Goal: Task Accomplishment & Management: Use online tool/utility

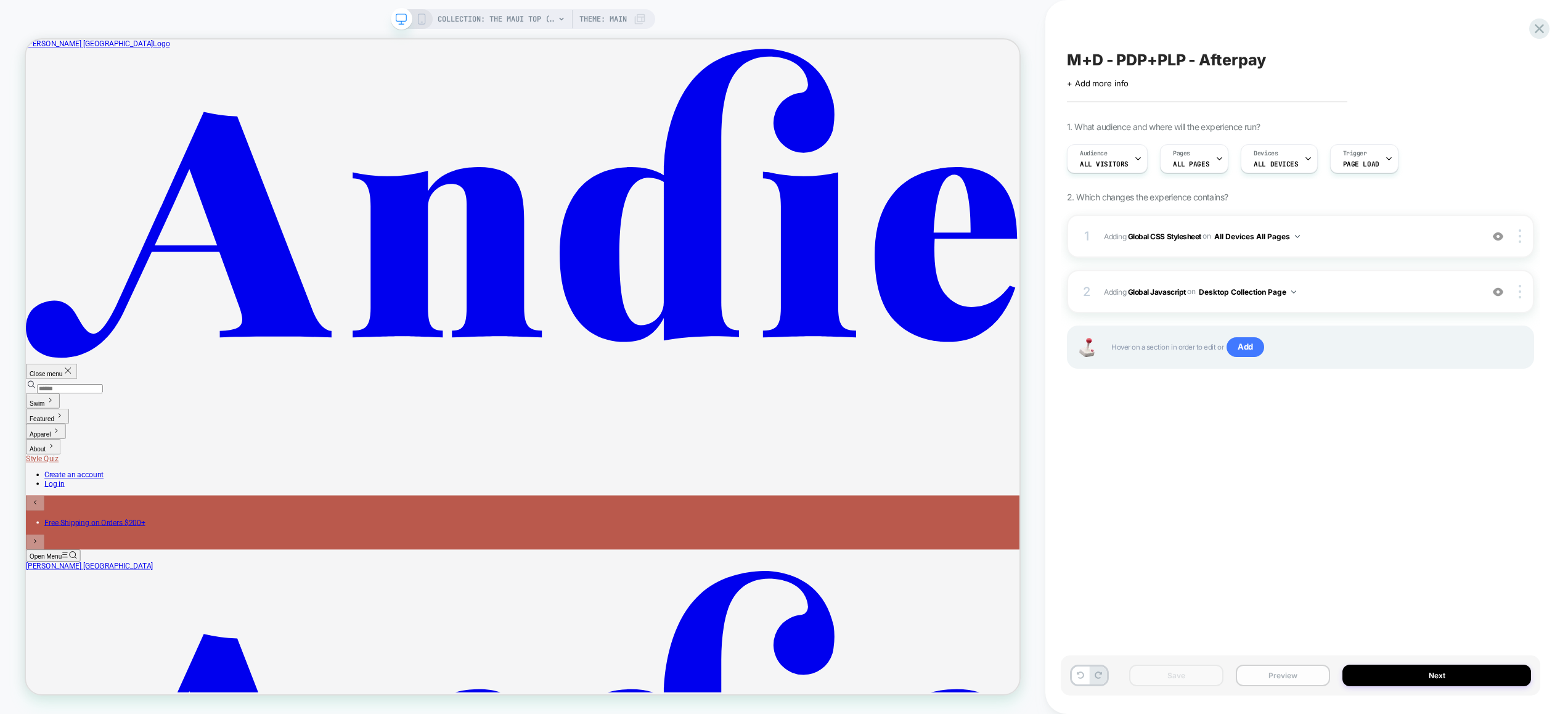
click at [1284, 676] on button "Preview" at bounding box center [1283, 675] width 95 height 21
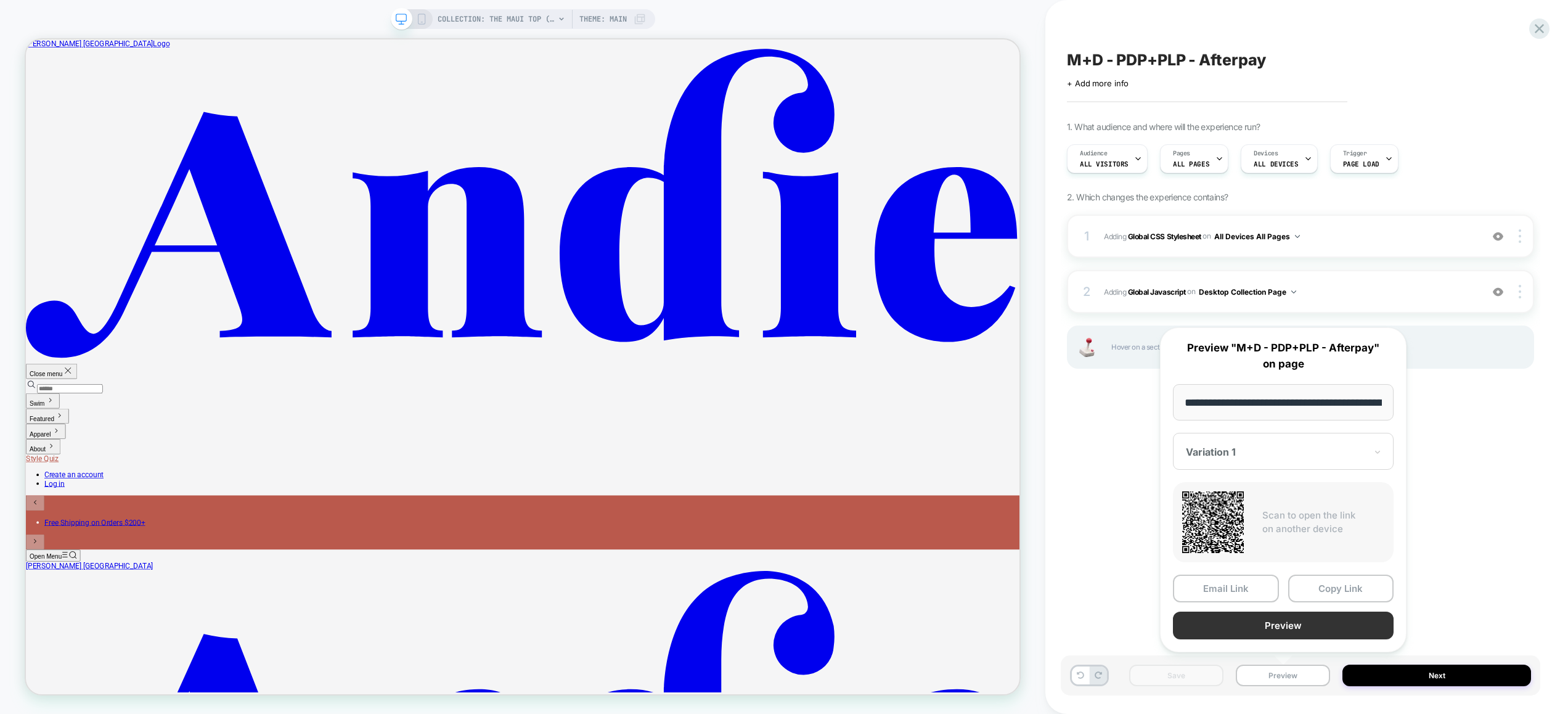
click at [1276, 622] on button "Preview" at bounding box center [1283, 626] width 221 height 28
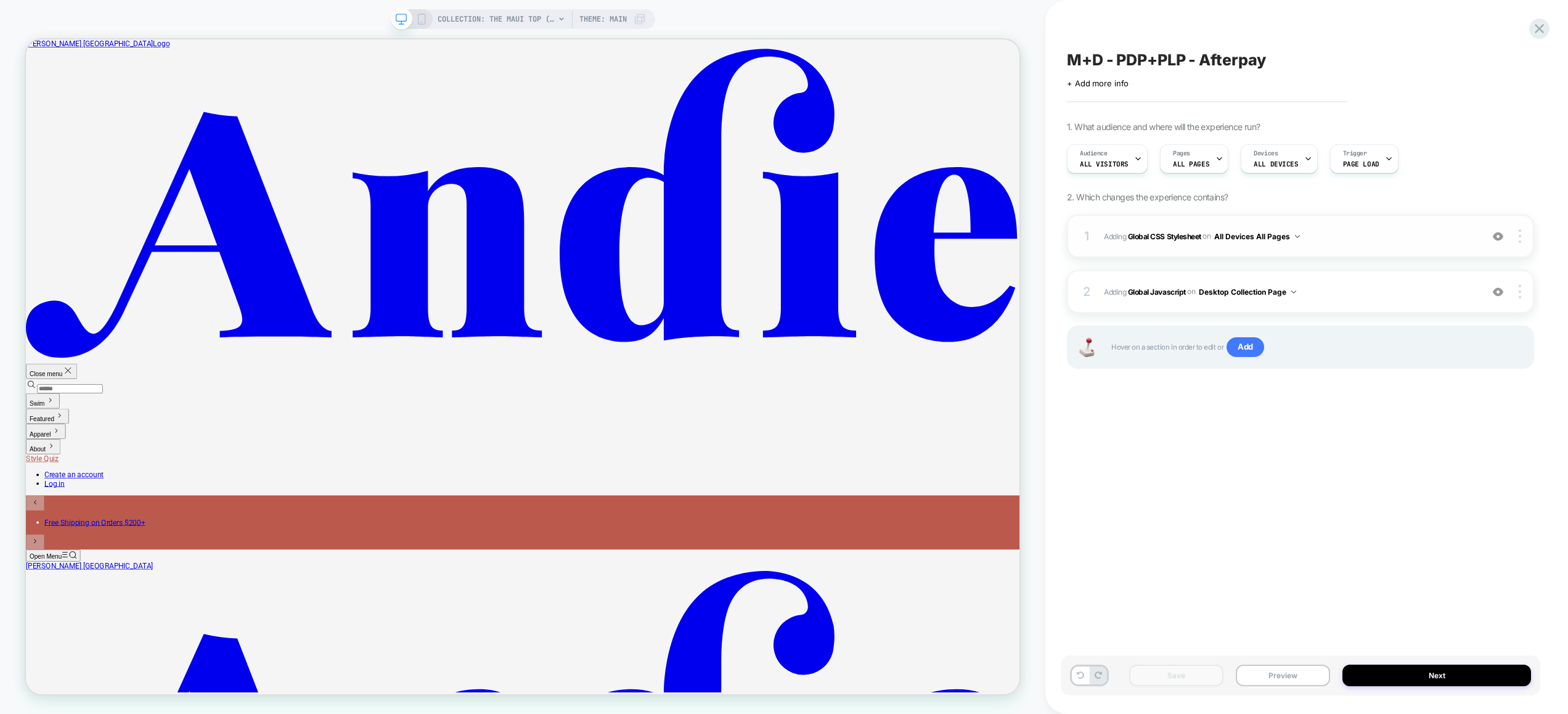
click at [1360, 239] on span "Adding Global CSS Stylesheet on All Devices All Pages" at bounding box center [1289, 236] width 372 height 16
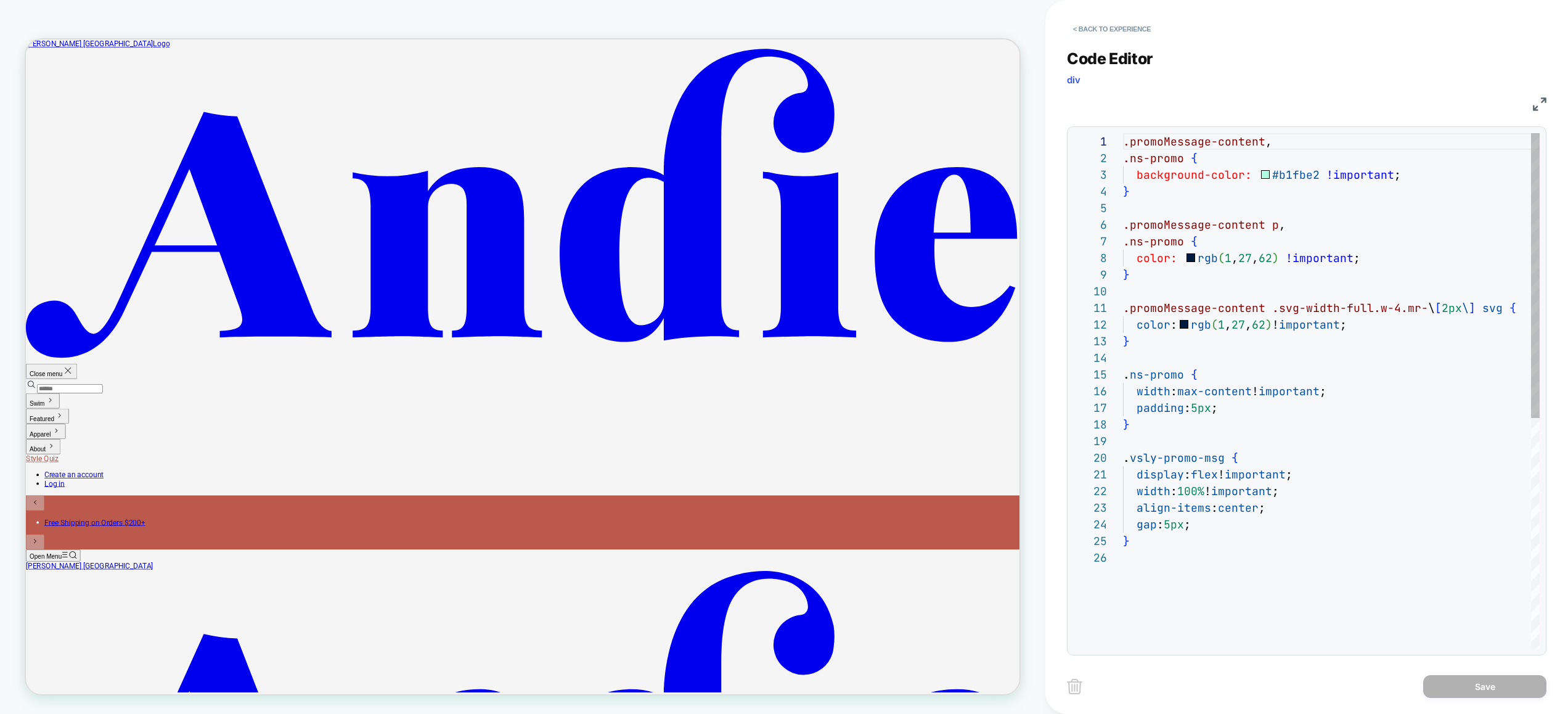
scroll to position [167, 0]
click at [1233, 524] on div ".promoMessage-content , .ns-promo { background-color: #b1fbe2 !important ; } .p…" at bounding box center [1334, 599] width 422 height 932
click at [1323, 559] on div ".promoMessage-content , .ns-promo { background-color: #b1fbe2 !important ; } .p…" at bounding box center [1334, 607] width 422 height 949
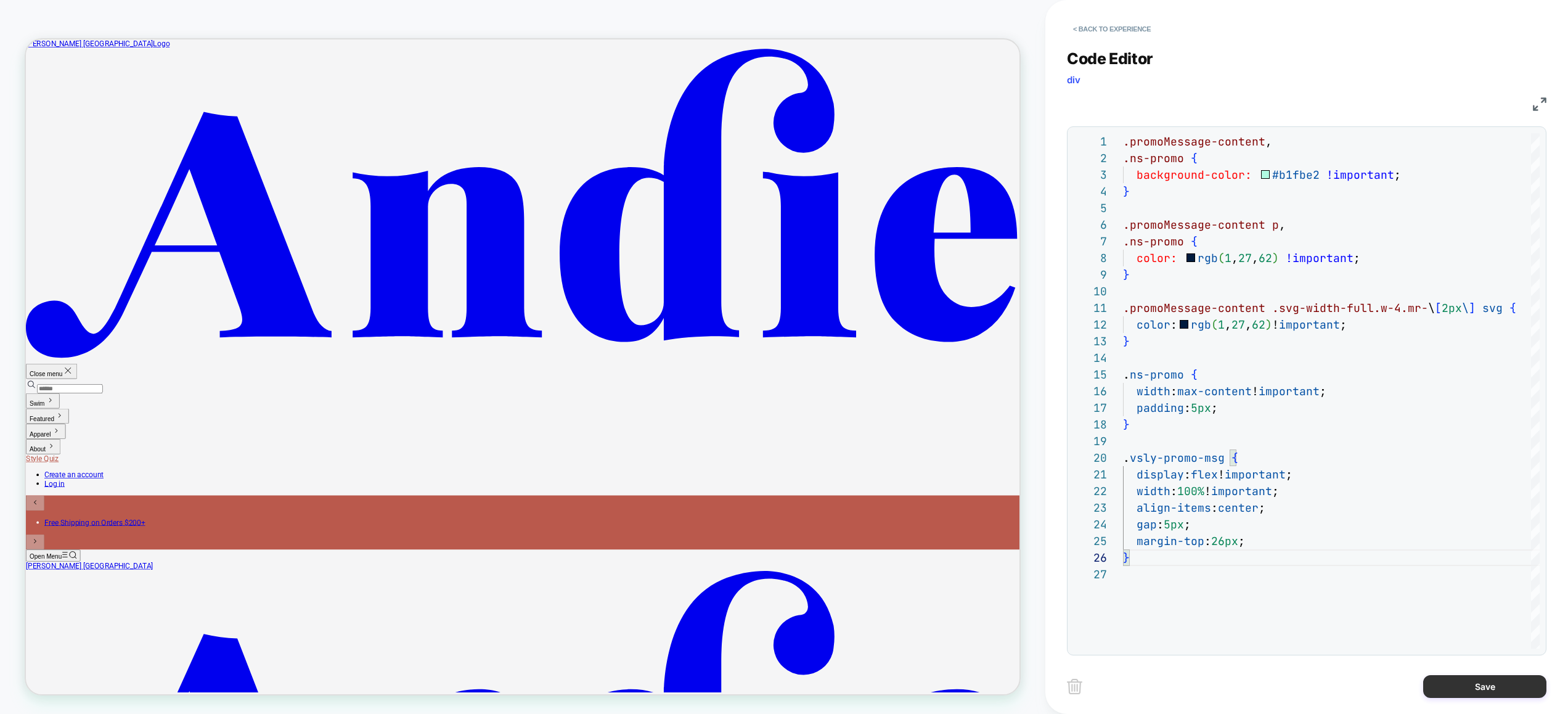
type textarea "**********"
click at [1458, 688] on button "Save" at bounding box center [1485, 686] width 123 height 23
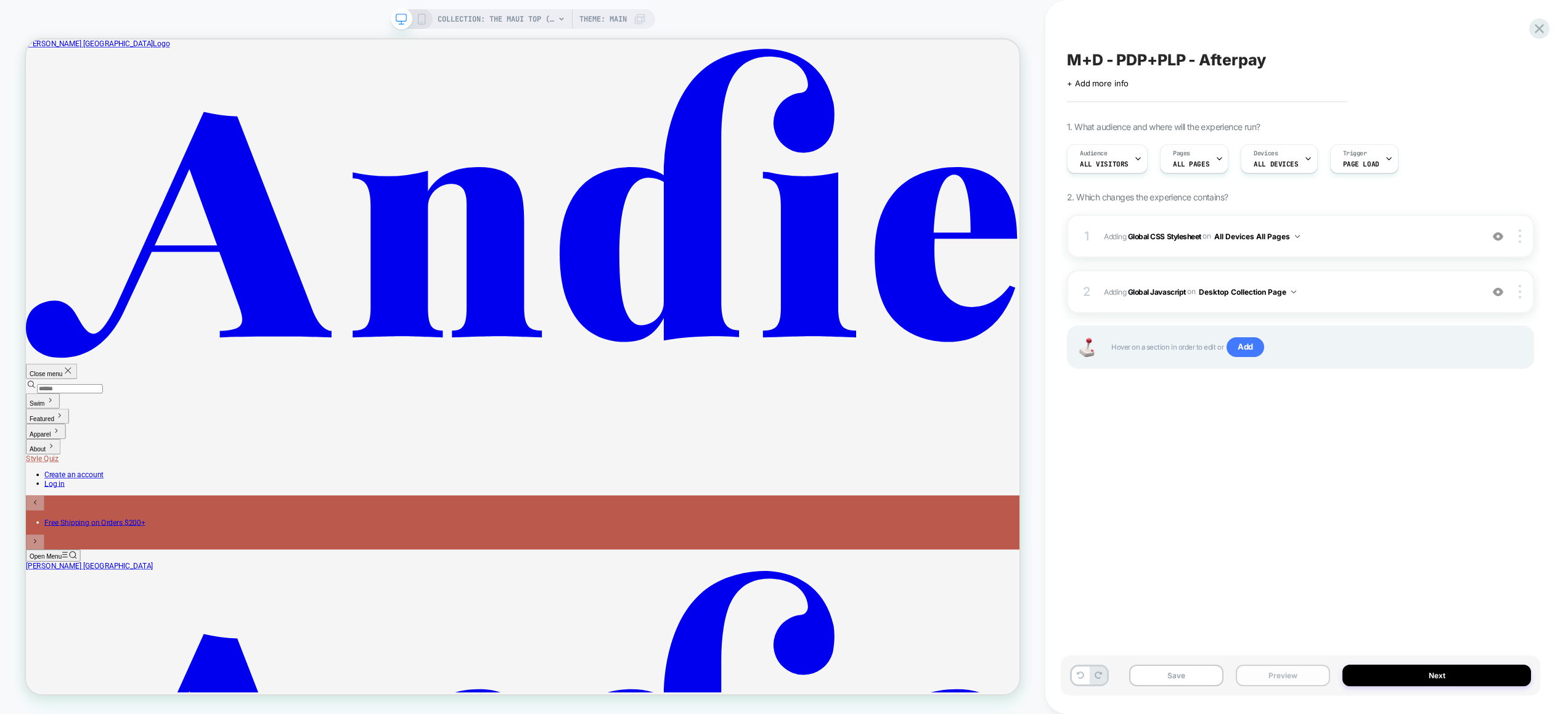
click at [1270, 672] on button "Preview" at bounding box center [1283, 675] width 95 height 21
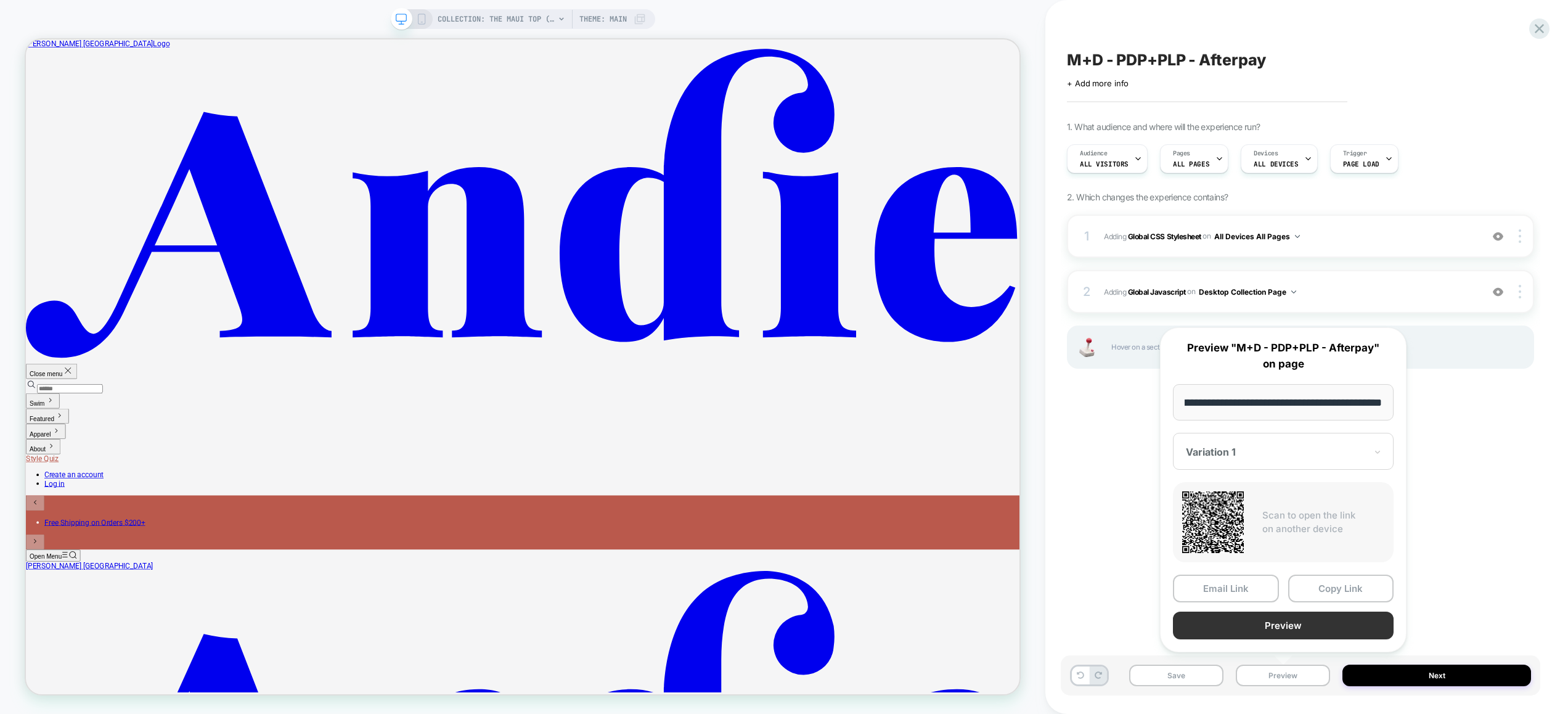
scroll to position [0, 0]
click at [1262, 625] on button "Preview" at bounding box center [1283, 626] width 221 height 28
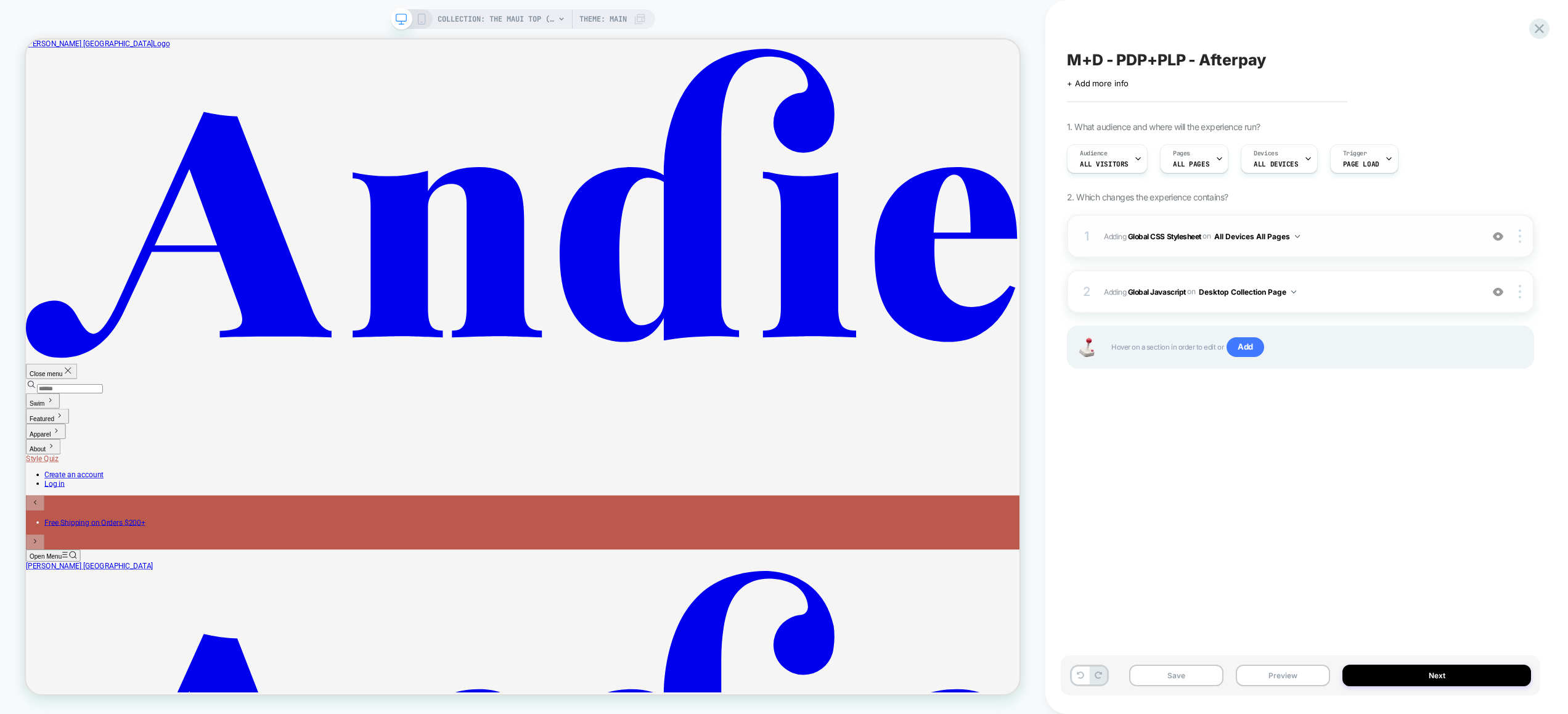
click at [1329, 239] on span "Adding Global CSS Stylesheet on All Devices All Pages" at bounding box center [1289, 236] width 372 height 16
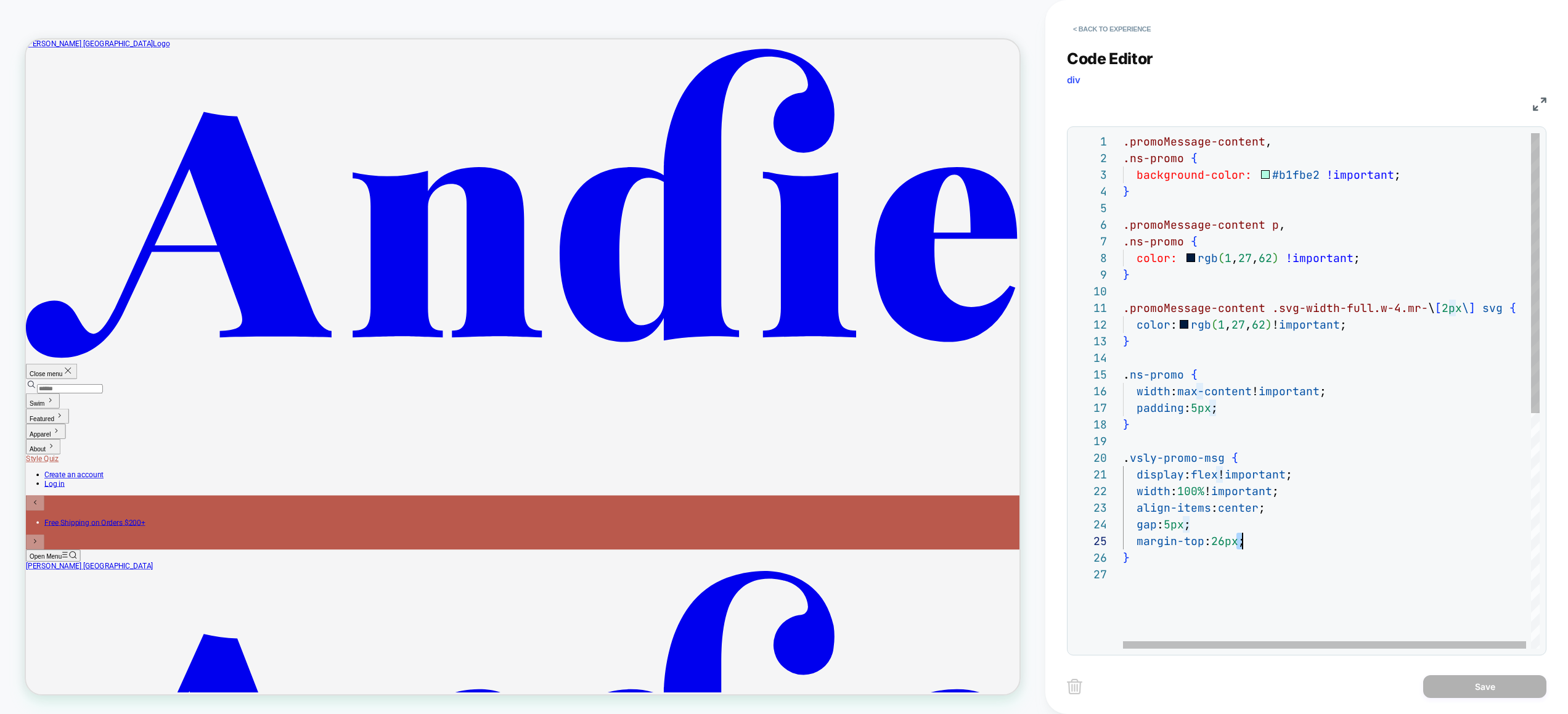
scroll to position [67, 120]
click at [1240, 544] on div ".promoMessage-content , .ns-promo { background-color: #b1fbe2 !important ; } .p…" at bounding box center [1334, 607] width 422 height 949
click at [1165, 559] on div ".promoMessage-content , .ns-promo { background-color: #b1fbe2 !important ; } .p…" at bounding box center [1334, 607] width 422 height 949
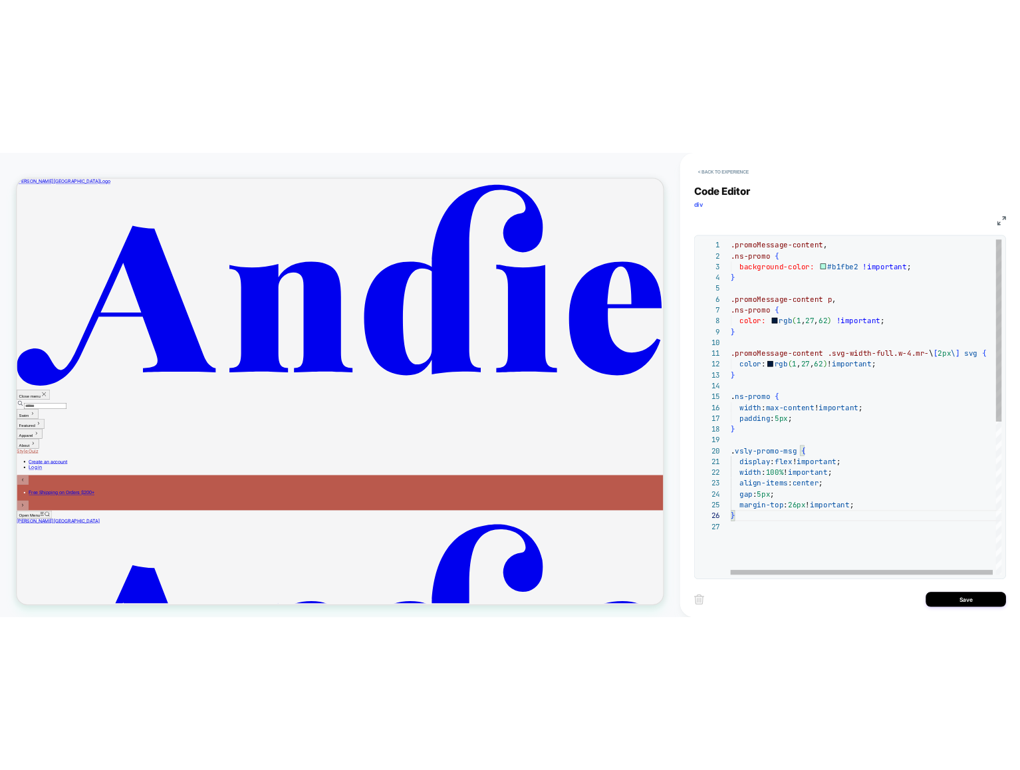
scroll to position [108, 0]
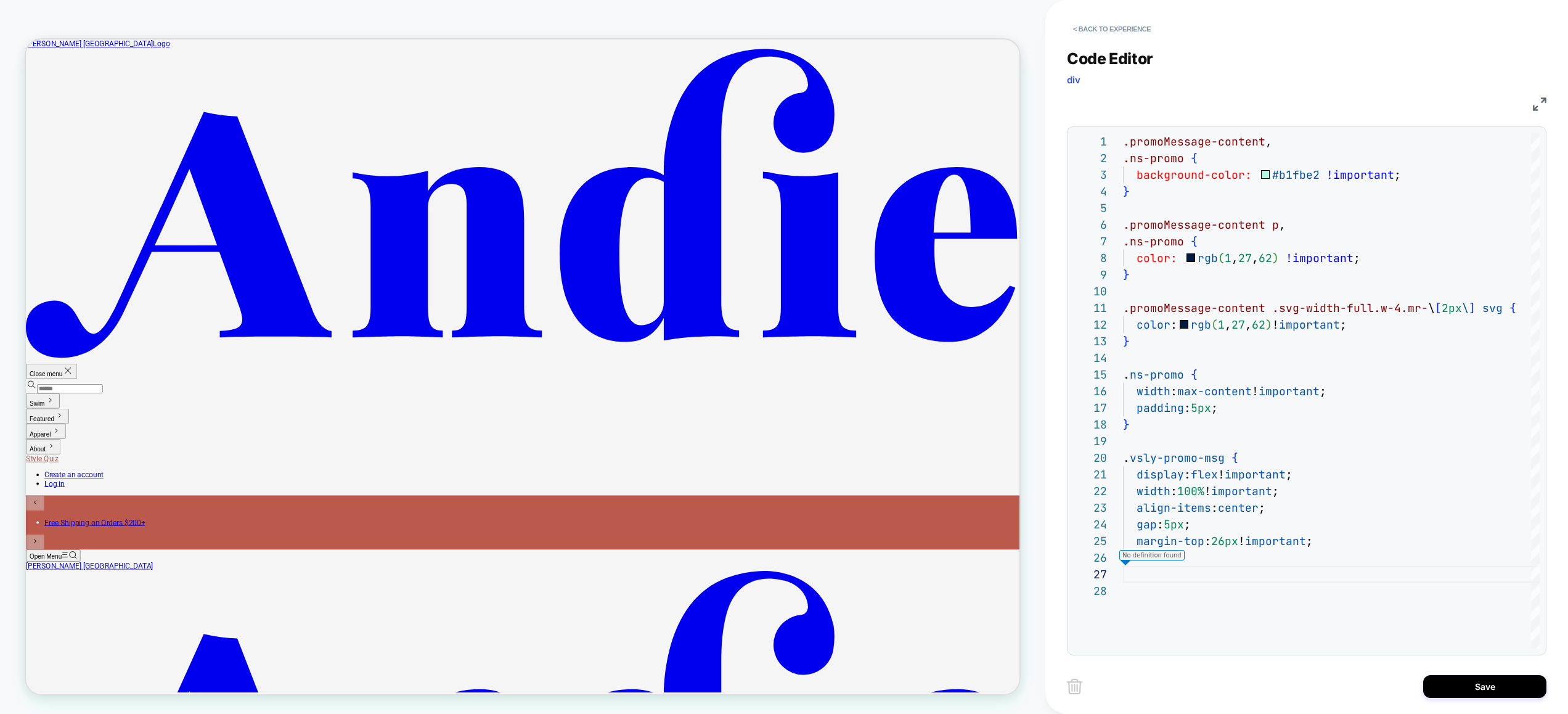
click at [1169, 672] on div "Save" at bounding box center [1308, 686] width 480 height 31
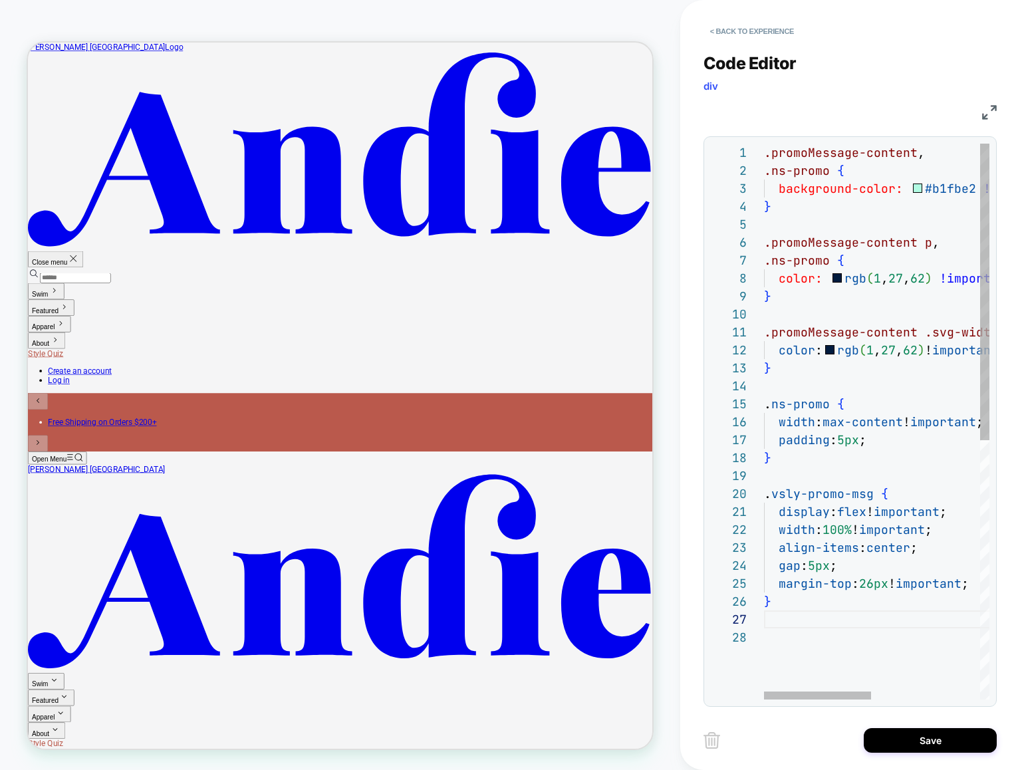
type textarea "**********"
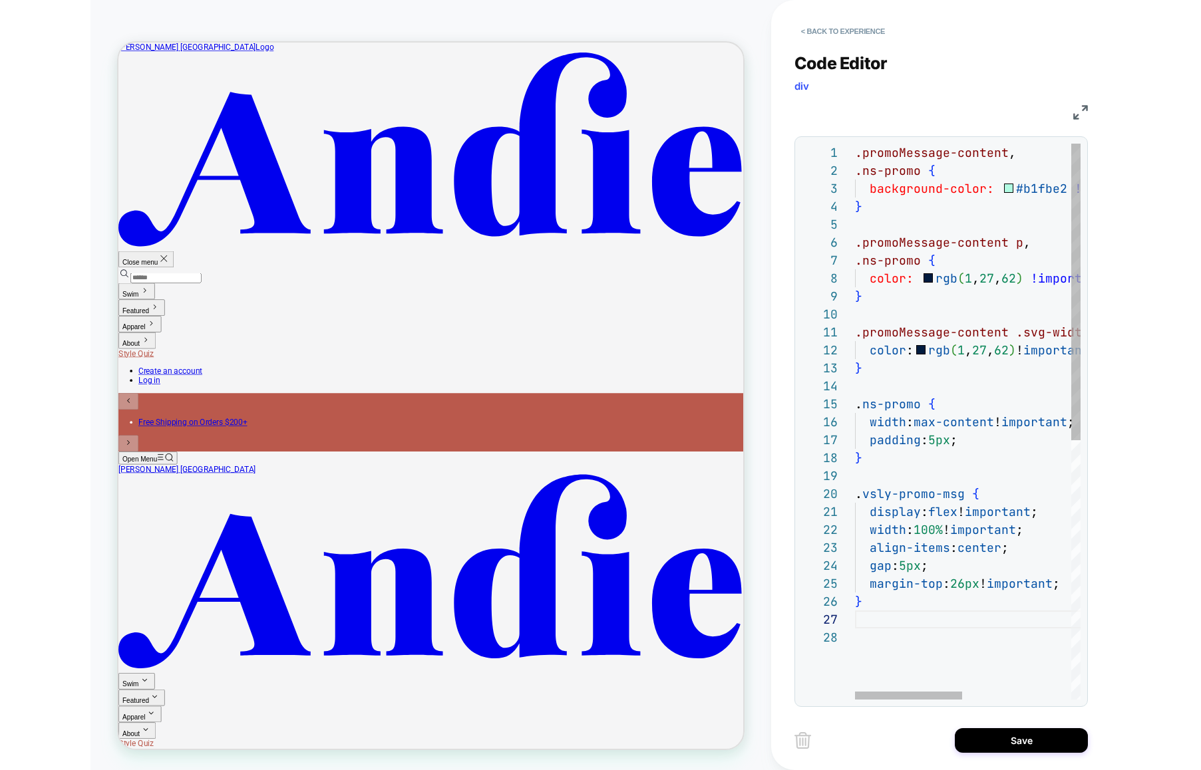
scroll to position [36, 7]
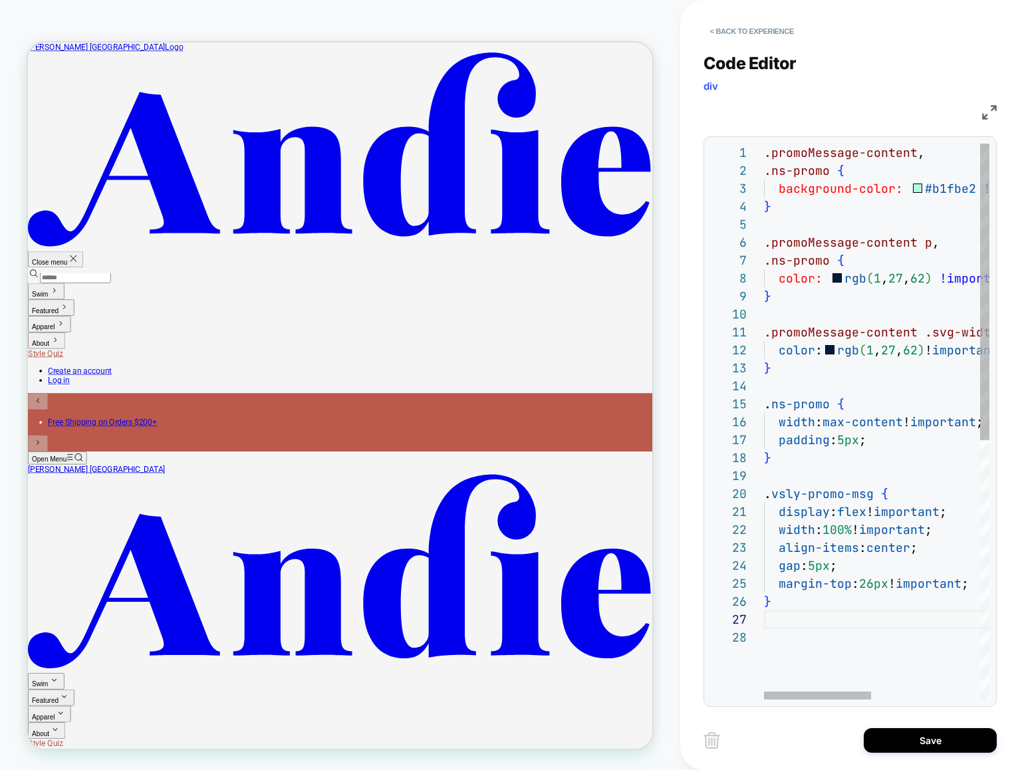
click at [835, 371] on div ".promoMessage-content , .ns-promo { background-color: #b1fbe2 !important ; } .p…" at bounding box center [991, 664] width 455 height 1041
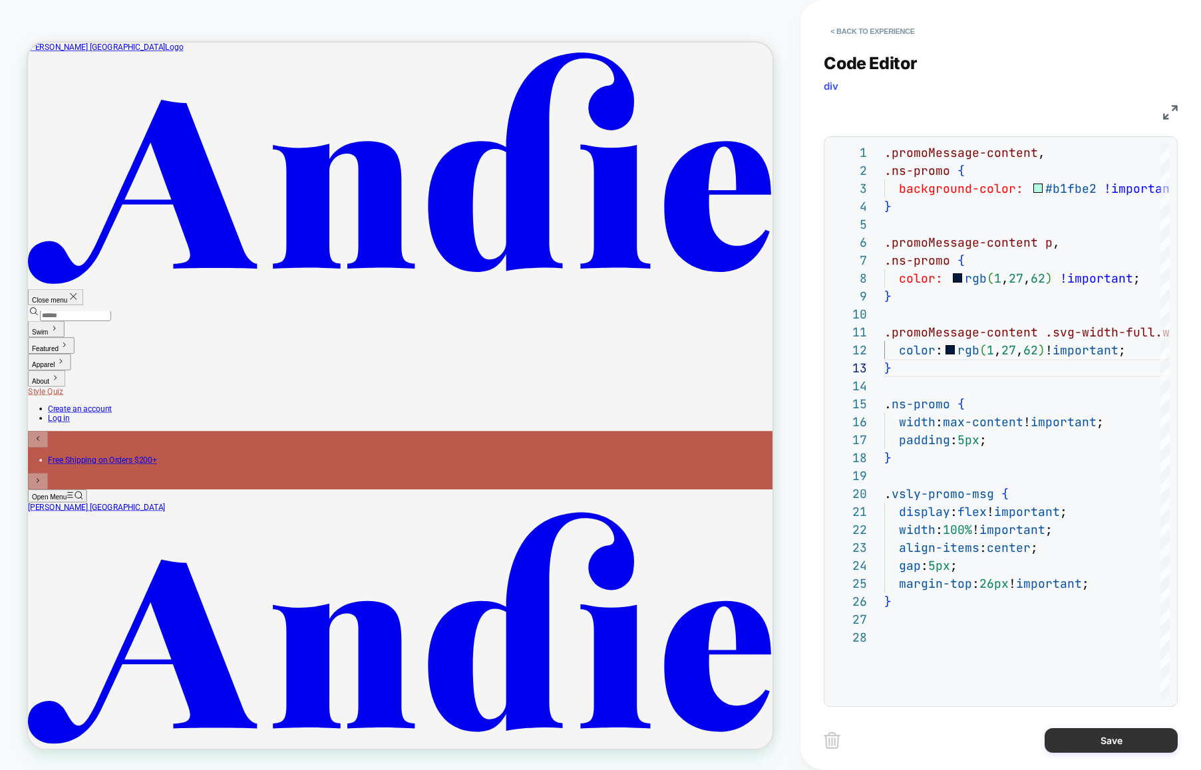
click at [1086, 744] on button "Save" at bounding box center [1110, 740] width 133 height 25
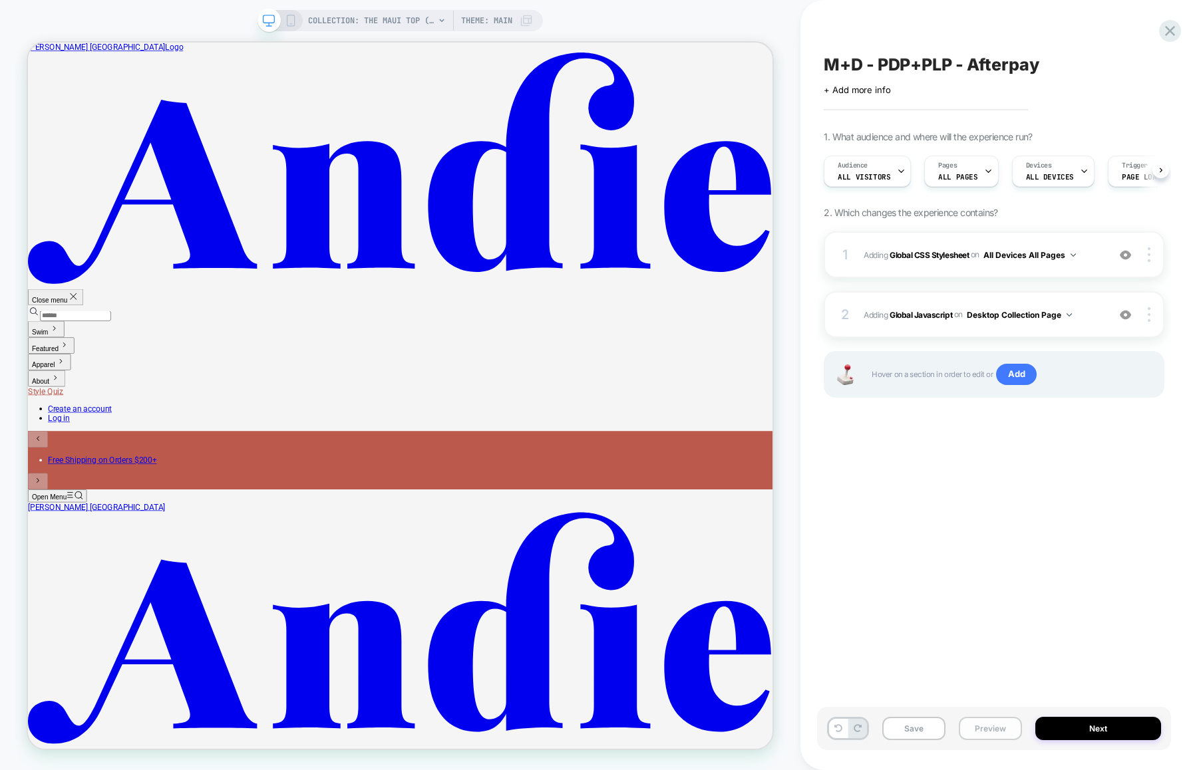
scroll to position [0, 1]
click at [982, 726] on button "Preview" at bounding box center [990, 728] width 63 height 23
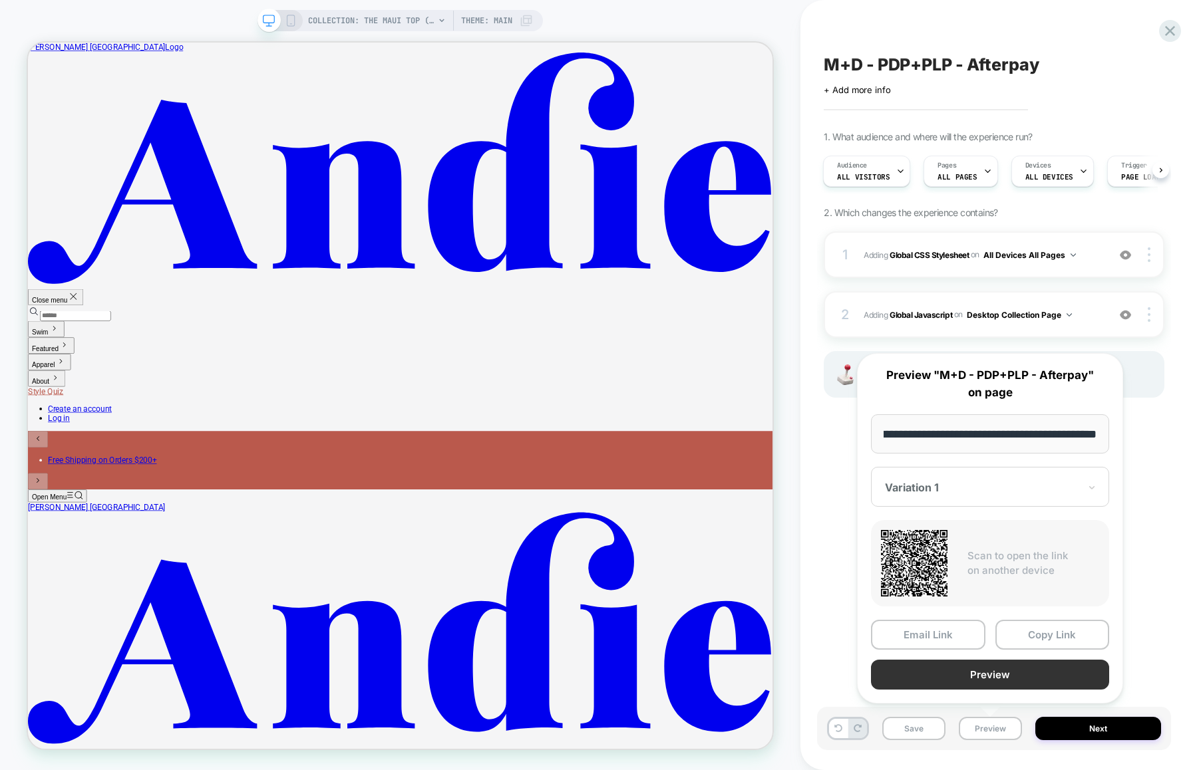
scroll to position [0, 0]
click at [974, 674] on button "Preview" at bounding box center [990, 675] width 238 height 30
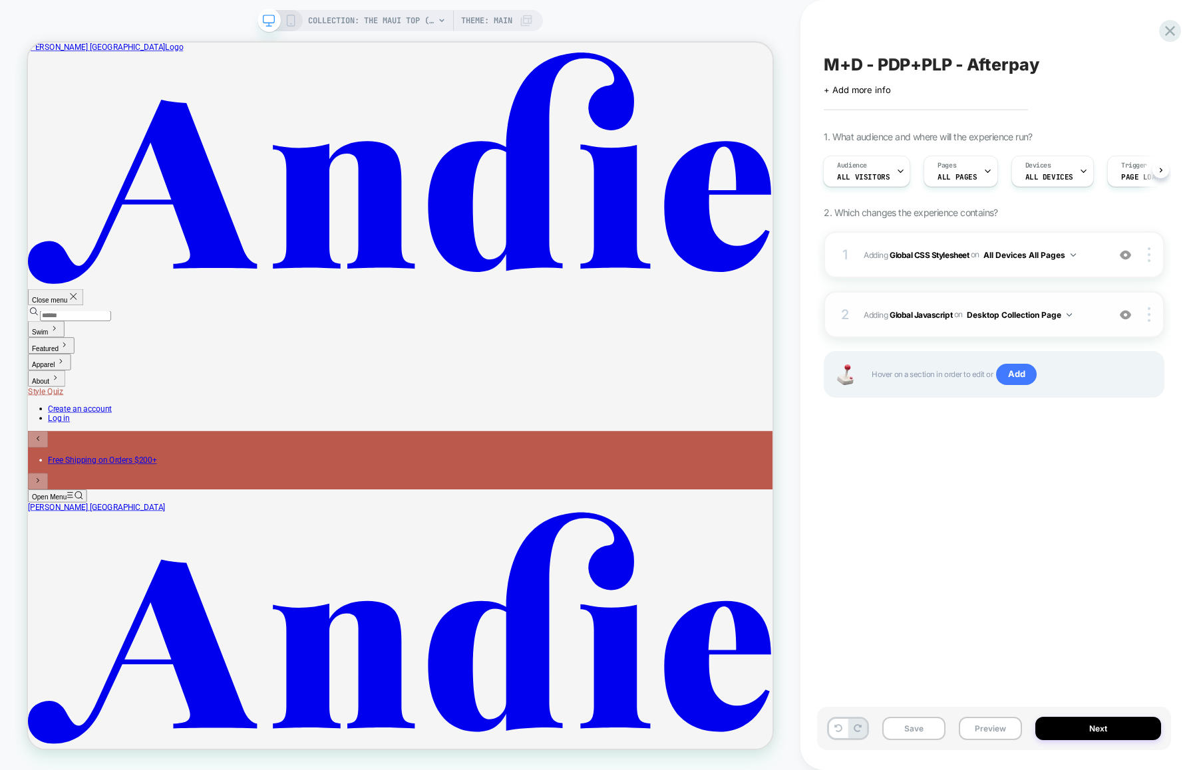
click at [1090, 319] on span "Adding Global Javascript on Desktop Collection Page" at bounding box center [981, 315] width 237 height 17
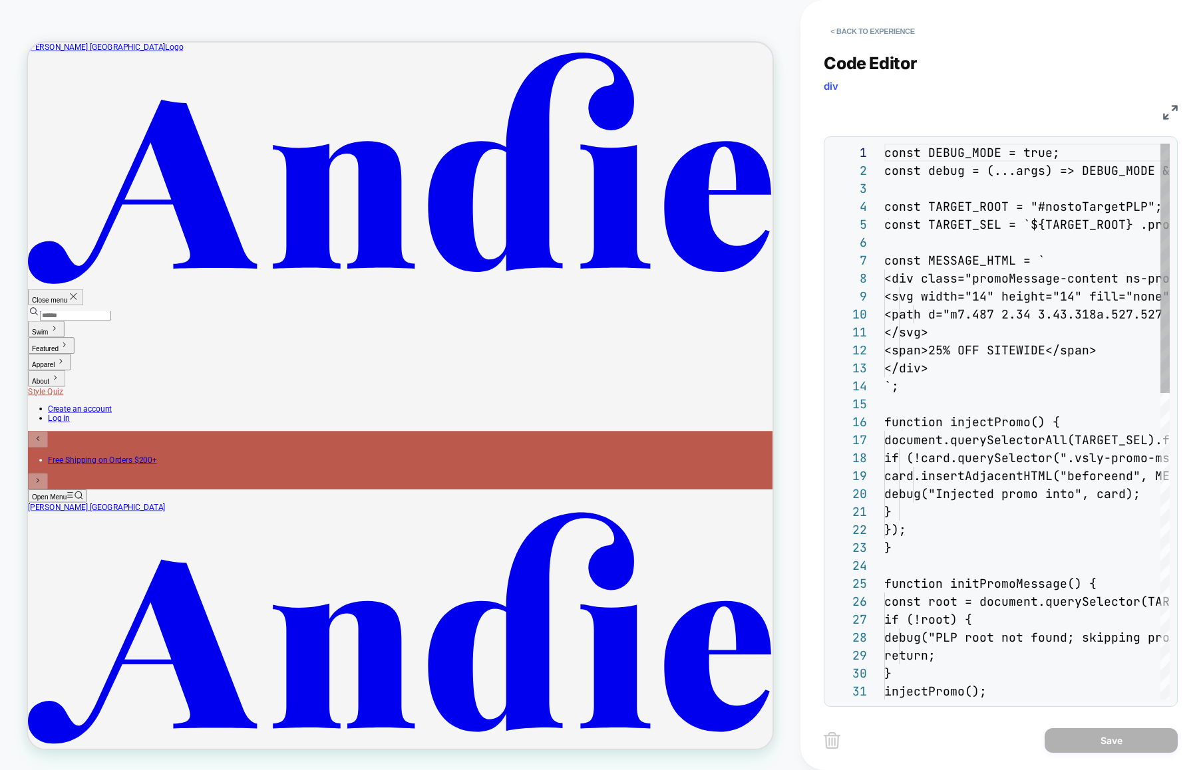
scroll to position [162, 0]
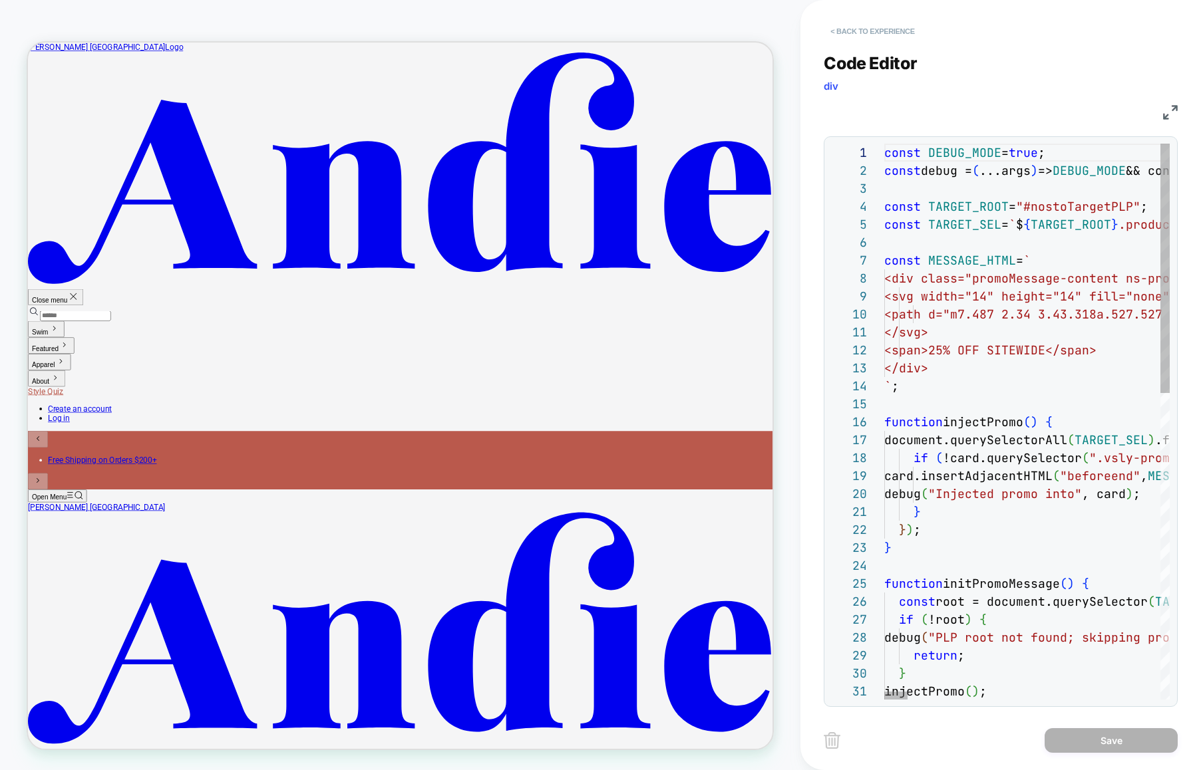
click at [881, 27] on button "< Back to experience" at bounding box center [872, 31] width 97 height 21
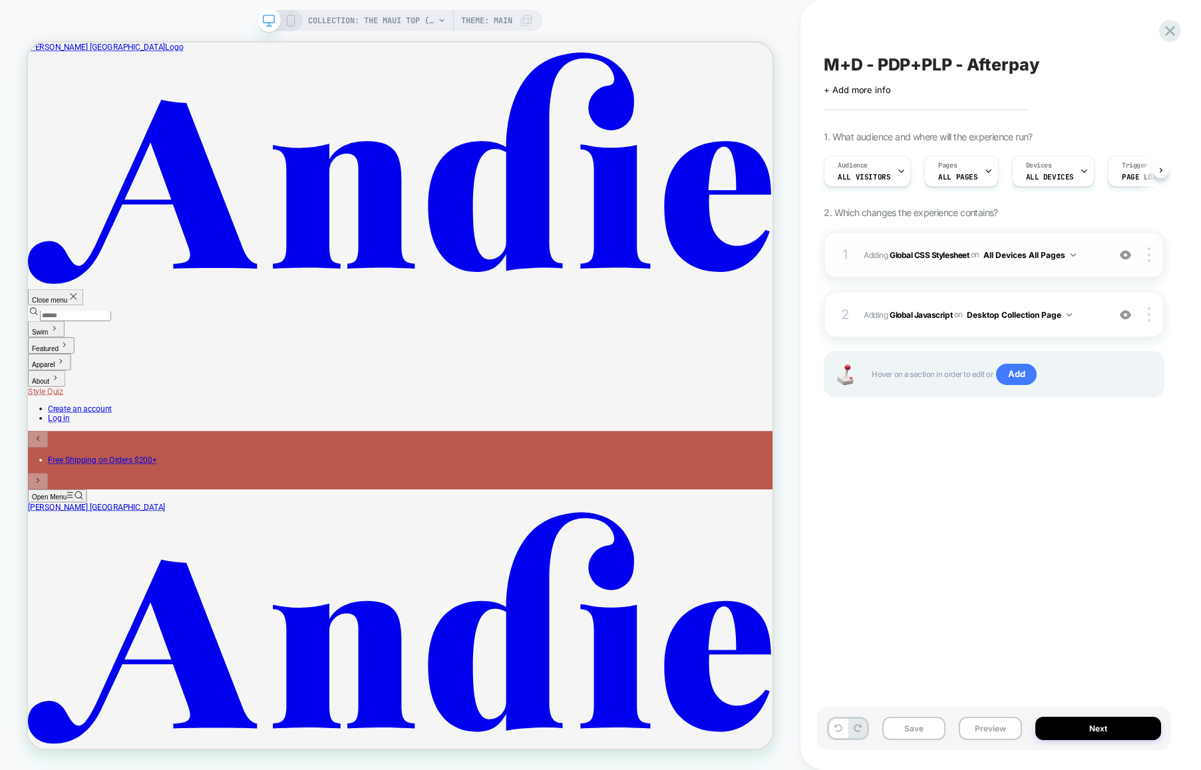
scroll to position [0, 1]
click at [1100, 261] on span "Adding Global CSS Stylesheet on All Devices All Pages" at bounding box center [981, 255] width 237 height 17
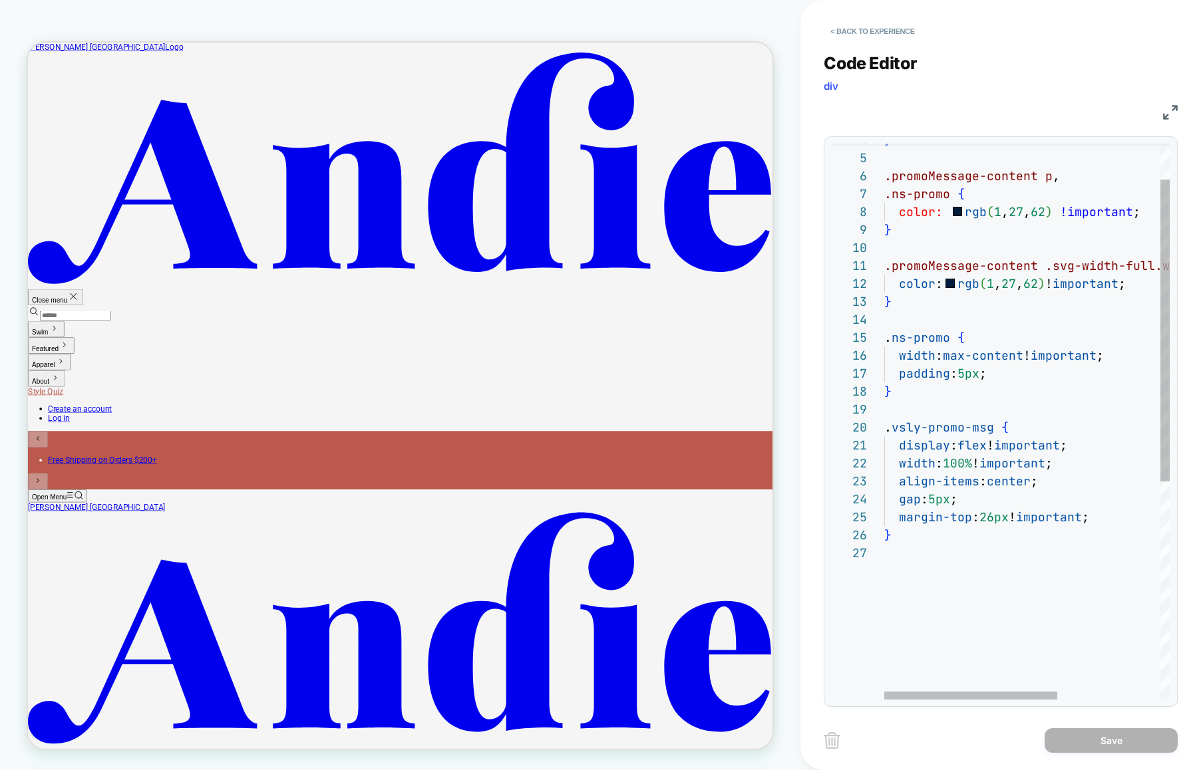
scroll to position [108, 0]
click at [959, 549] on div "} .promoMessage-content p , .ns-promo { color: rgb ( 1 , 27 , 62 ) !important ;…" at bounding box center [1111, 588] width 455 height 1023
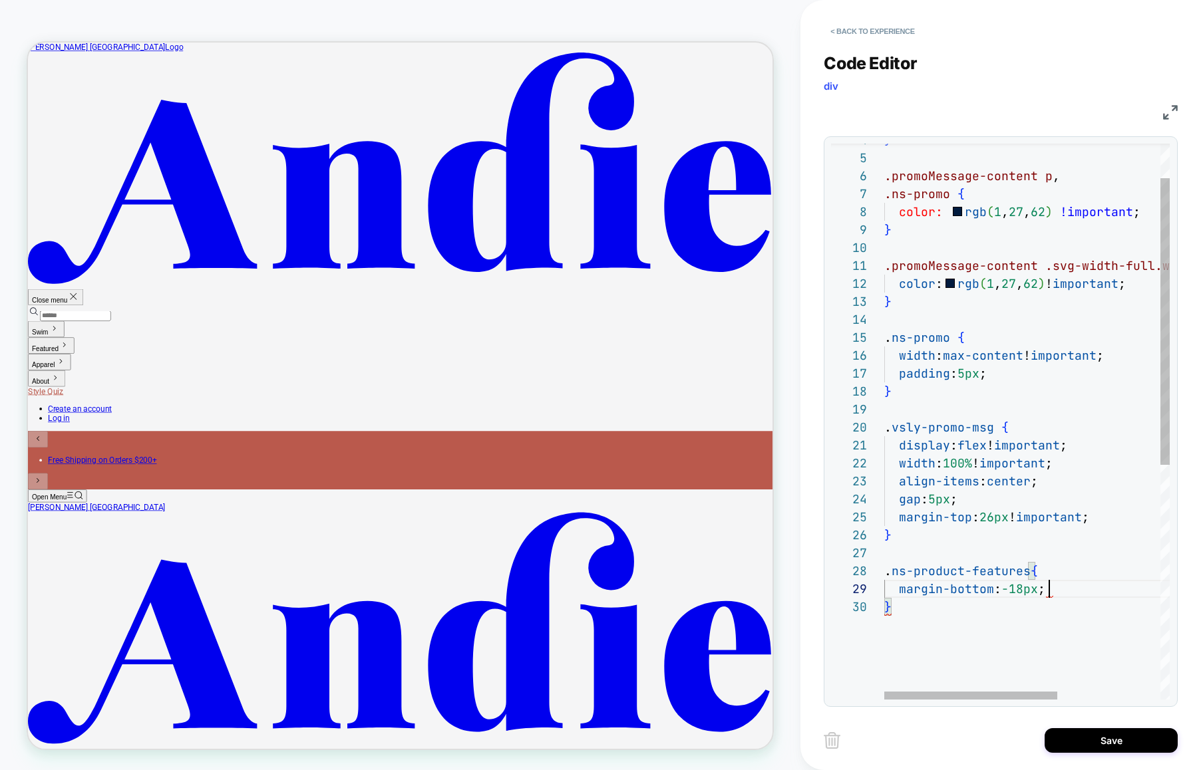
scroll to position [144, 165]
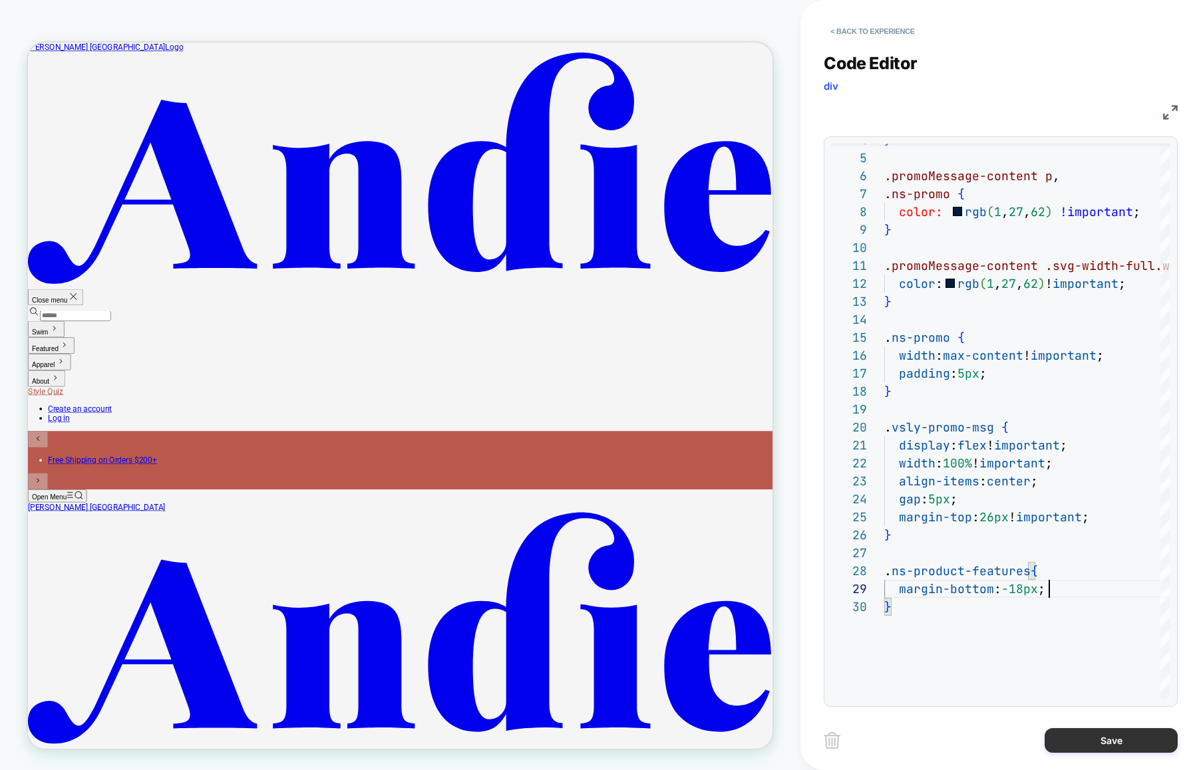
type textarea "**********"
click at [1100, 734] on button "Save" at bounding box center [1110, 740] width 133 height 25
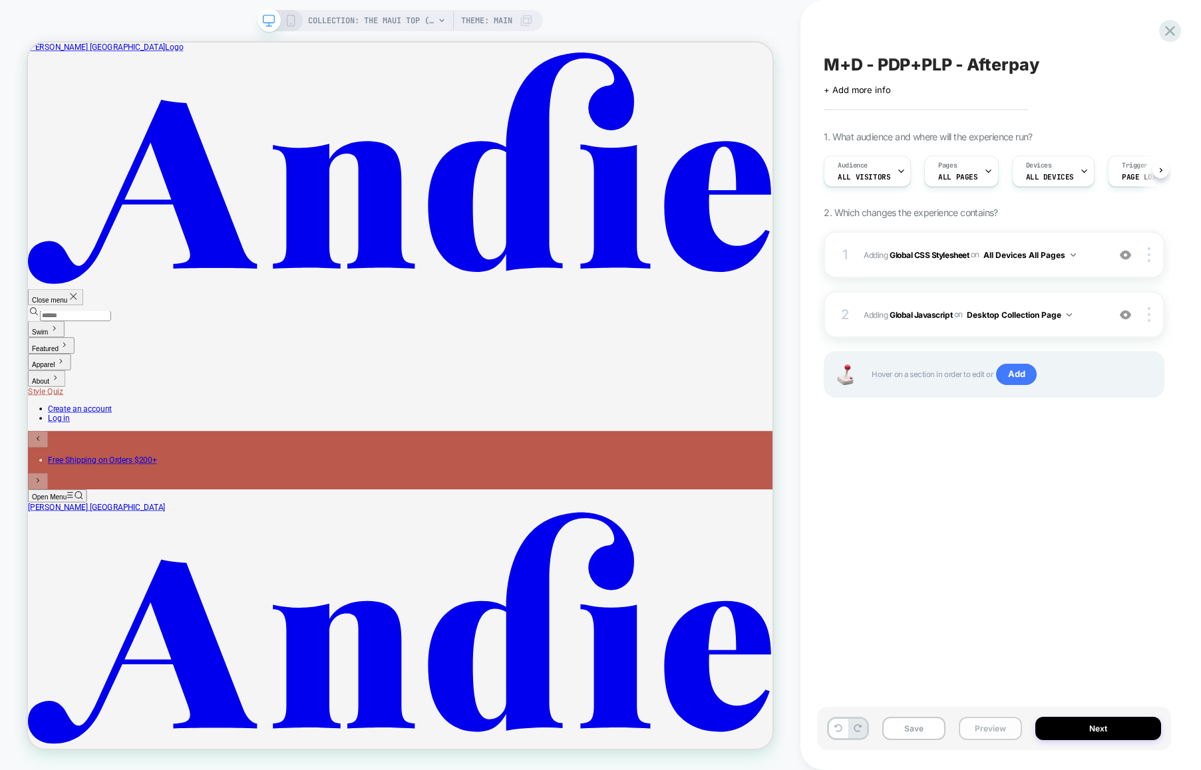
scroll to position [0, 1]
click at [984, 731] on button "Preview" at bounding box center [990, 728] width 63 height 23
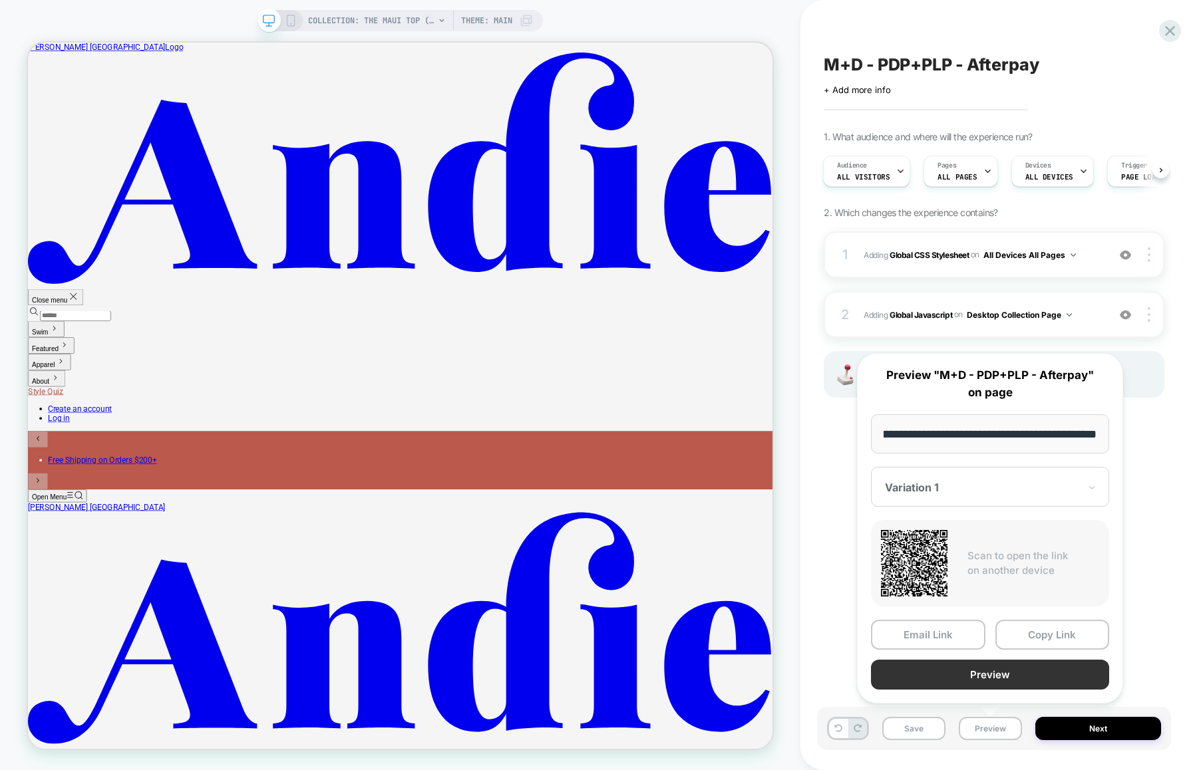
scroll to position [0, 0]
click at [973, 677] on button "Preview" at bounding box center [990, 675] width 238 height 30
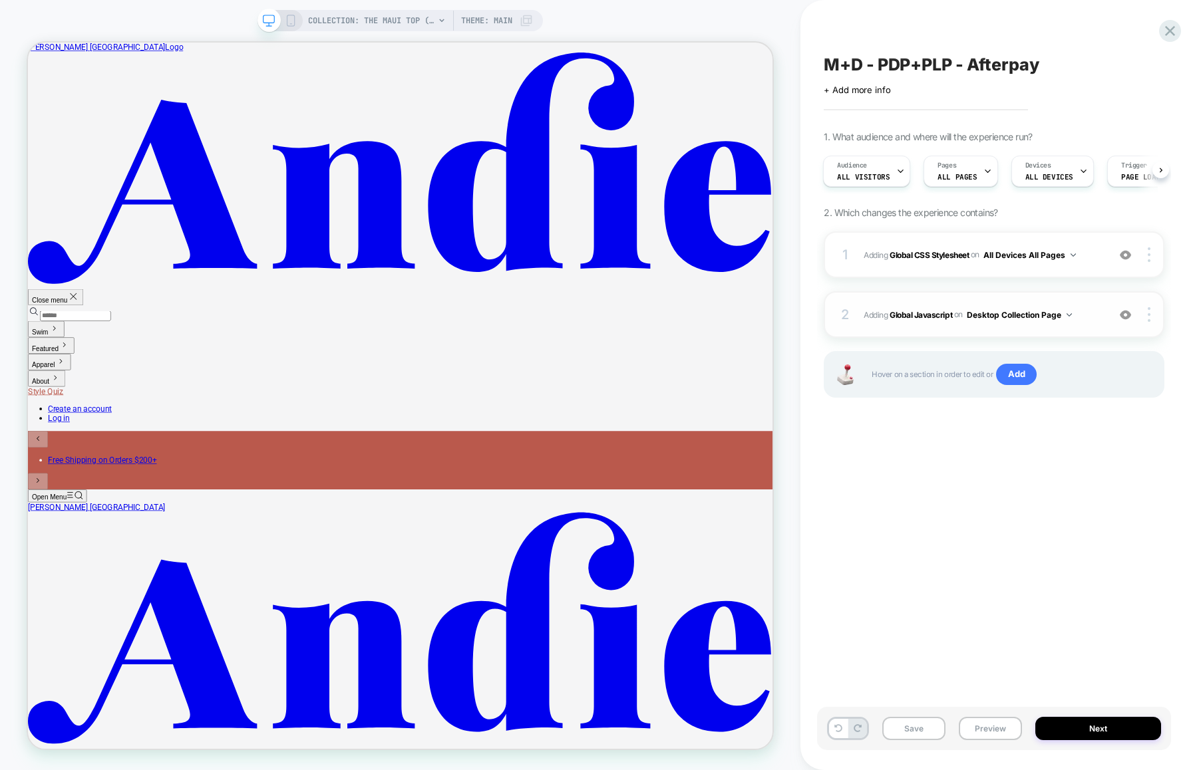
drag, startPoint x: 1084, startPoint y: 323, endPoint x: 1066, endPoint y: 335, distance: 20.7
click at [1076, 342] on div "1 Adding Global CSS Stylesheet on All Devices All Pages Add Before Add After Ta…" at bounding box center [994, 332] width 341 height 200
click at [1149, 316] on img at bounding box center [1149, 314] width 3 height 15
click at [1154, 315] on div at bounding box center [1150, 314] width 25 height 15
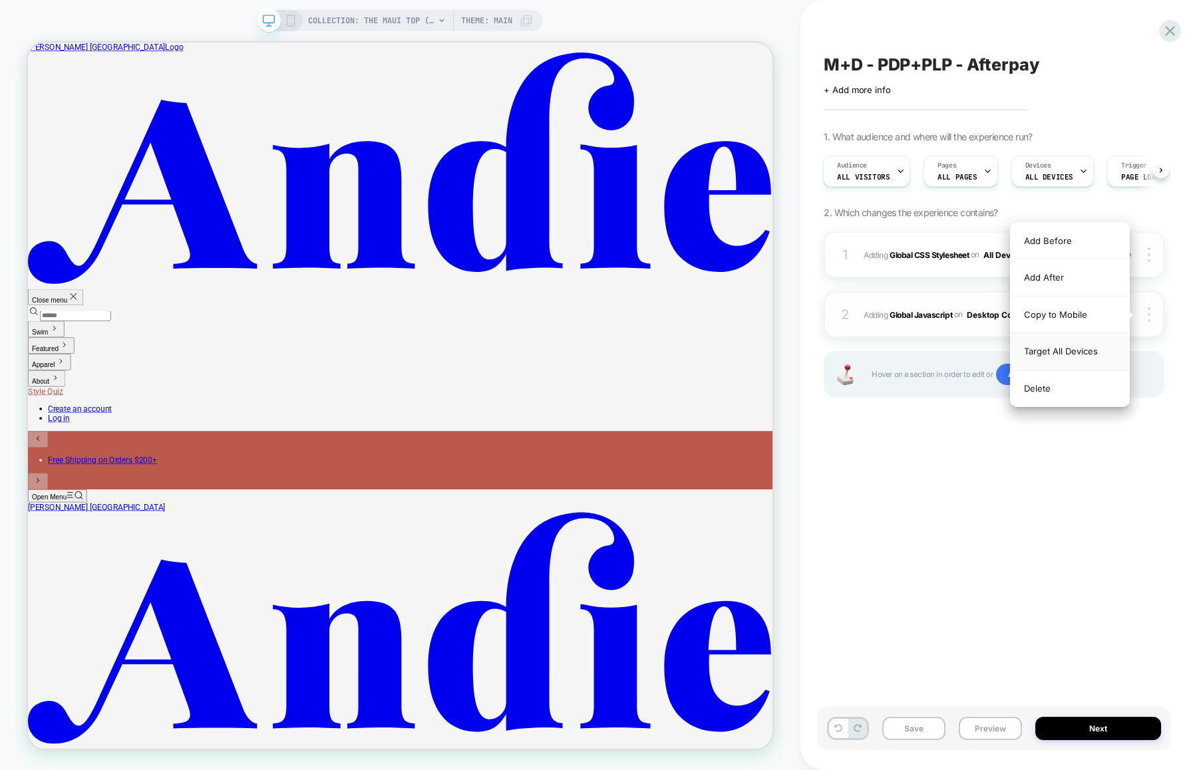
click at [1104, 356] on div "Target All Devices" at bounding box center [1070, 351] width 118 height 37
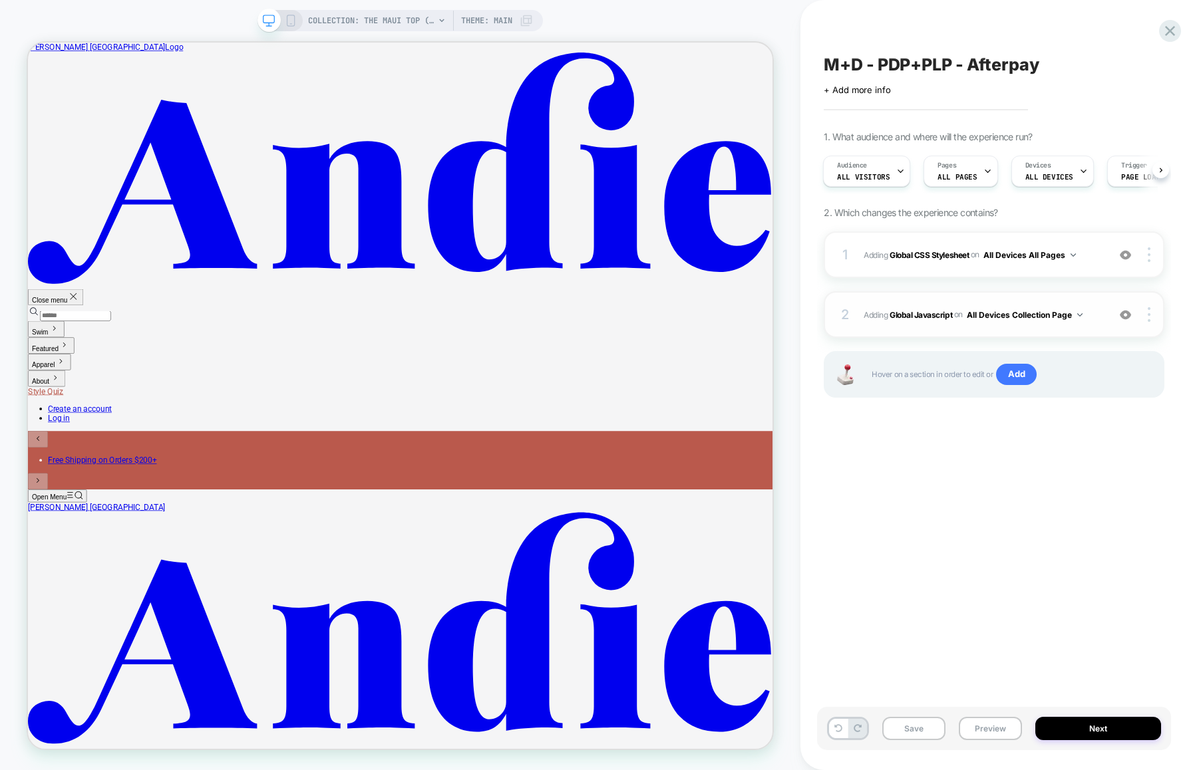
click at [1020, 333] on div "2 Adding Global Javascript on All Devices Collection Page Add Before Add After …" at bounding box center [994, 314] width 341 height 47
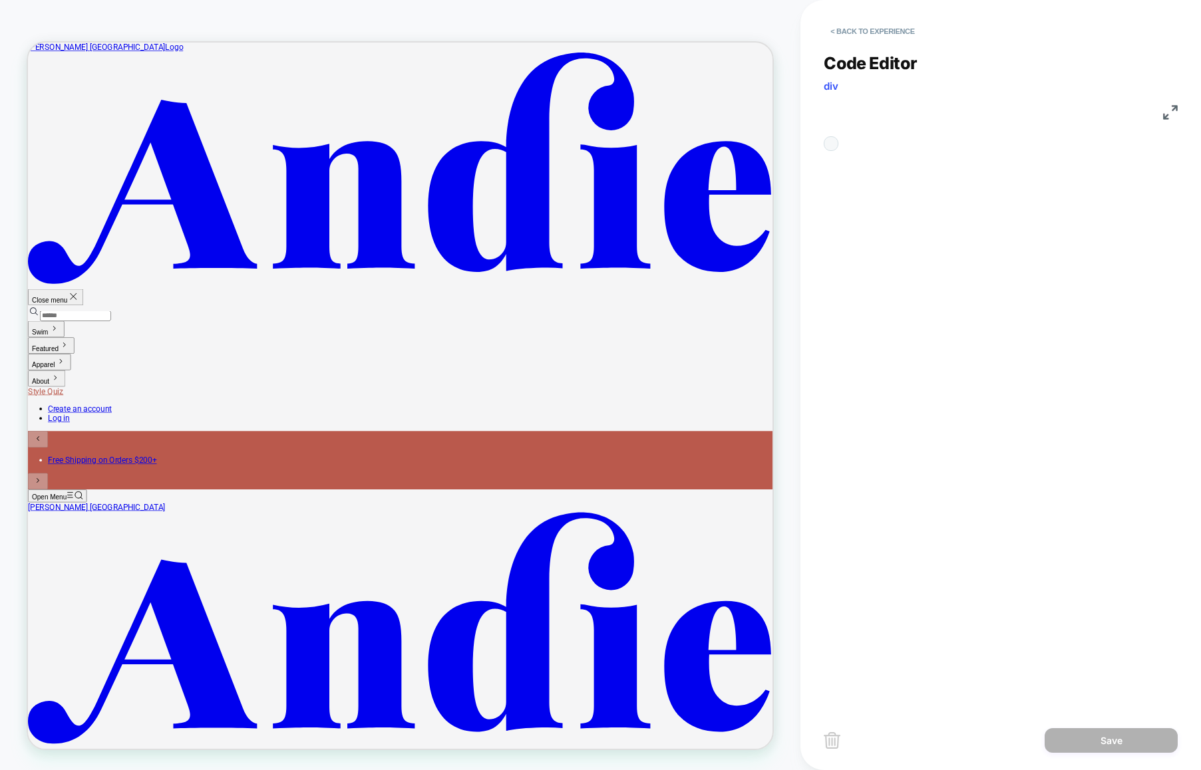
scroll to position [162, 0]
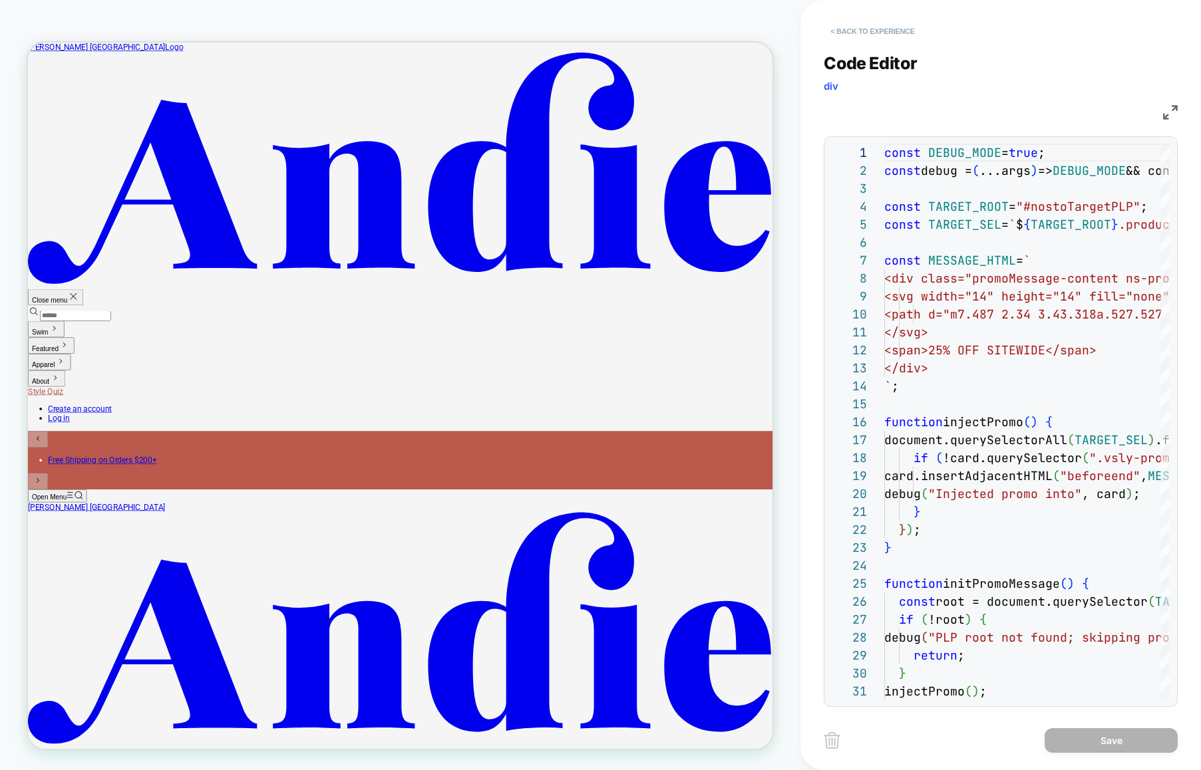
click at [891, 37] on button "< Back to experience" at bounding box center [872, 31] width 97 height 21
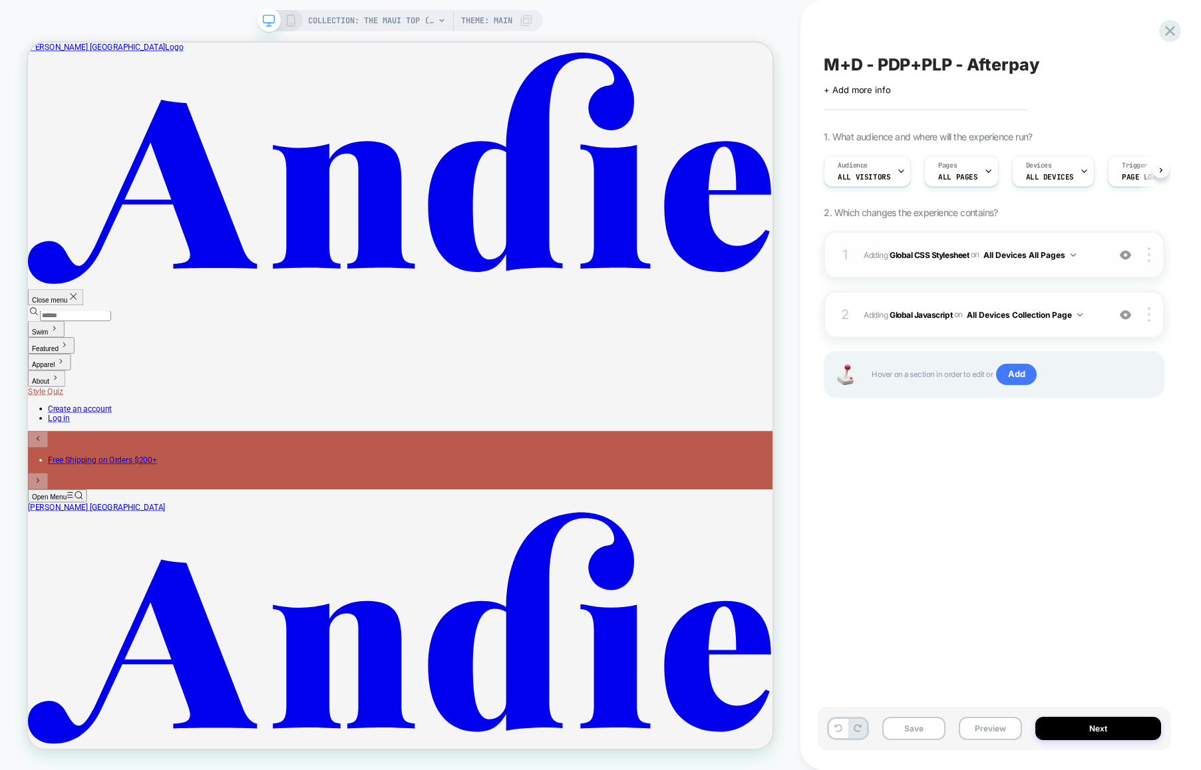
scroll to position [0, 1]
click at [1096, 265] on div "1 Adding Global CSS Stylesheet on All Devices All Pages Add Before Add After Ta…" at bounding box center [994, 255] width 341 height 47
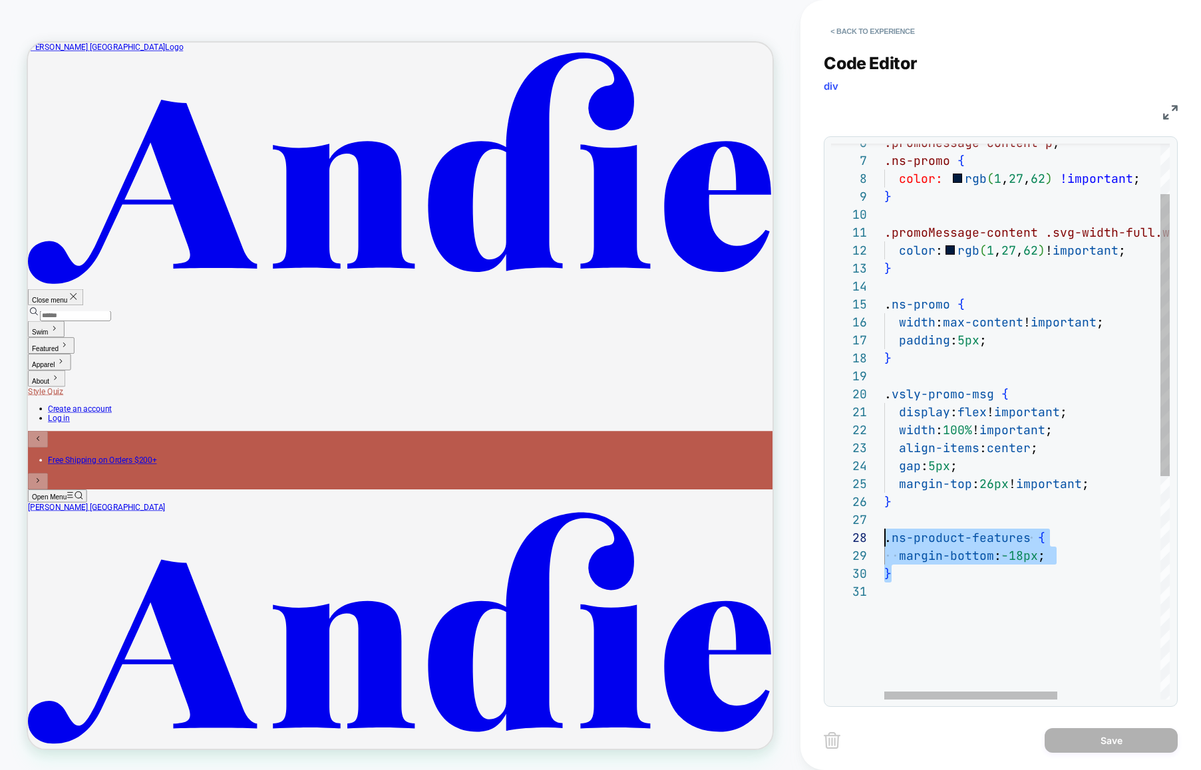
scroll to position [126, 0]
drag, startPoint x: 906, startPoint y: 561, endPoint x: 859, endPoint y: 537, distance: 53.0
click at [884, 537] on div ".promoMessage-content p , .ns-promo { color: rgb ( 1 , 27 , 62 ) !important ; }…" at bounding box center [1111, 591] width 455 height 1095
click at [1040, 488] on div ".promoMessage-content p , .ns-promo { color: rgb ( 1 , 27 , 62 ) !important ; }…" at bounding box center [1111, 591] width 455 height 1095
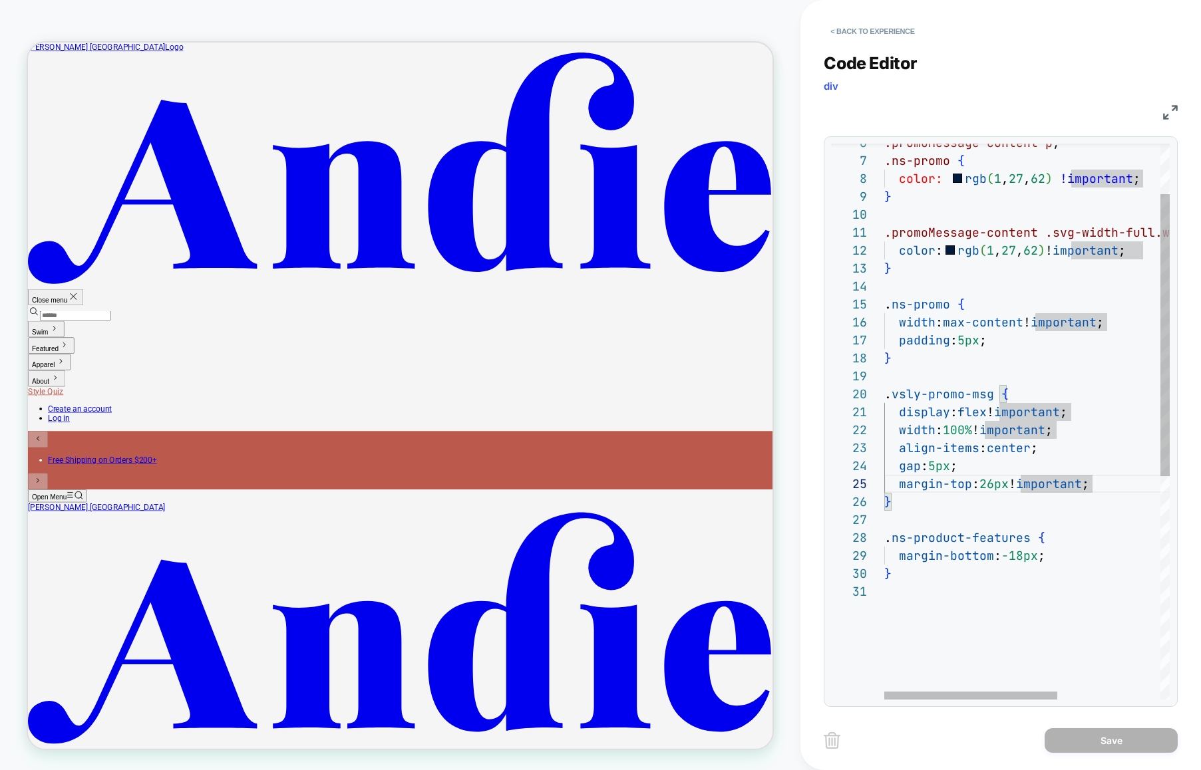
scroll to position [72, 0]
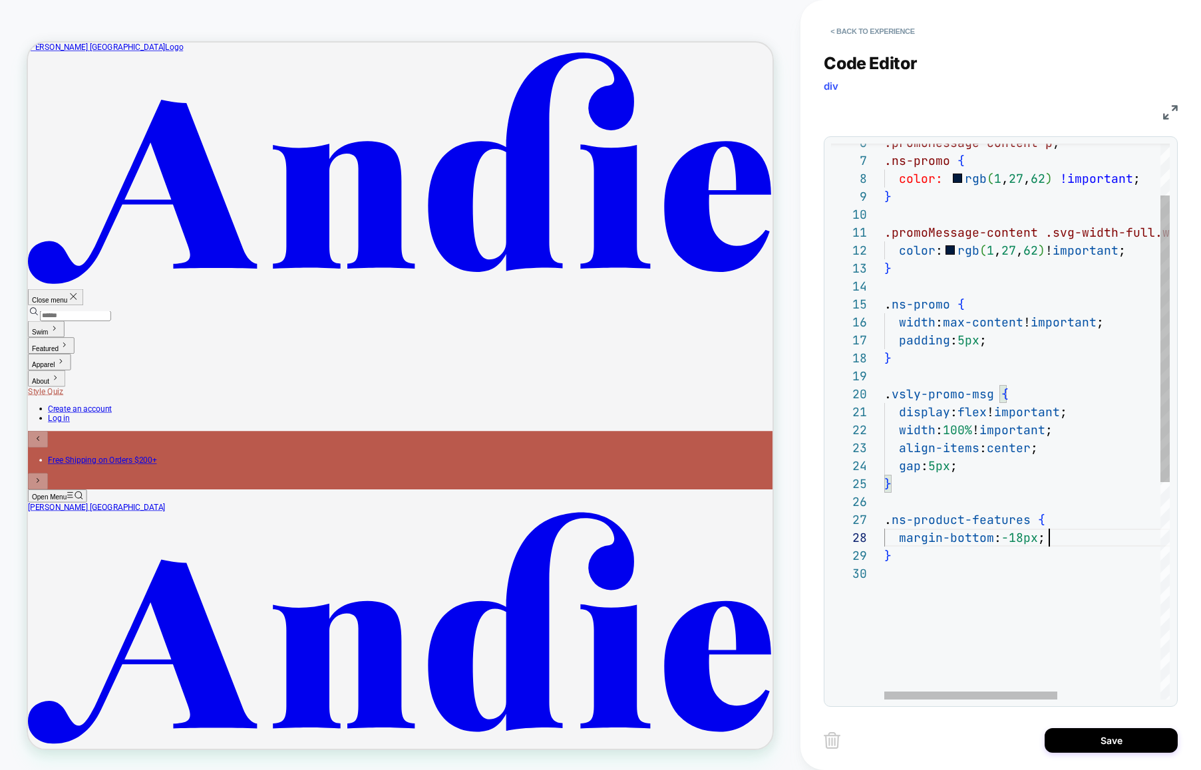
drag, startPoint x: 1097, startPoint y: 542, endPoint x: 1078, endPoint y: 540, distance: 19.4
click at [1097, 542] on div ".promoMessage-content p , .ns-promo { color: rgb ( 1 , 27 , 62 ) !important ; }…" at bounding box center [1111, 582] width 455 height 1077
drag, startPoint x: 1069, startPoint y: 540, endPoint x: 898, endPoint y: 538, distance: 171.0
click at [898, 538] on div ".promoMessage-content p , .ns-promo { color: rgb ( 1 , 27 , 62 ) !important ; }…" at bounding box center [1111, 582] width 455 height 1077
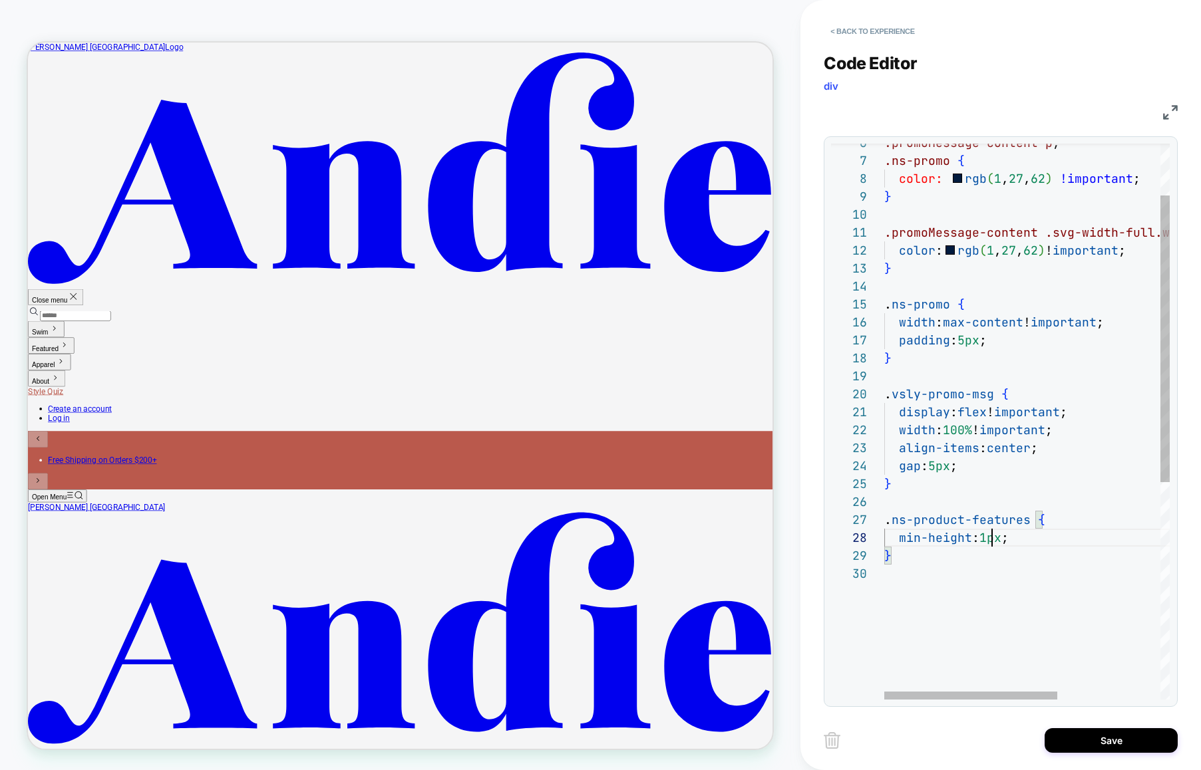
scroll to position [126, 115]
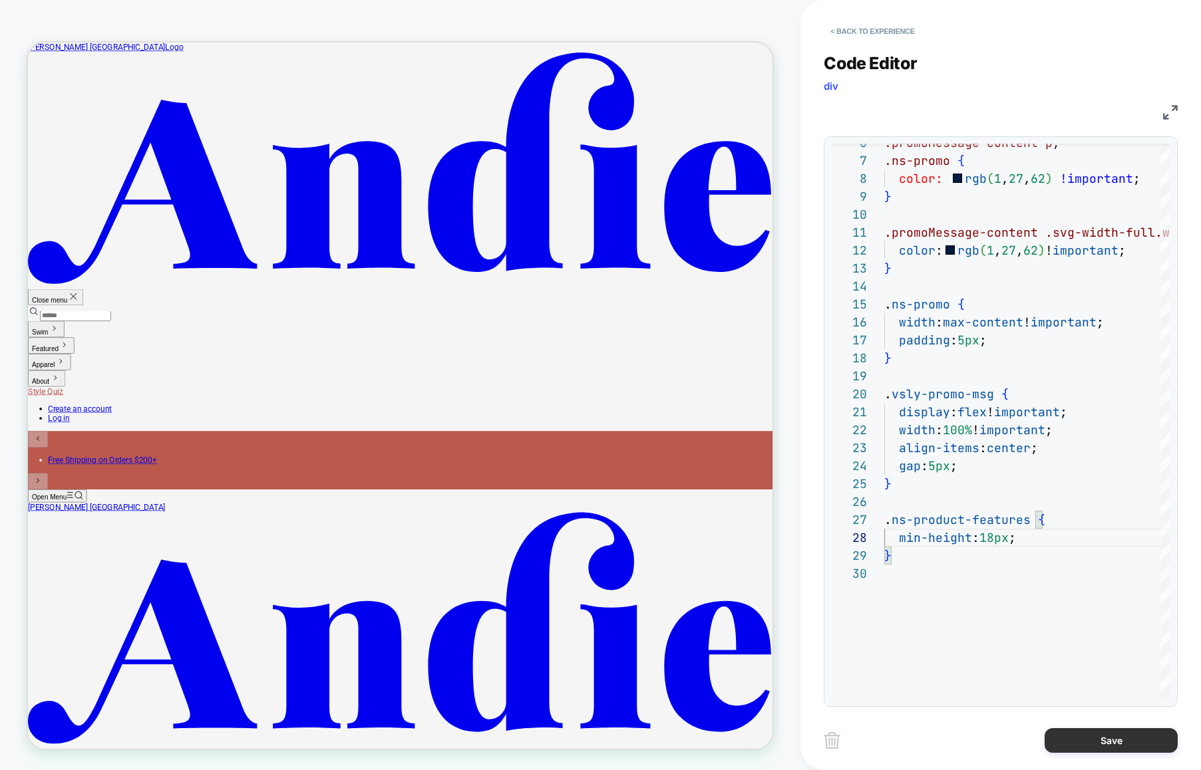
type textarea "**********"
click at [1102, 749] on button "Save" at bounding box center [1110, 740] width 133 height 25
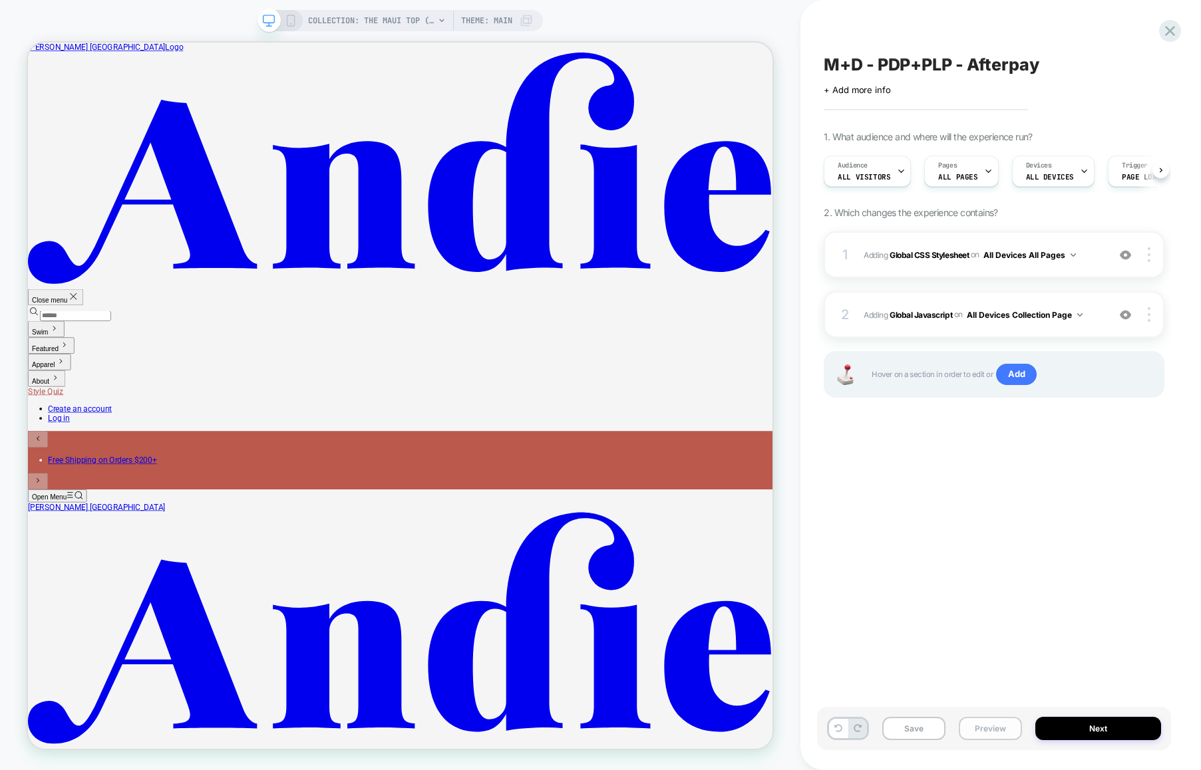
click at [977, 729] on button "Preview" at bounding box center [990, 728] width 63 height 23
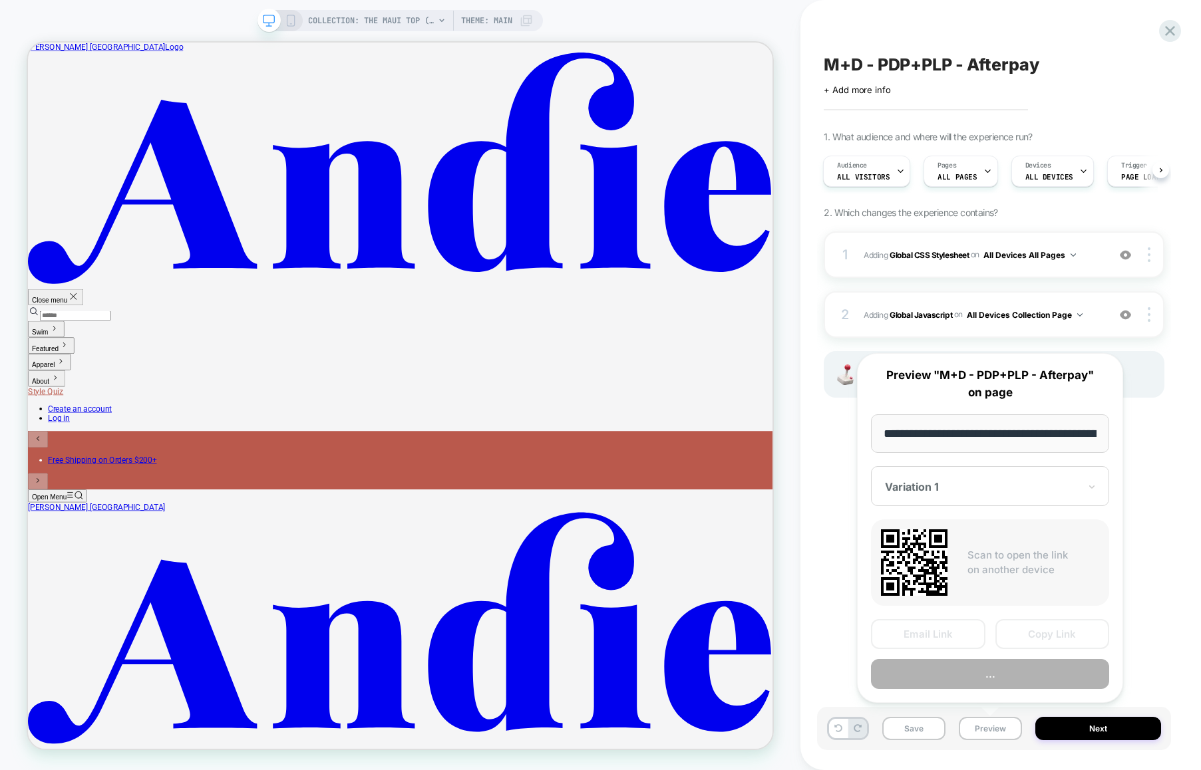
scroll to position [0, 163]
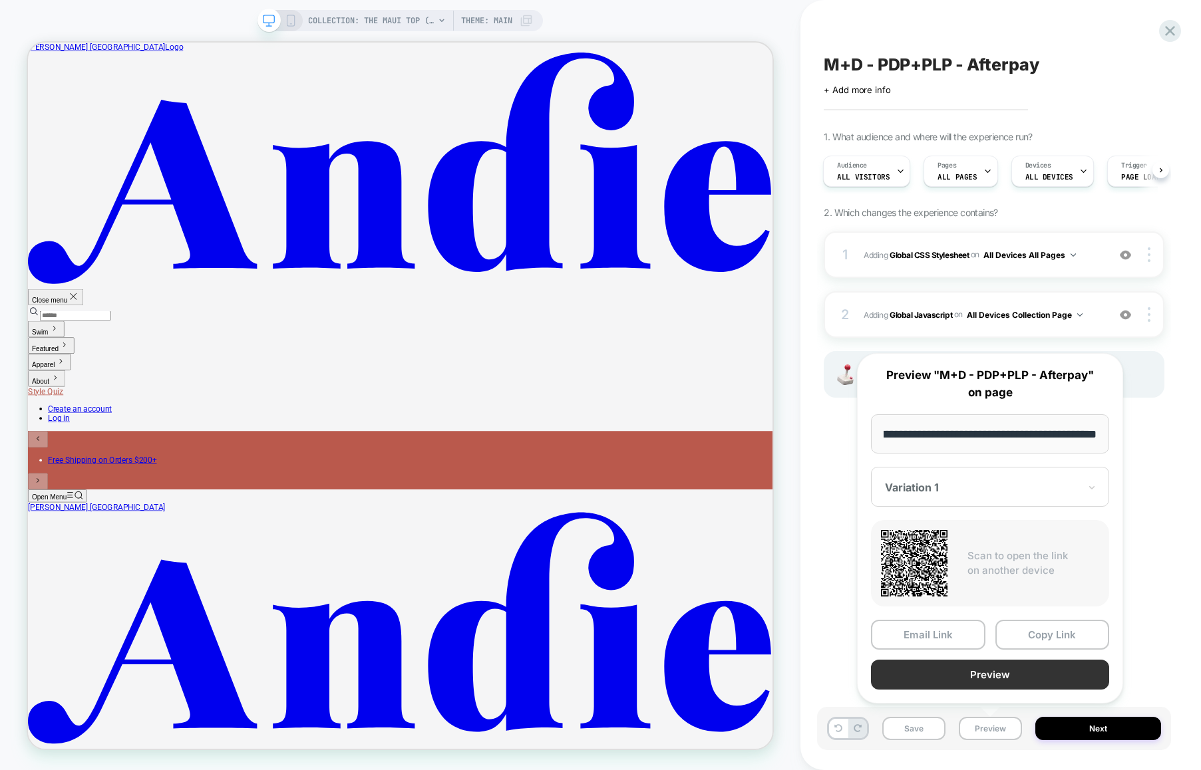
click at [987, 680] on button "Preview" at bounding box center [990, 675] width 238 height 30
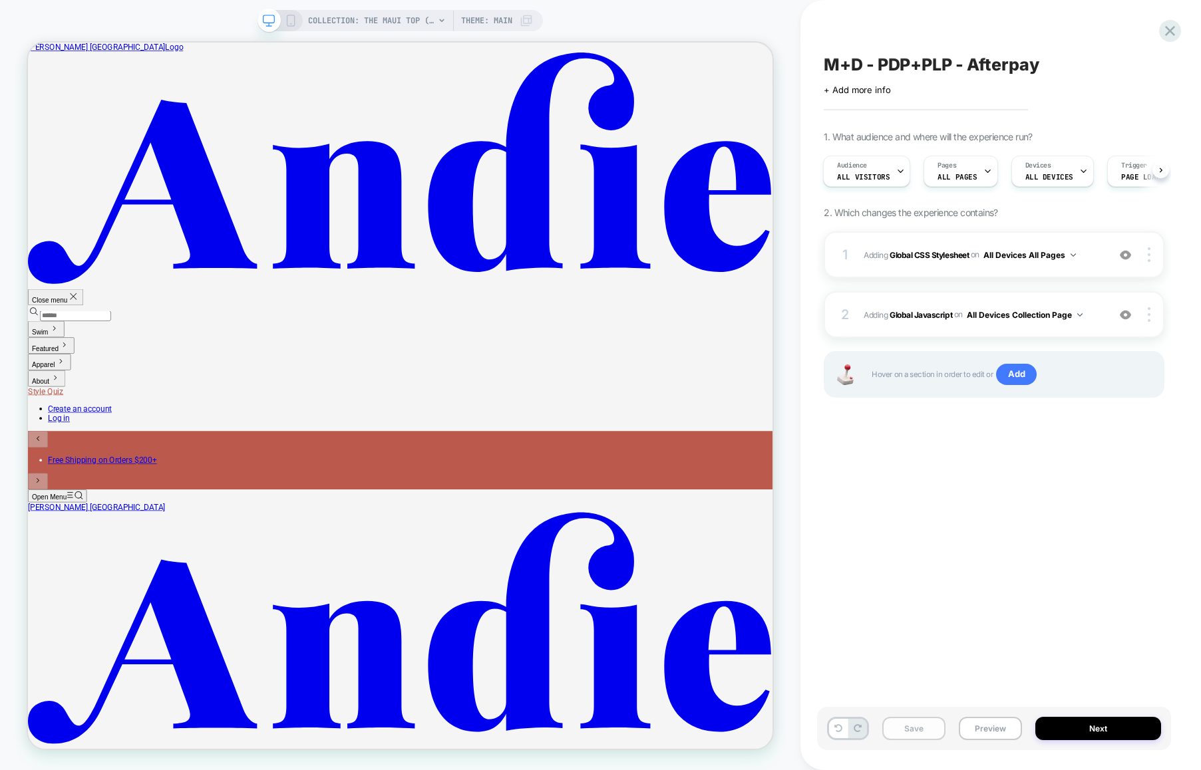
click at [909, 729] on button "Save" at bounding box center [913, 728] width 63 height 23
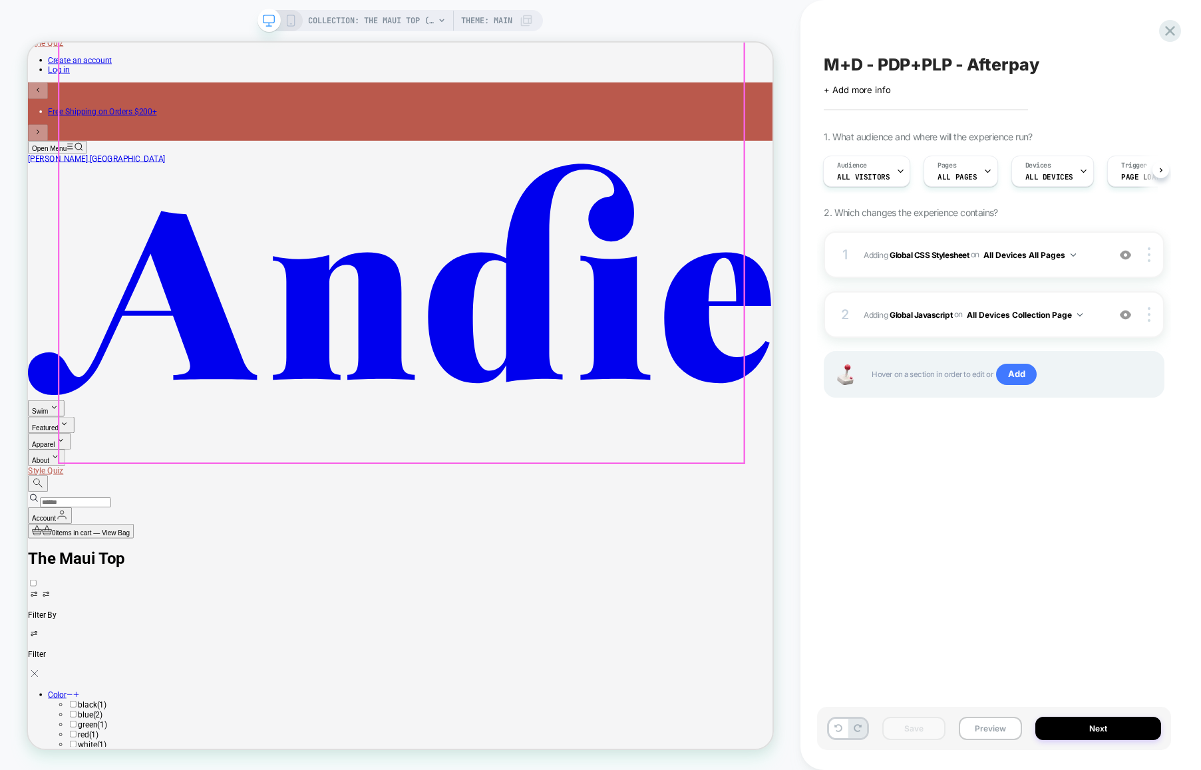
scroll to position [450, 0]
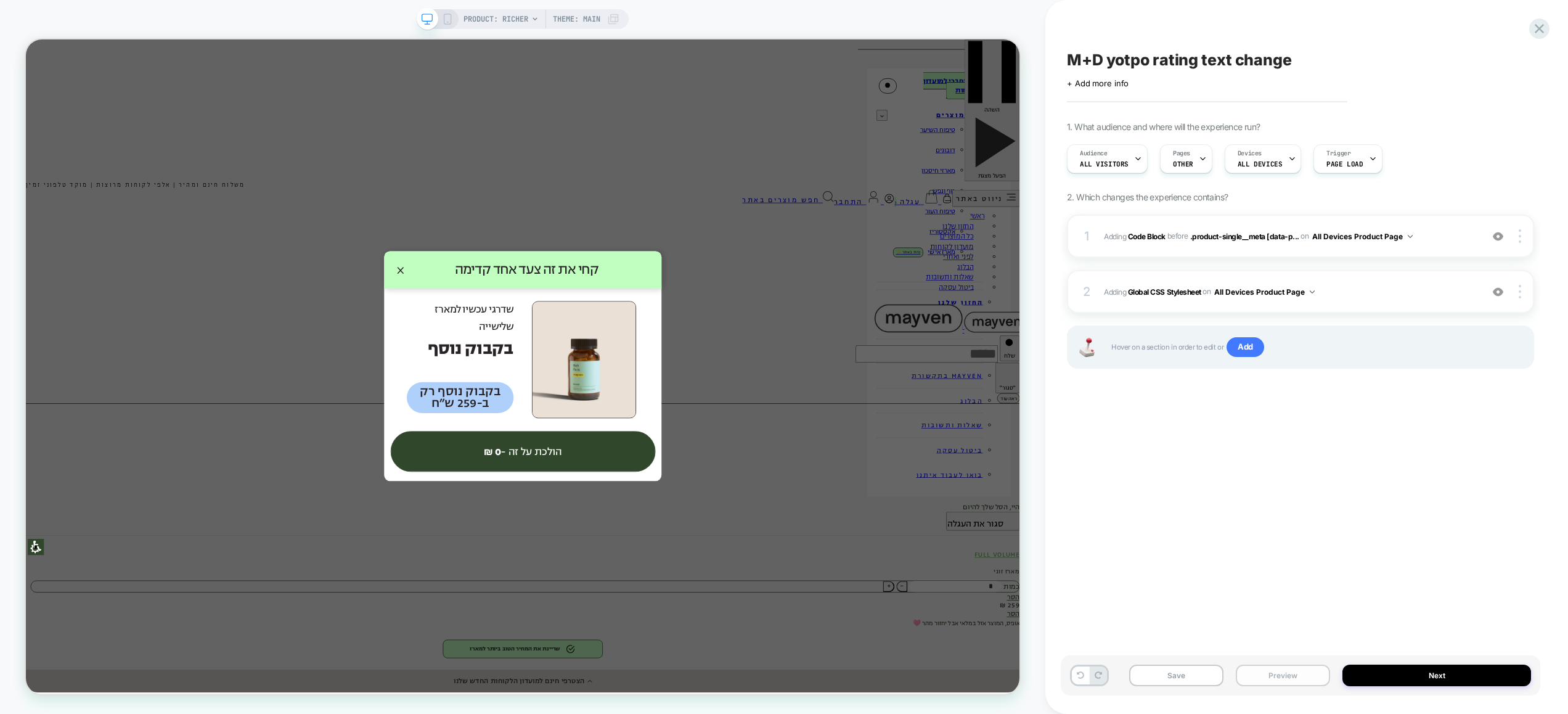
click at [1279, 675] on button "Preview" at bounding box center [1283, 675] width 95 height 21
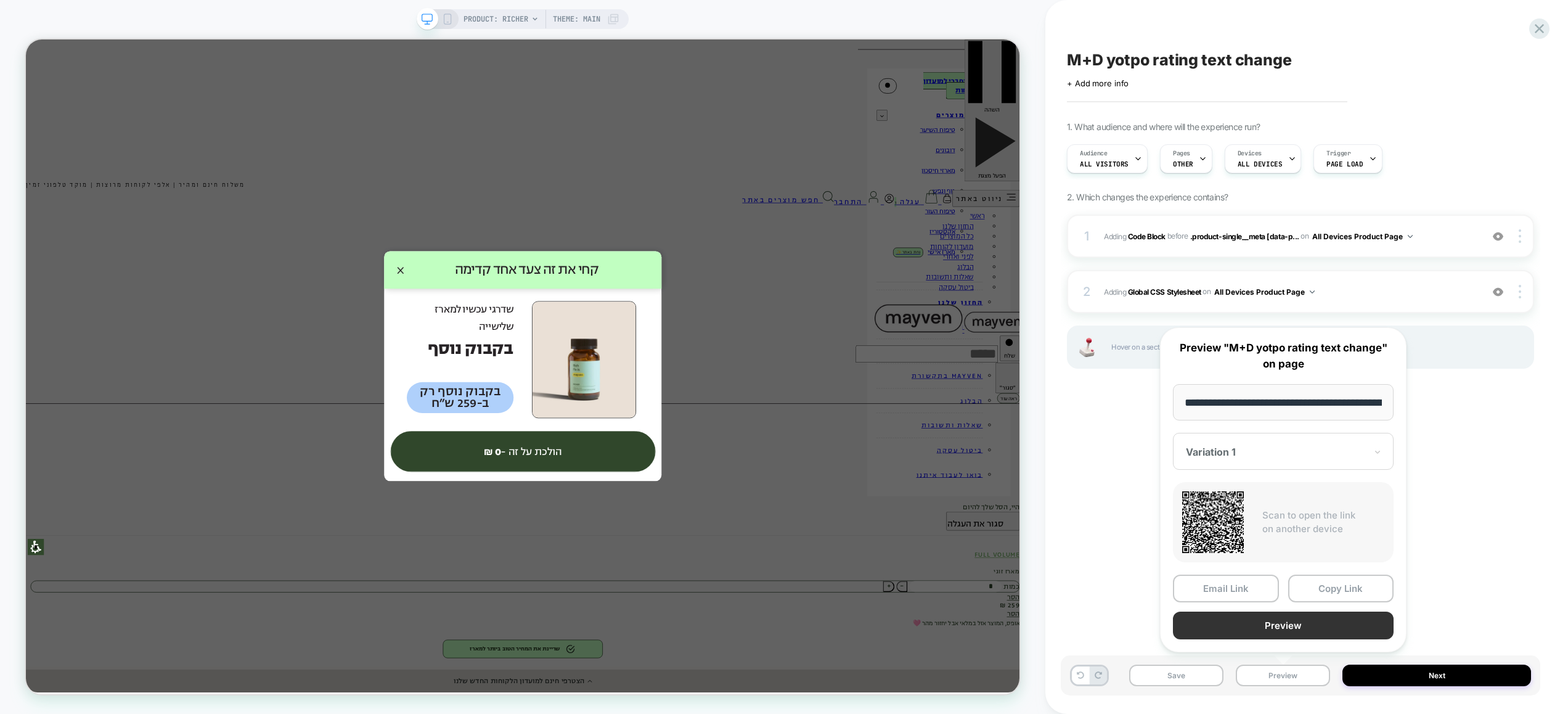
click at [1276, 637] on button "Preview" at bounding box center [1283, 626] width 221 height 28
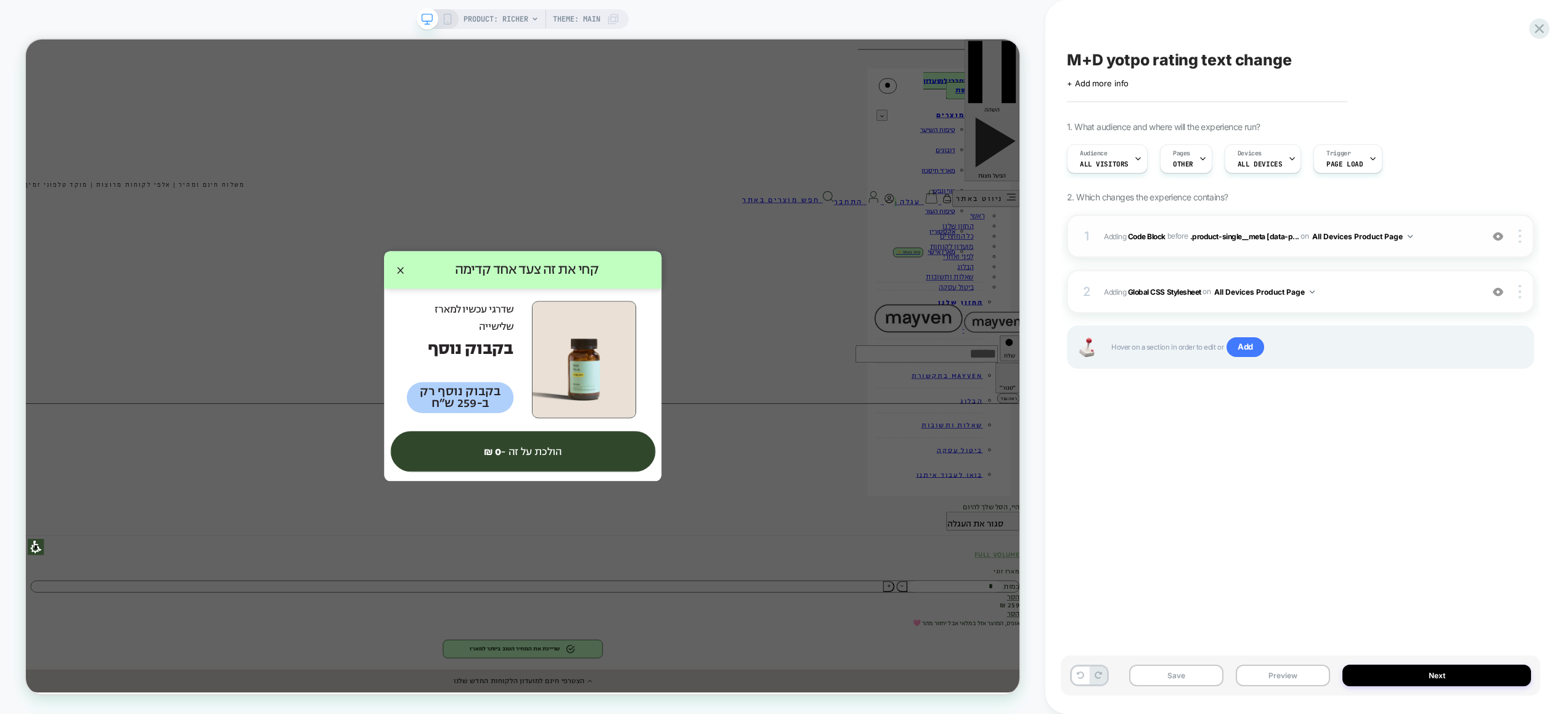
click at [1436, 245] on div "1 Adding Code Block BEFORE .product-single__meta [data-p... .product-single__me…" at bounding box center [1301, 236] width 467 height 44
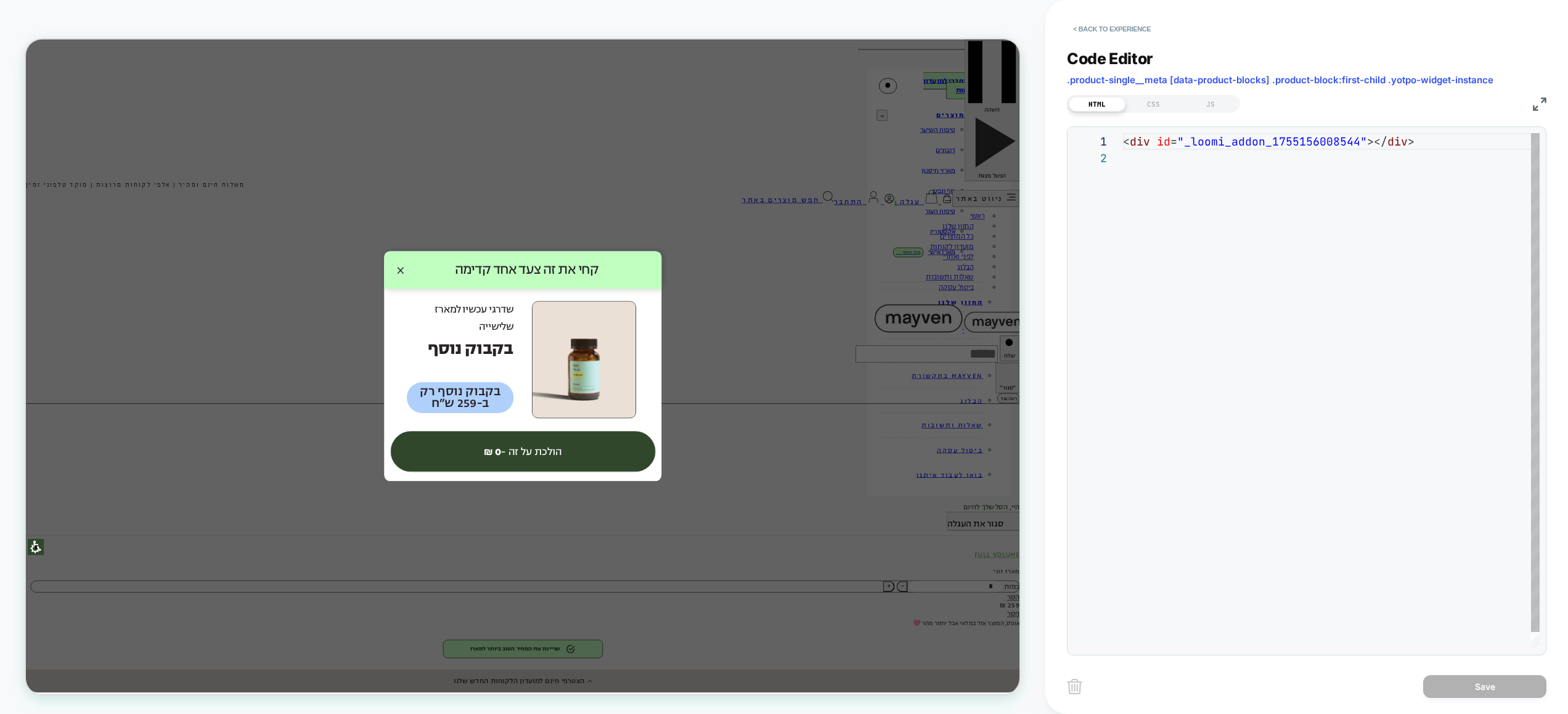
scroll to position [17, 0]
drag, startPoint x: 1161, startPoint y: 95, endPoint x: 1163, endPoint y: 104, distance: 9.2
click at [1161, 96] on div "HTML CSS JS" at bounding box center [1154, 103] width 173 height 18
click at [1163, 104] on div "CSS" at bounding box center [1154, 104] width 57 height 15
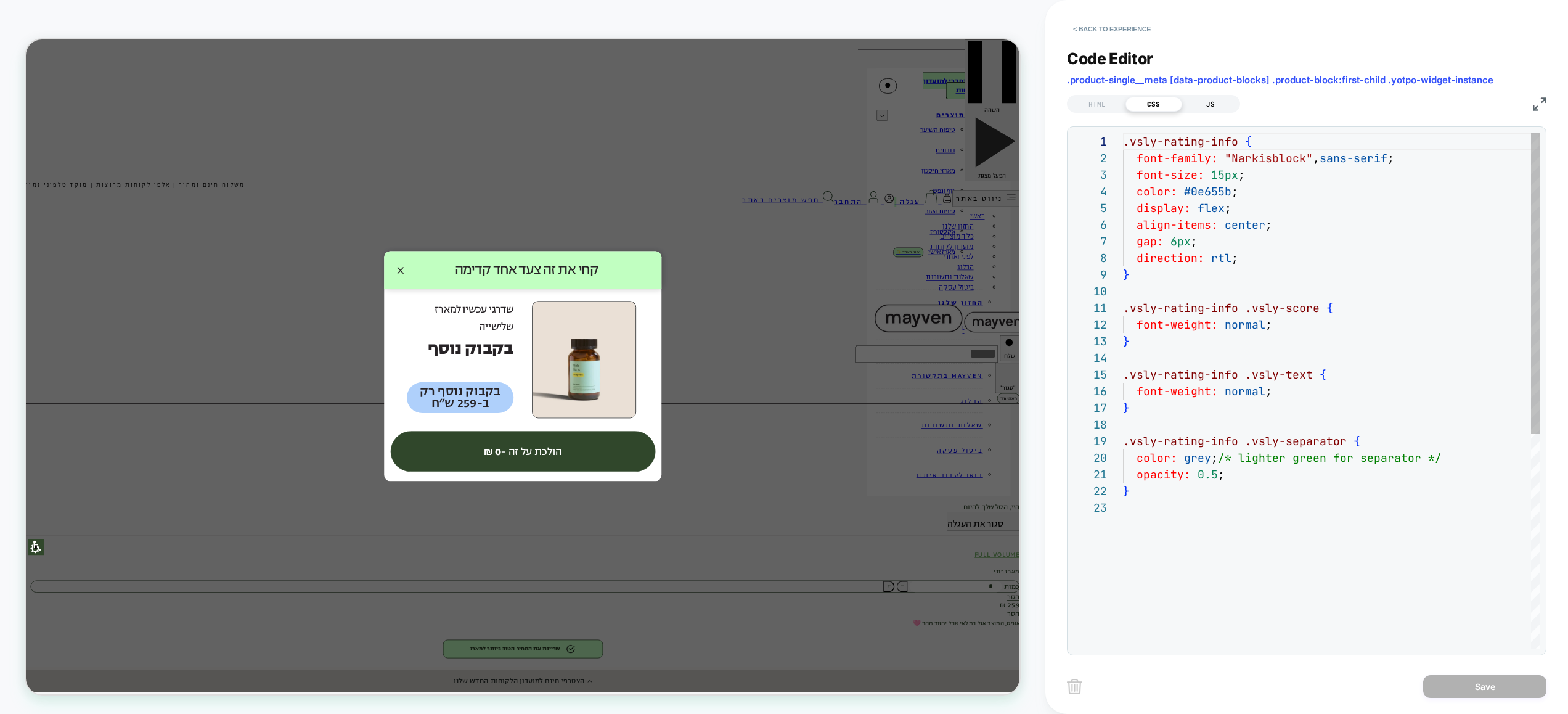
scroll to position [167, 0]
click at [1208, 107] on div "JS" at bounding box center [1210, 104] width 57 height 15
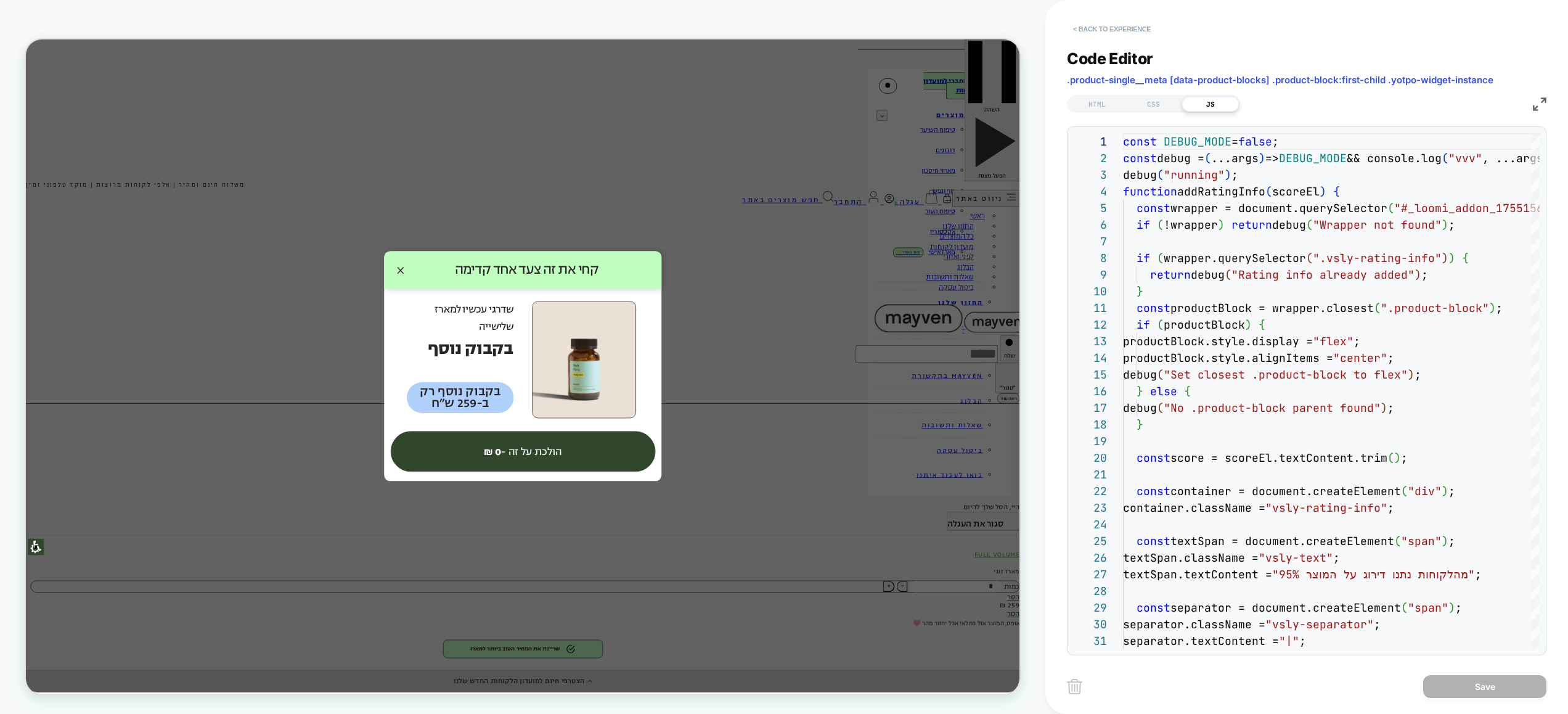
click at [1095, 32] on button "< Back to experience" at bounding box center [1112, 29] width 90 height 19
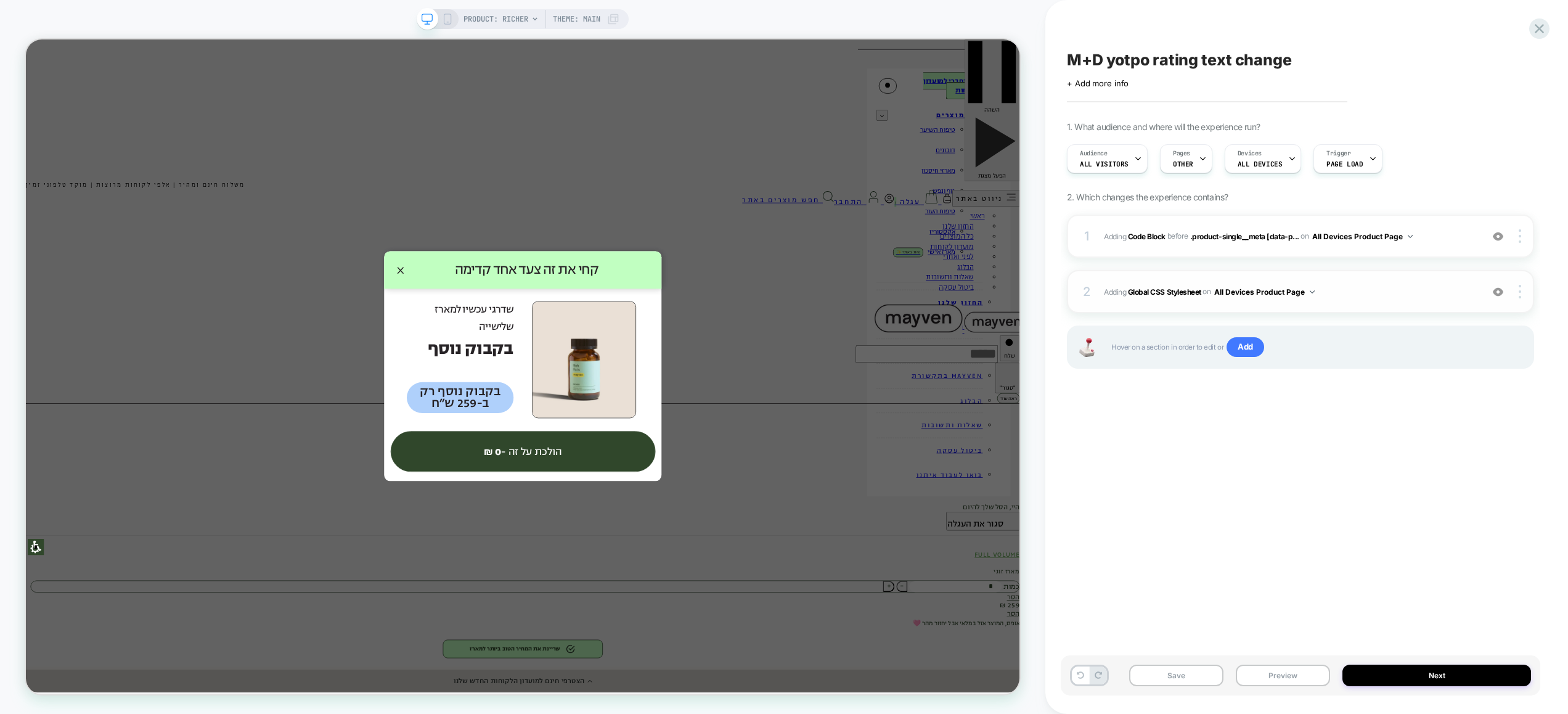
click at [1386, 296] on span "Adding Global CSS Stylesheet on All Devices Product Page" at bounding box center [1289, 292] width 372 height 16
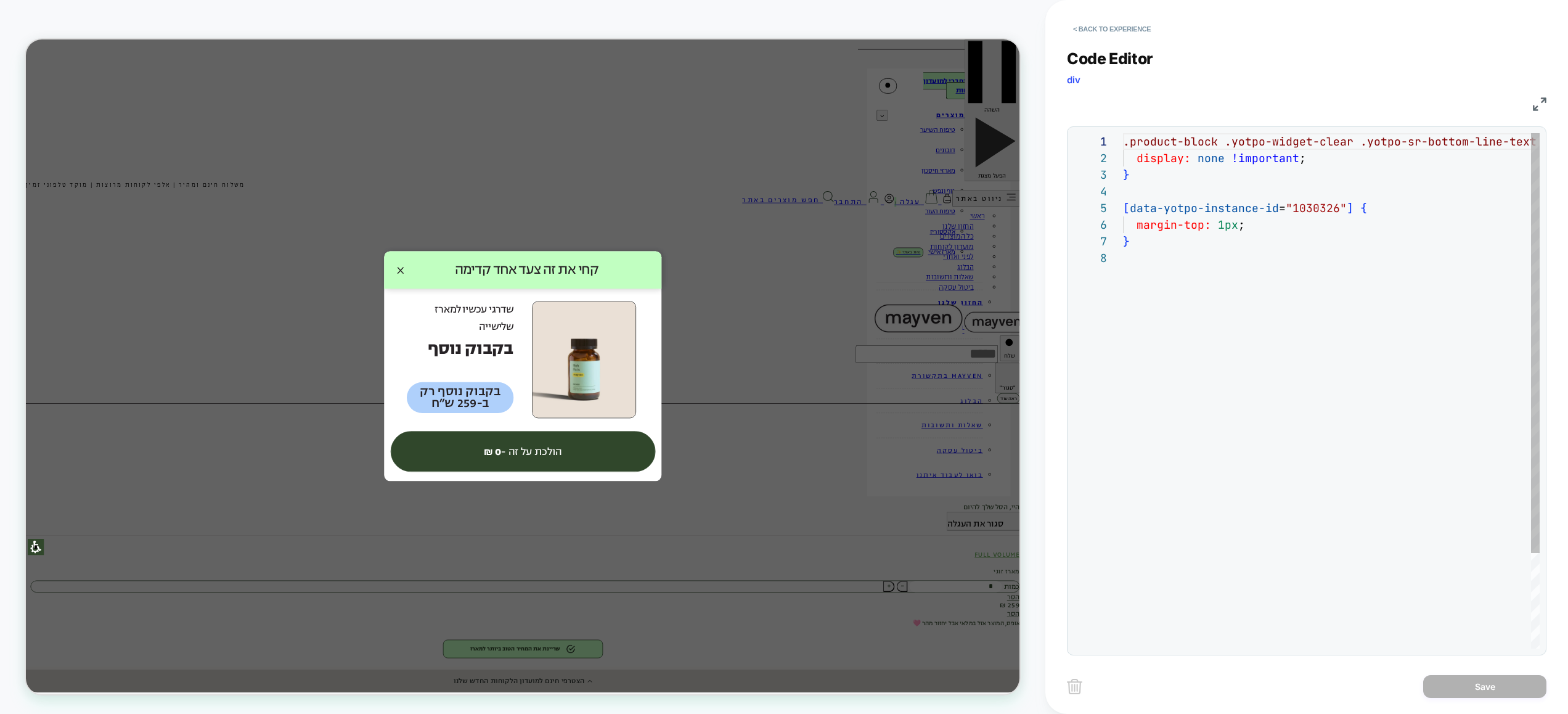
scroll to position [117, 0]
click at [1112, 30] on button "< Back to experience" at bounding box center [1112, 29] width 90 height 19
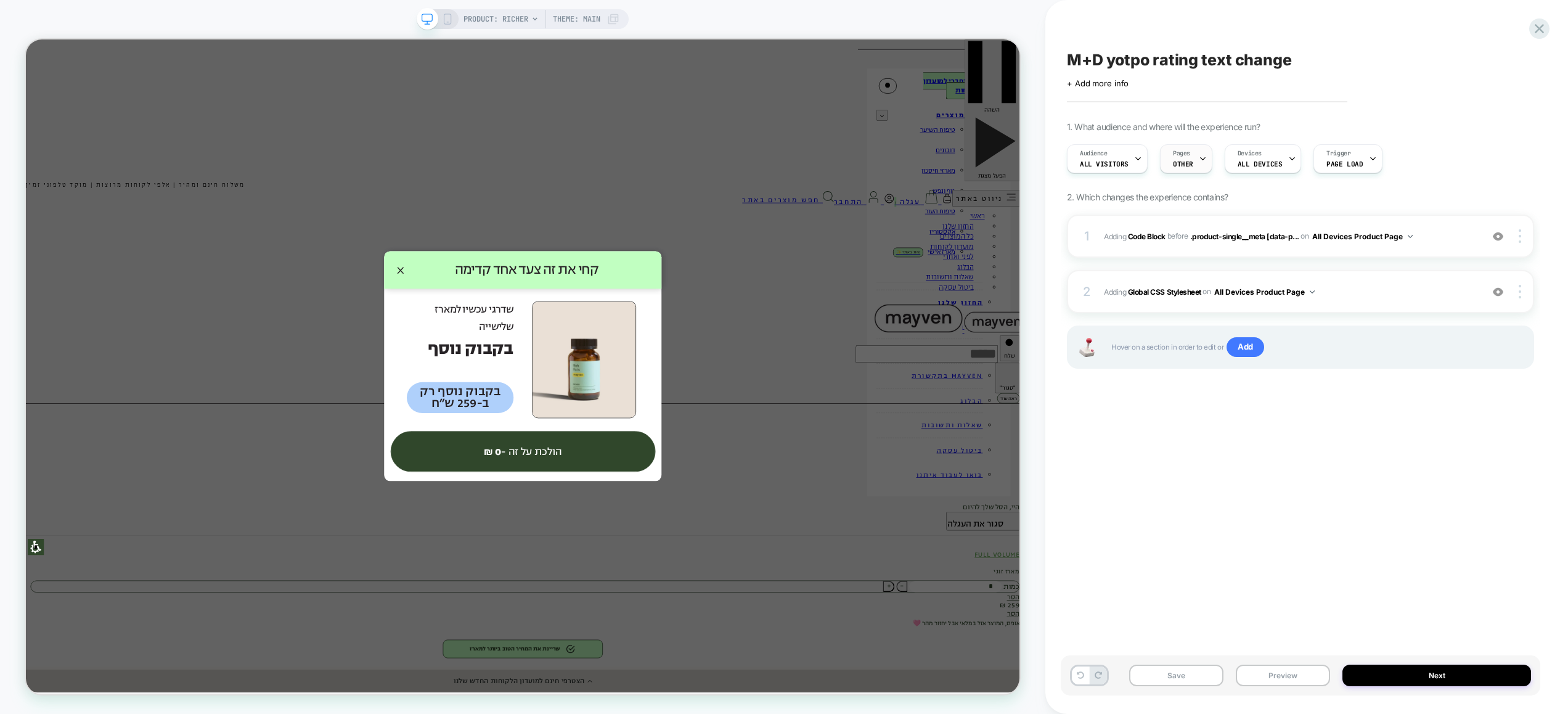
click at [1179, 165] on span "OTHER" at bounding box center [1183, 163] width 20 height 8
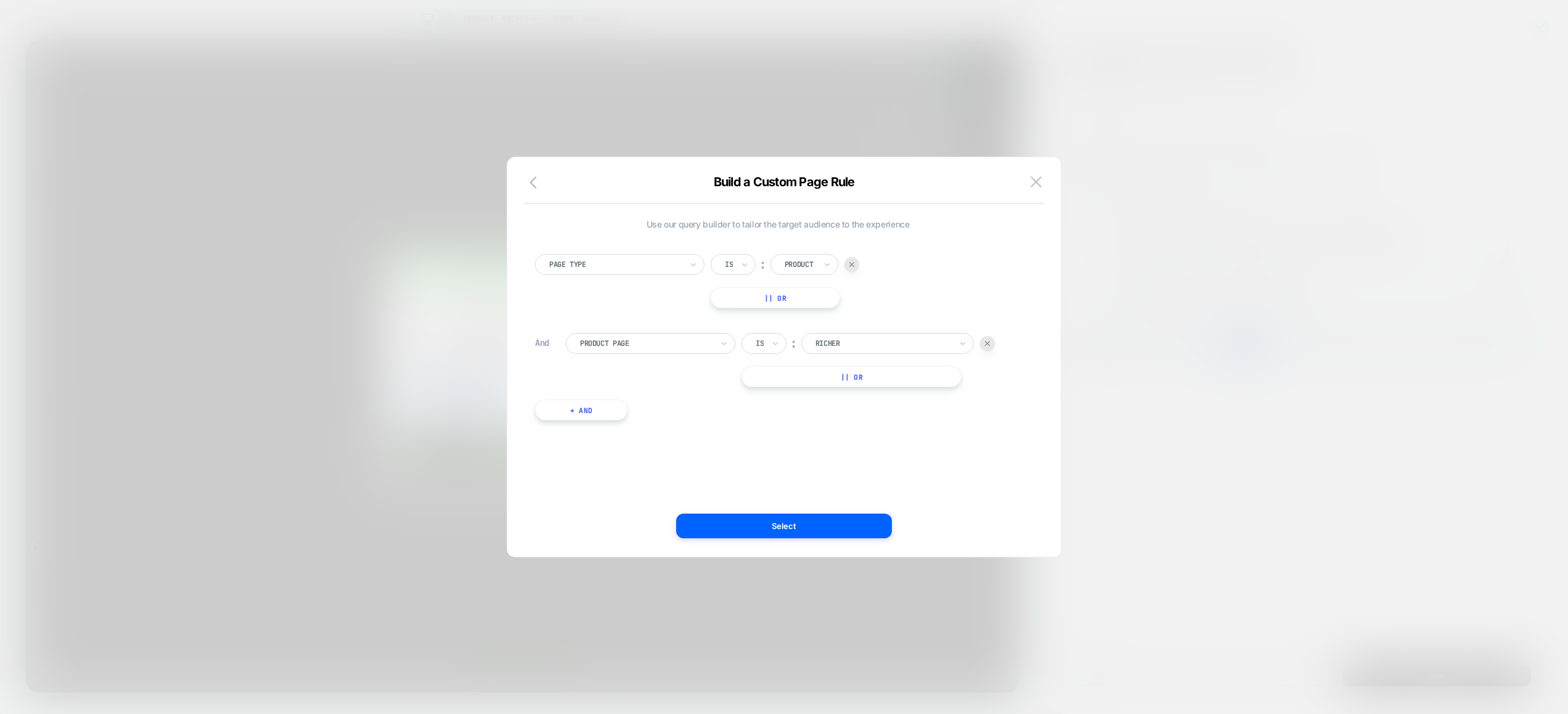
click at [1179, 165] on div at bounding box center [784, 357] width 1568 height 714
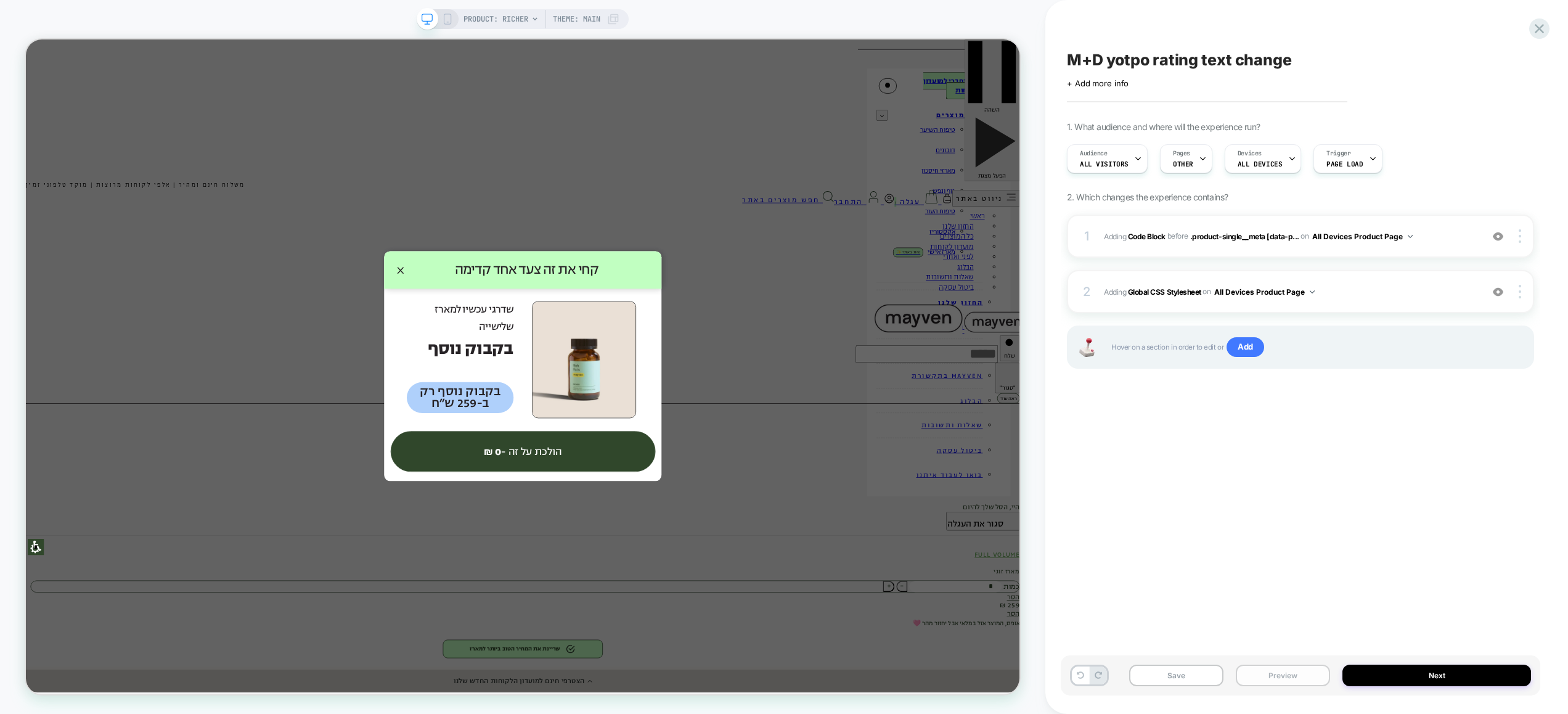
click at [1288, 676] on button "Preview" at bounding box center [1283, 675] width 95 height 21
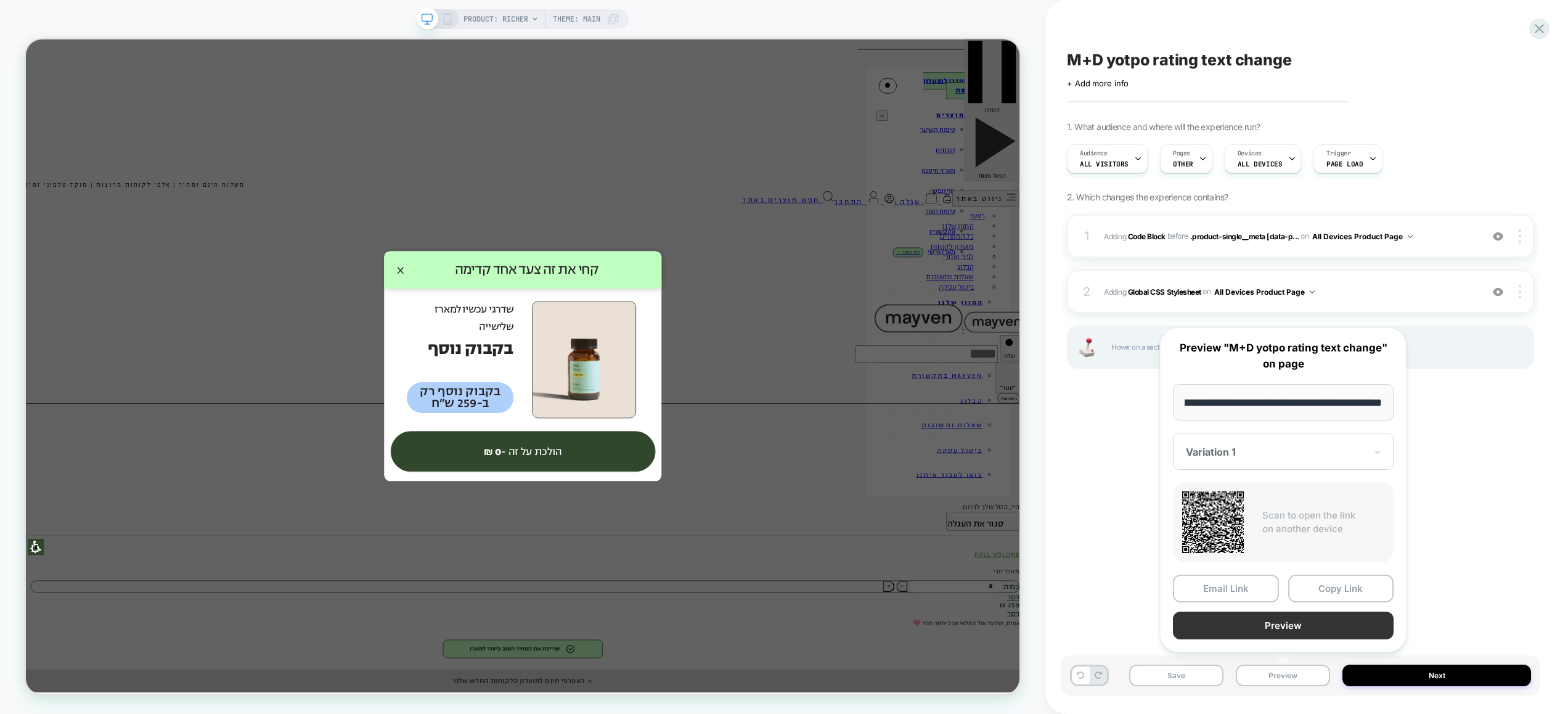
scroll to position [0, 0]
click at [1270, 629] on button "Preview" at bounding box center [1283, 626] width 221 height 28
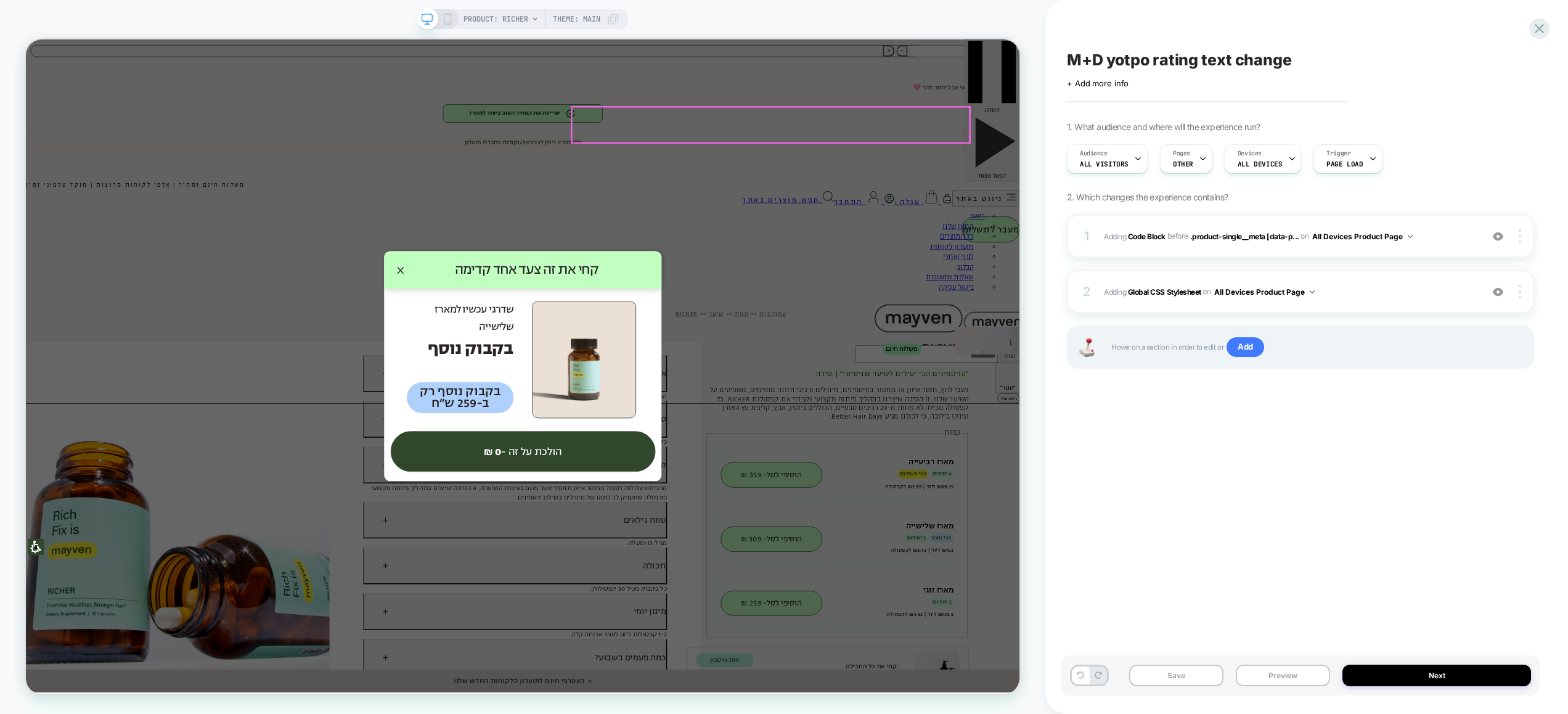
scroll to position [759, 0]
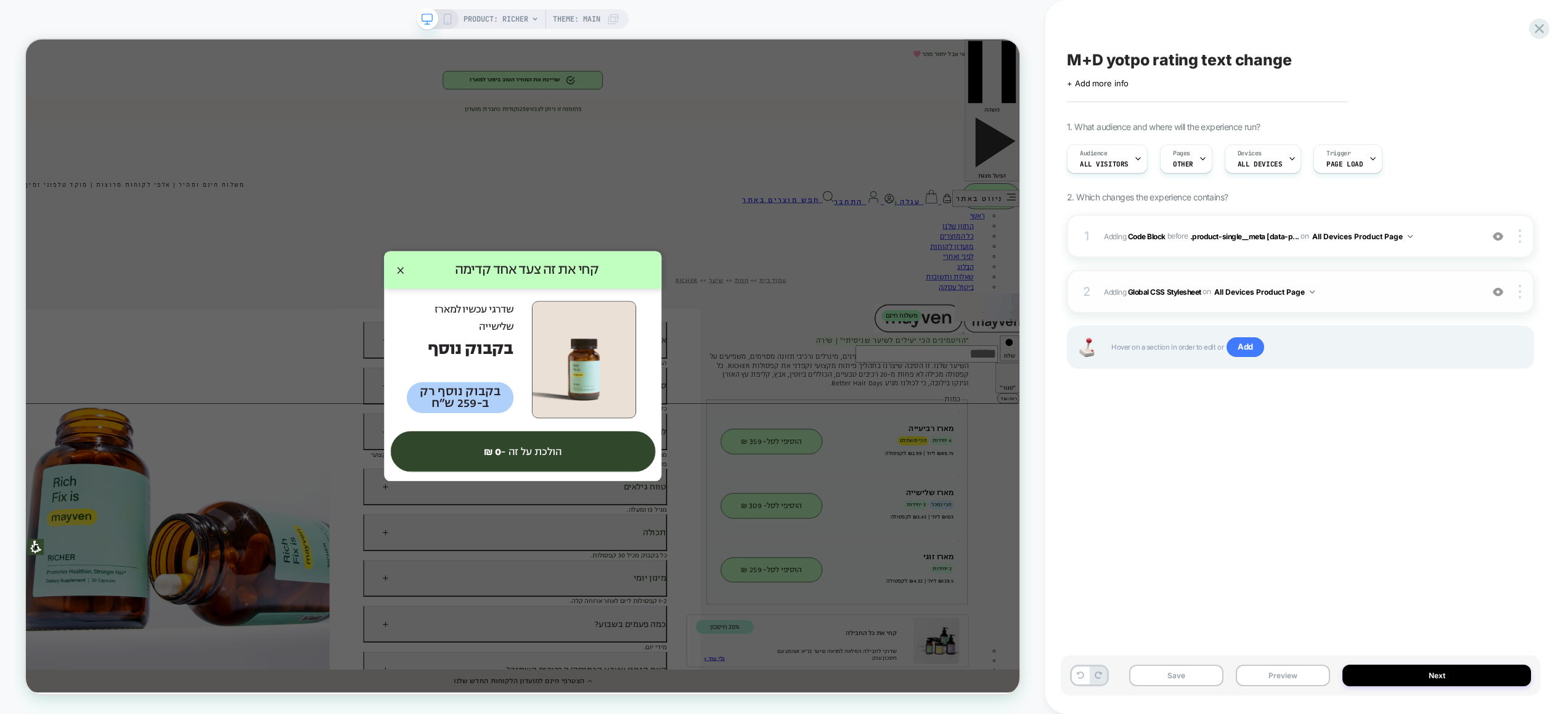
click at [1413, 291] on span "Adding Global CSS Stylesheet on All Devices Product Page" at bounding box center [1289, 292] width 372 height 16
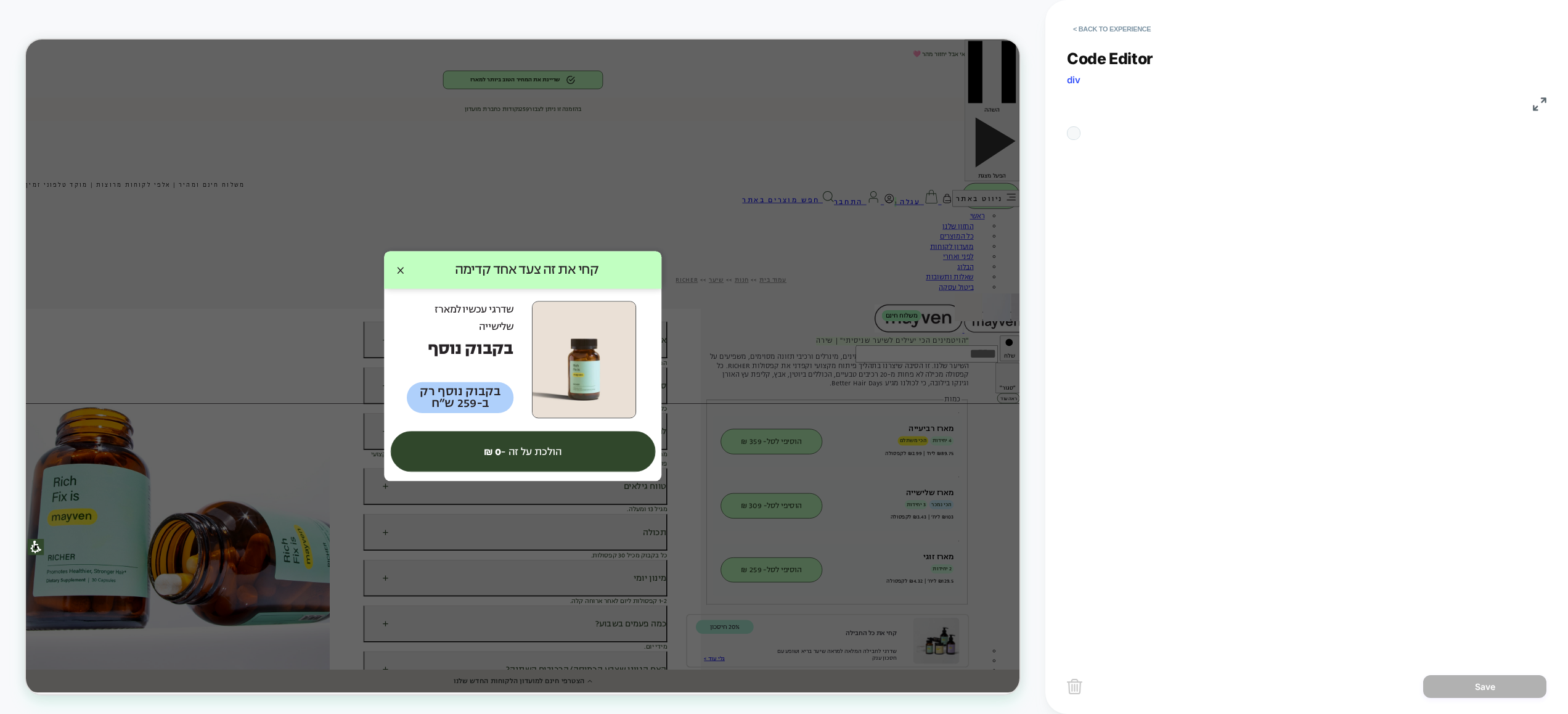
scroll to position [117, 0]
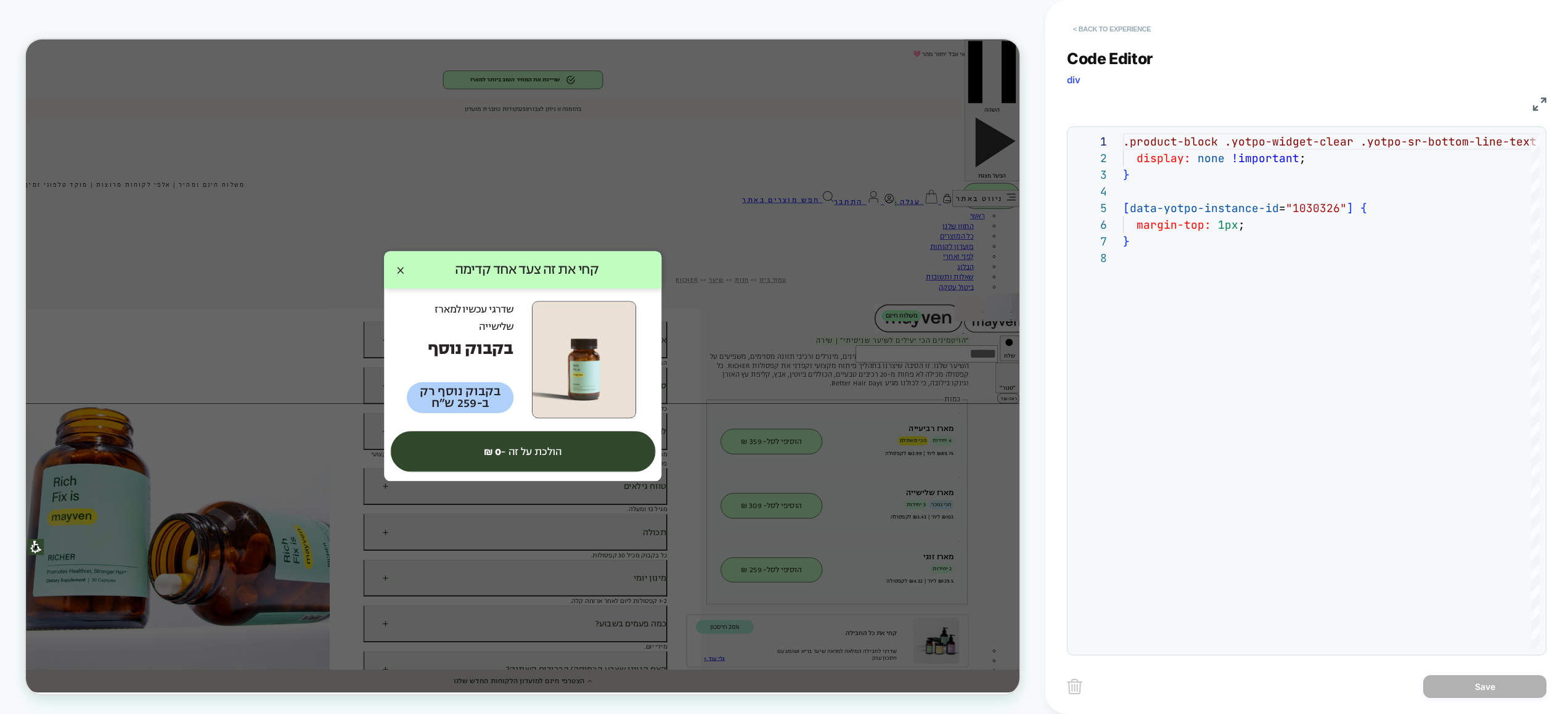
click at [1129, 27] on button "< Back to experience" at bounding box center [1112, 29] width 90 height 19
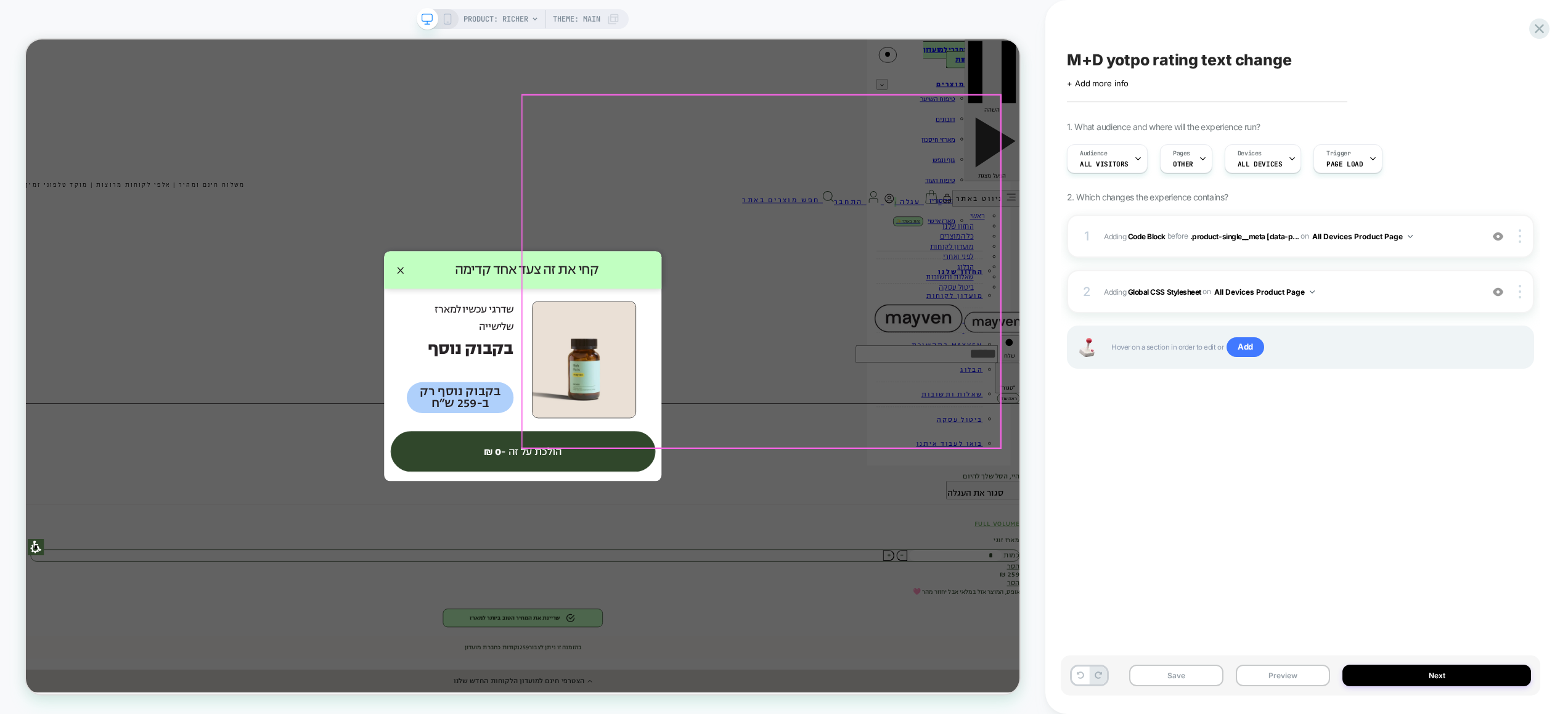
scroll to position [0, 0]
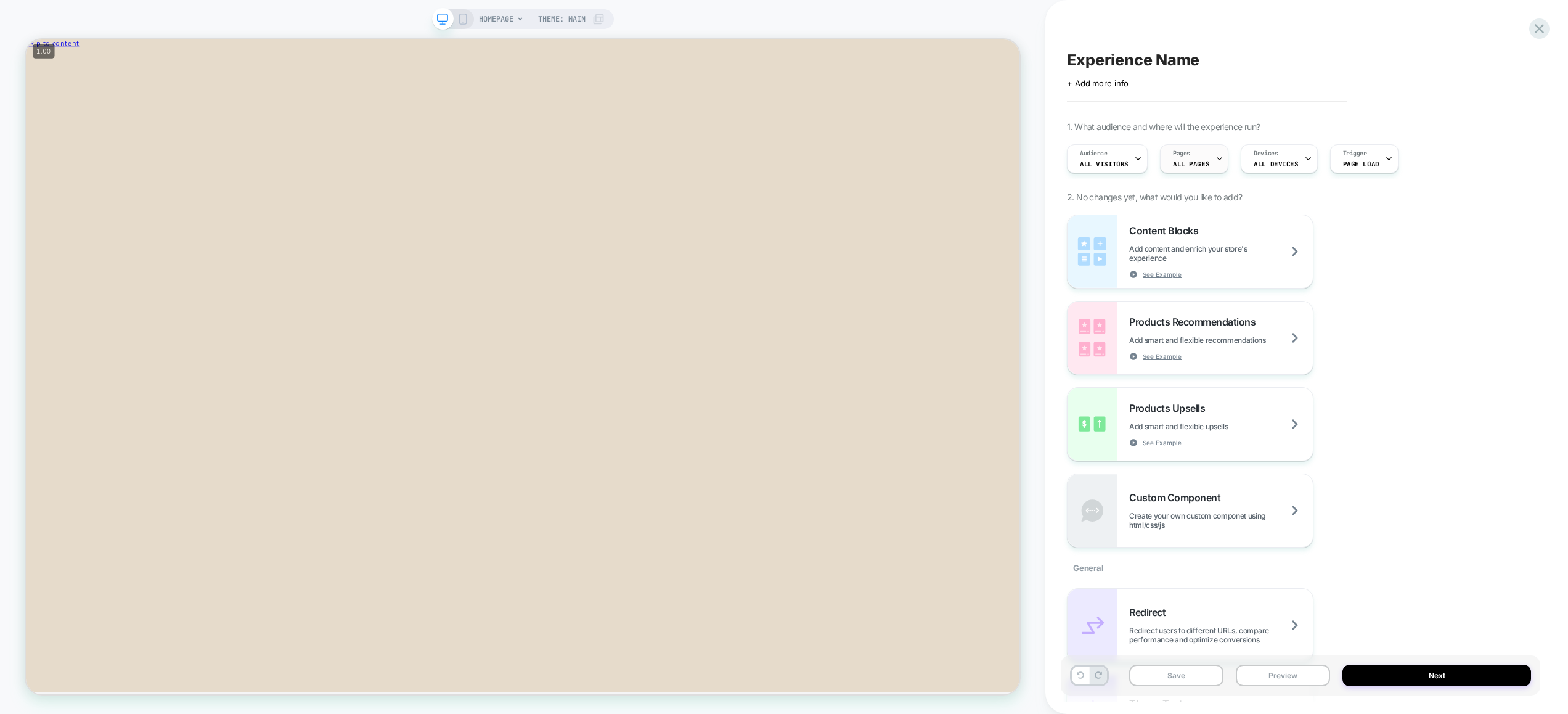
click at [1200, 157] on div "Pages ALL PAGES" at bounding box center [1192, 159] width 61 height 28
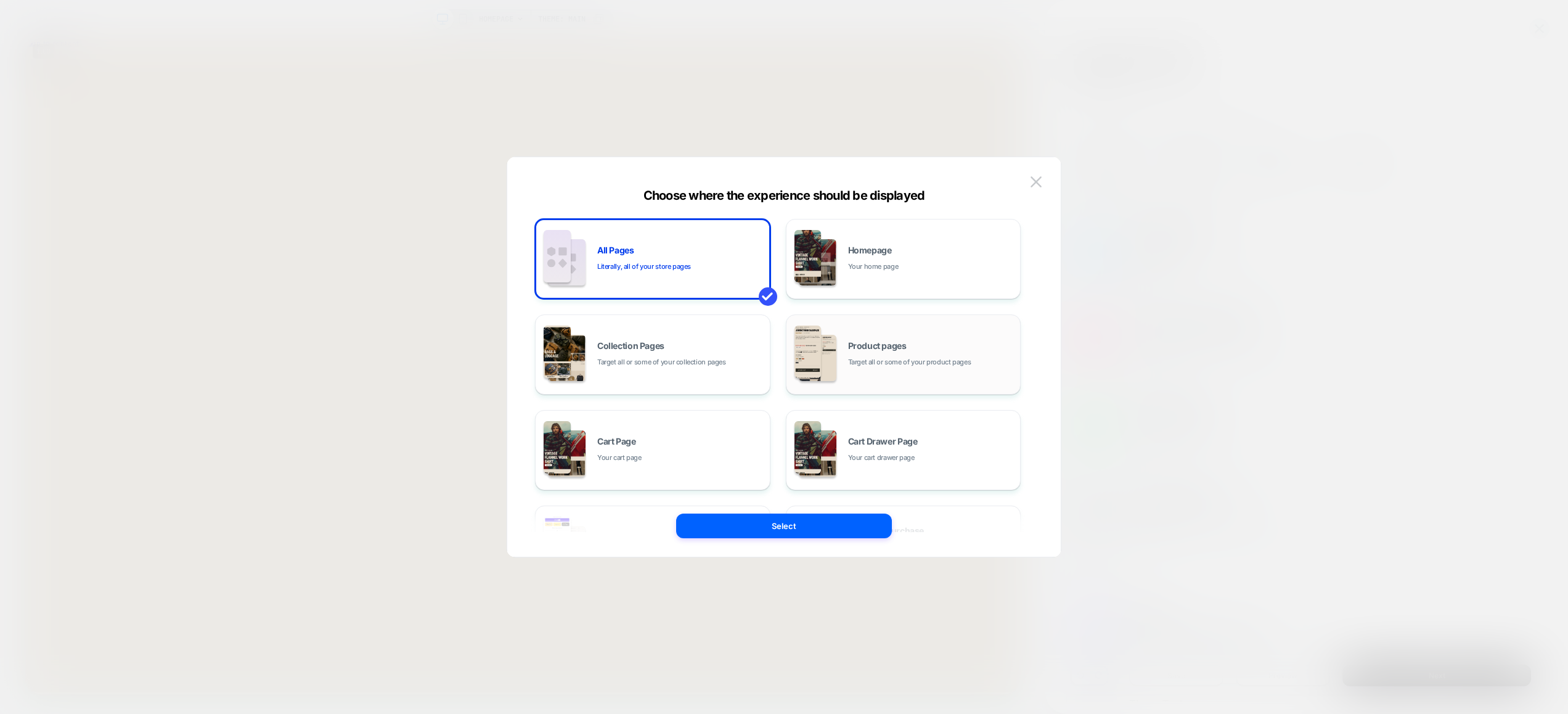
click at [874, 343] on span "Product pages" at bounding box center [877, 346] width 58 height 8
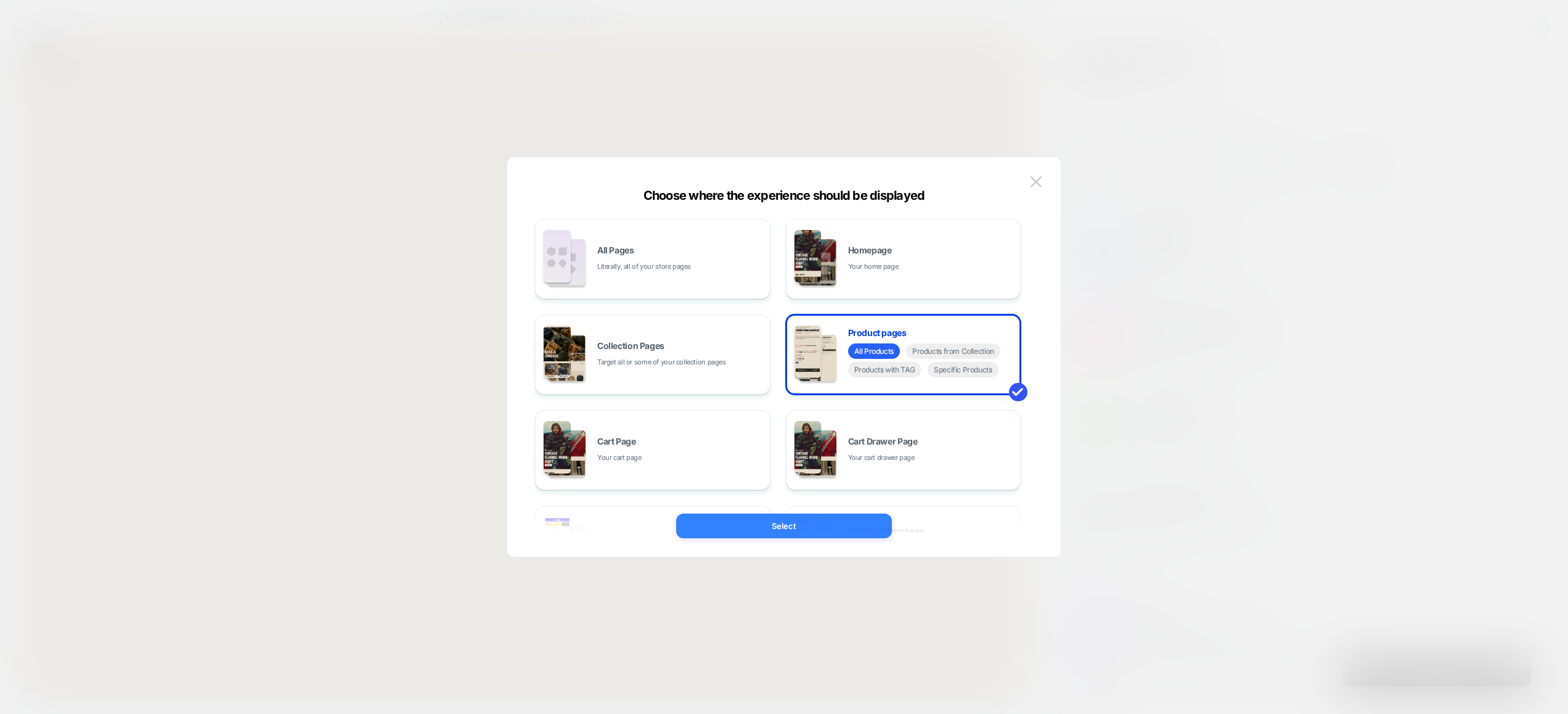
click at [832, 517] on button "Select" at bounding box center [784, 526] width 216 height 25
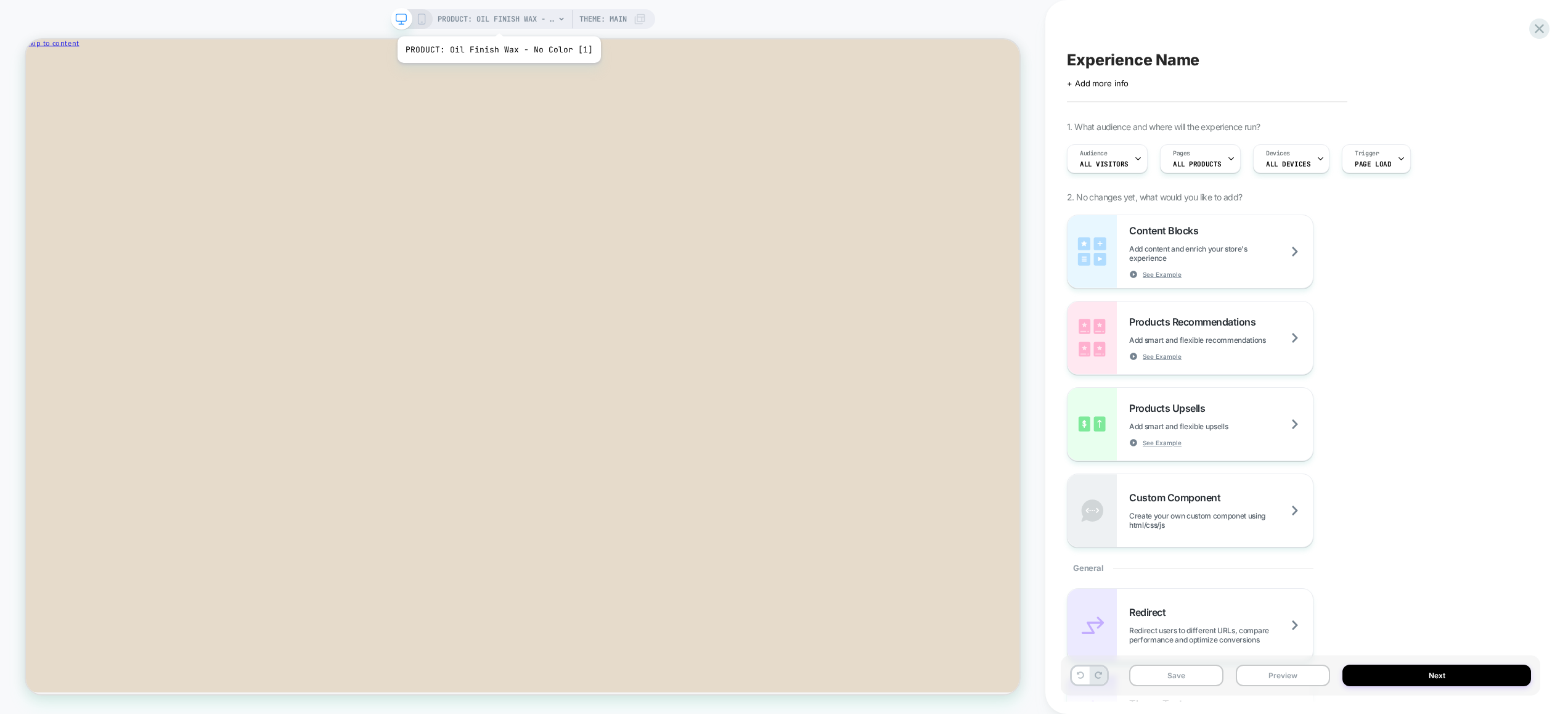
click at [497, 21] on span "PRODUCT: Oil Finish Wax - No Color [1]" at bounding box center [496, 19] width 117 height 19
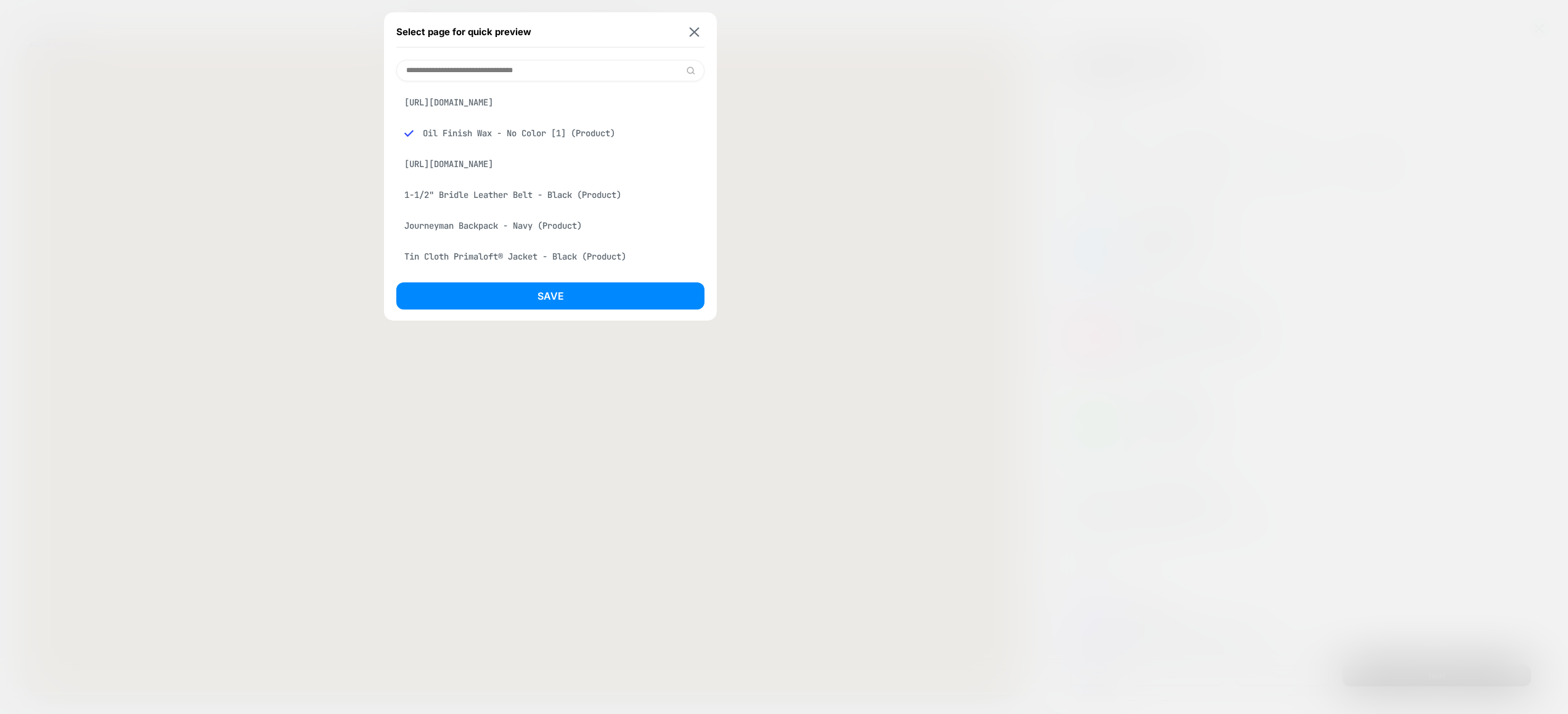
click at [471, 68] on input at bounding box center [550, 70] width 309 height 21
type input "*"
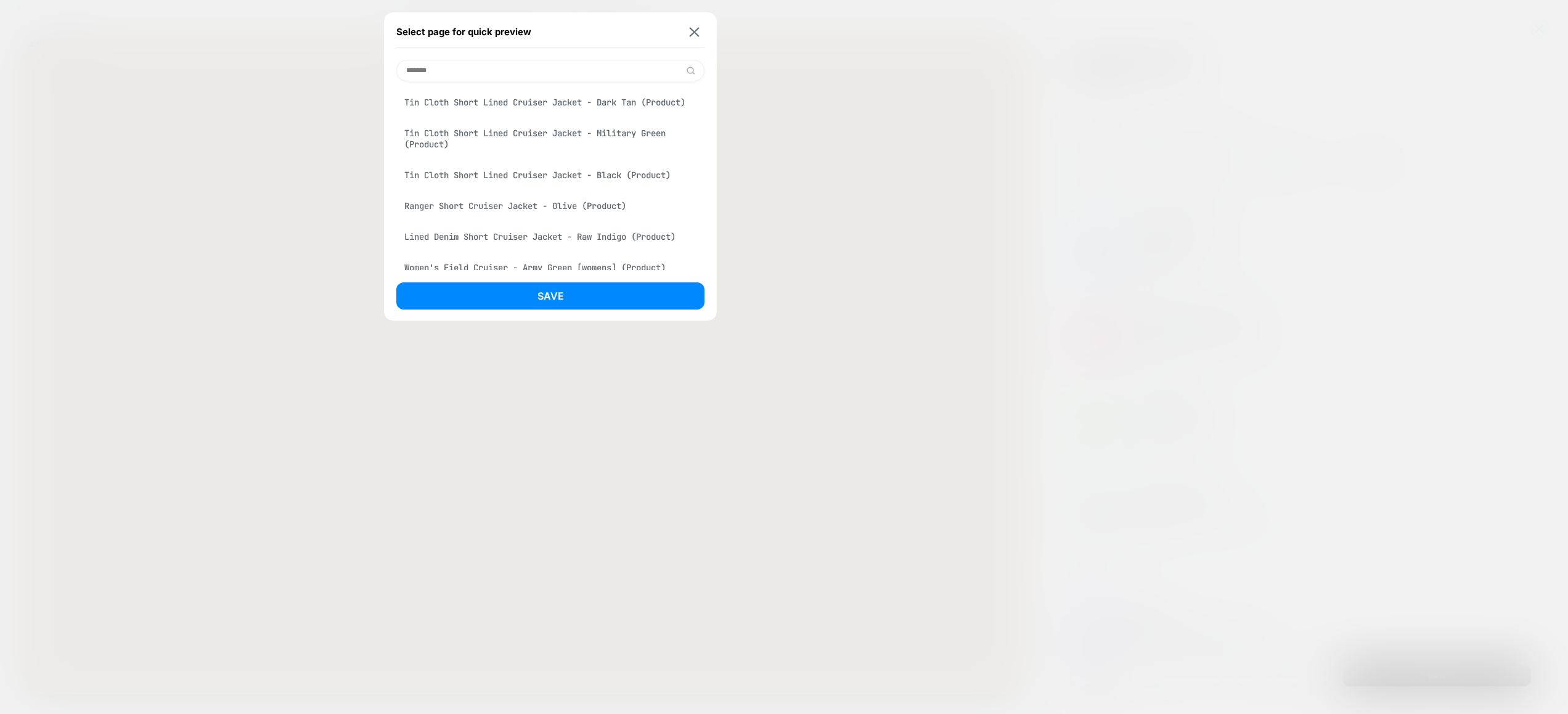
type input "*******"
click at [547, 114] on div "Tin Cloth Short Lined Cruiser Jacket - Dark Tan (Product)" at bounding box center [550, 102] width 309 height 23
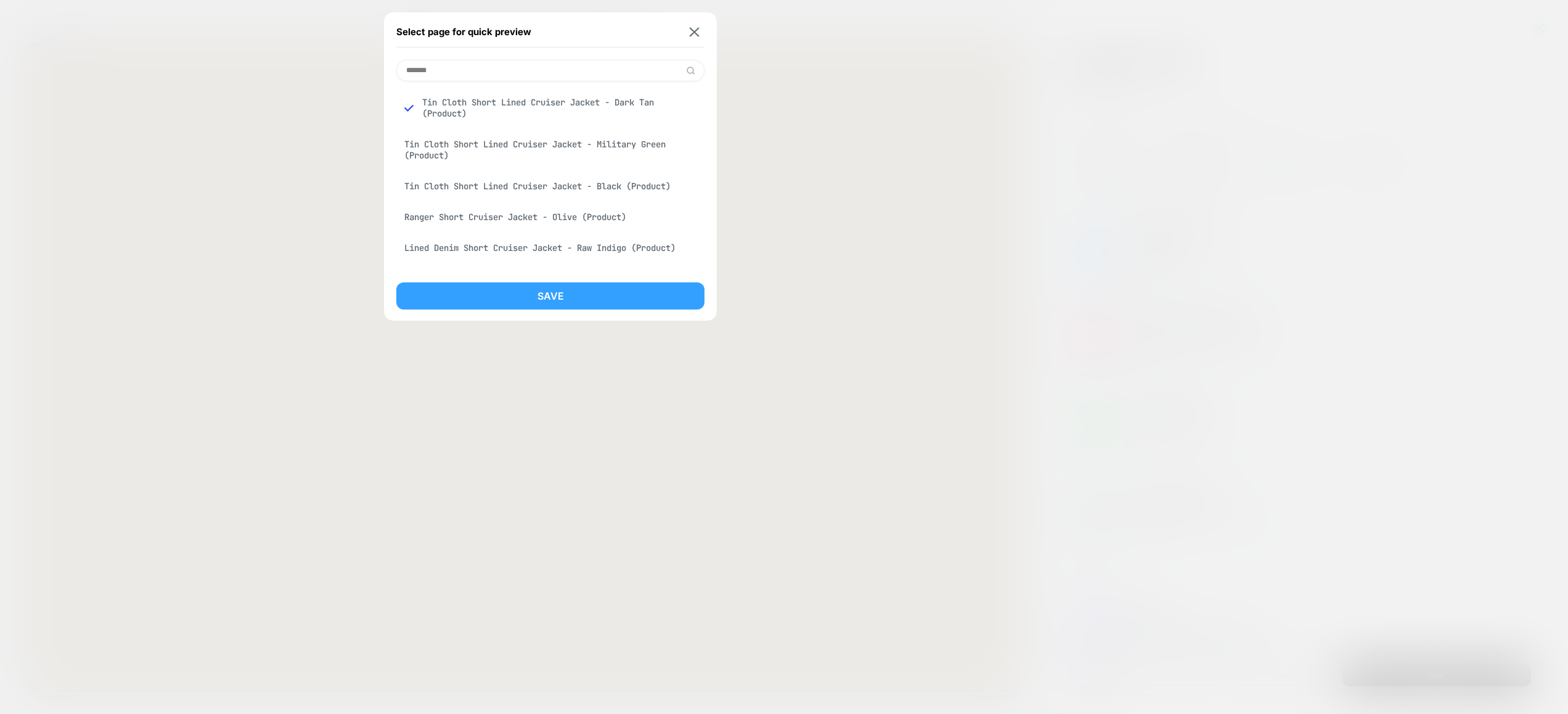
click at [535, 301] on button "Save" at bounding box center [550, 296] width 309 height 27
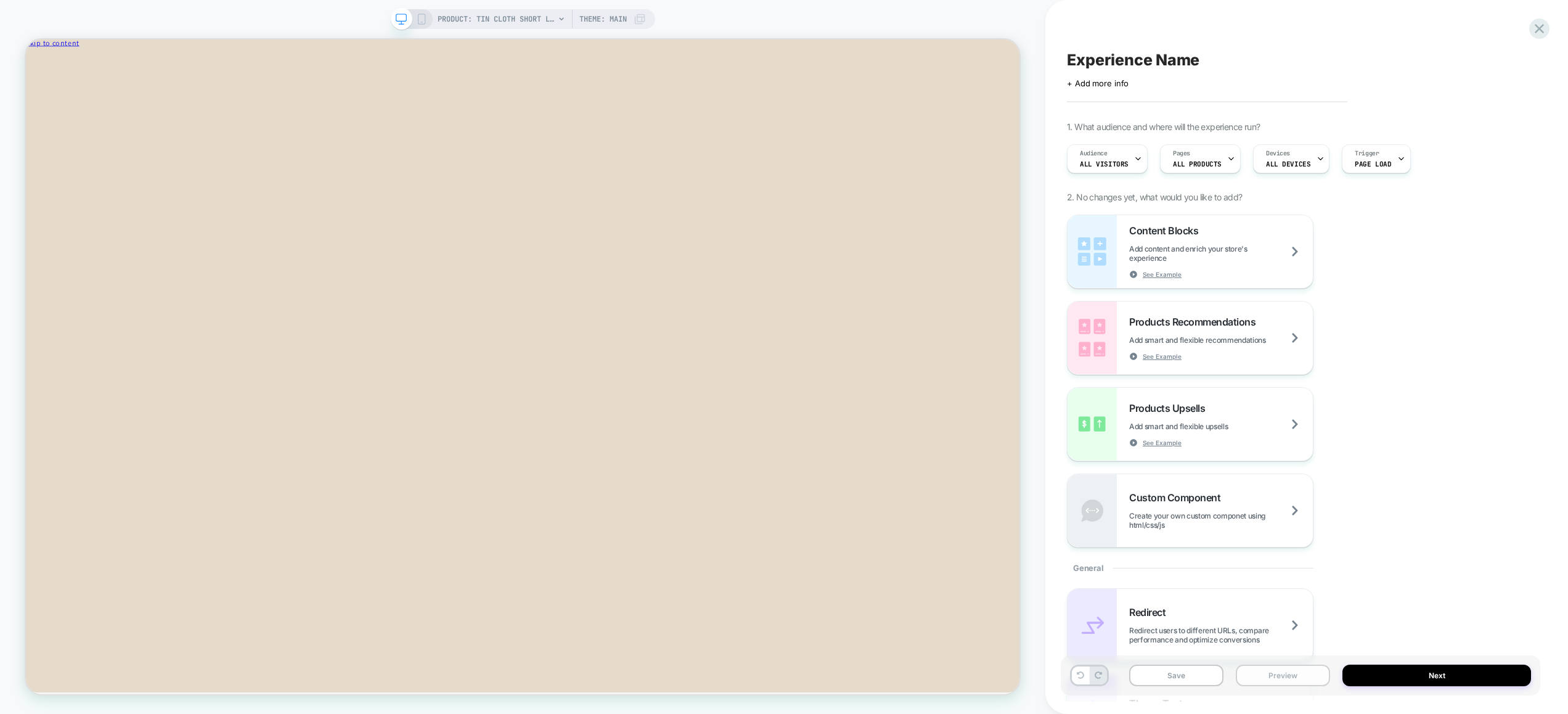
drag, startPoint x: 1286, startPoint y: 682, endPoint x: 1277, endPoint y: 666, distance: 18.4
click at [1286, 682] on button "Preview" at bounding box center [1283, 675] width 95 height 21
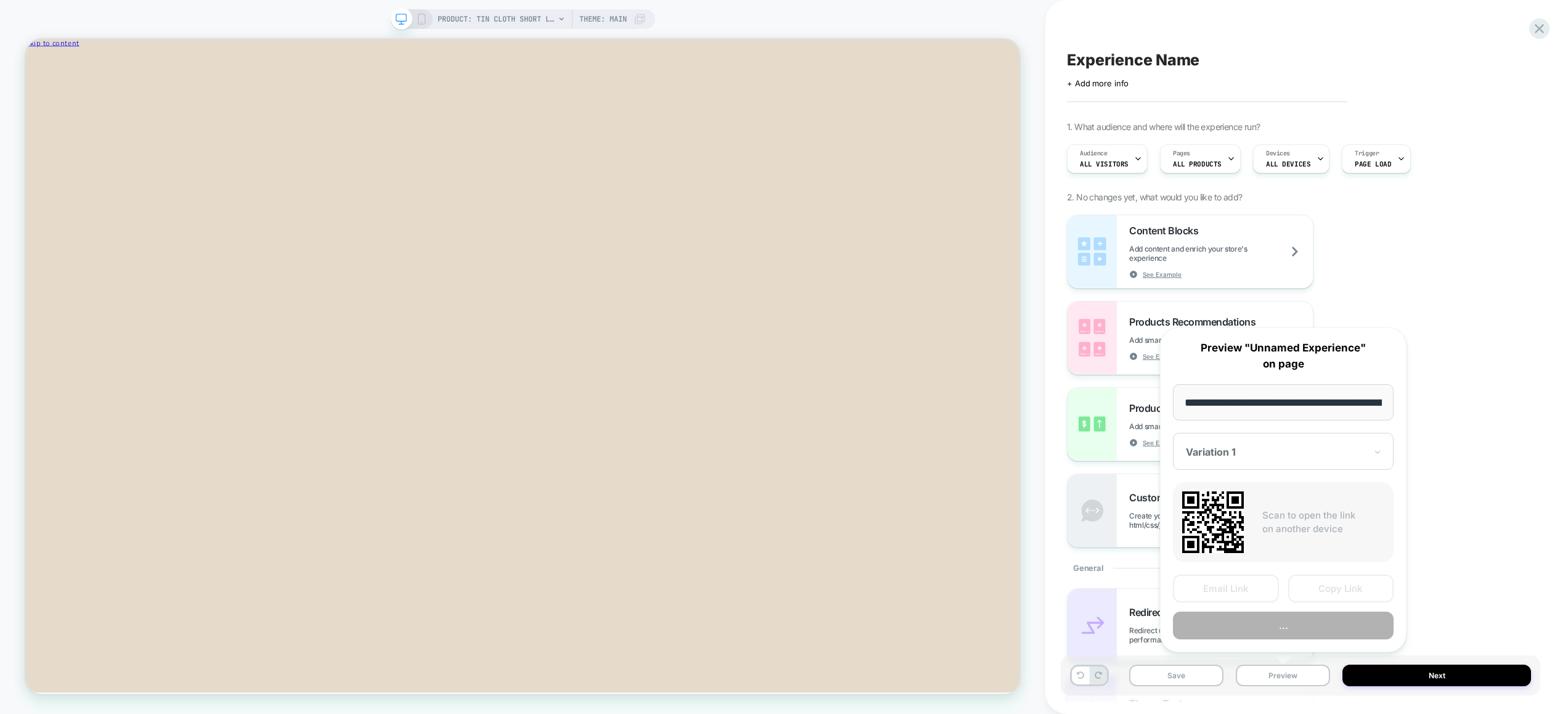
click at [1273, 626] on button "..." at bounding box center [1283, 626] width 221 height 28
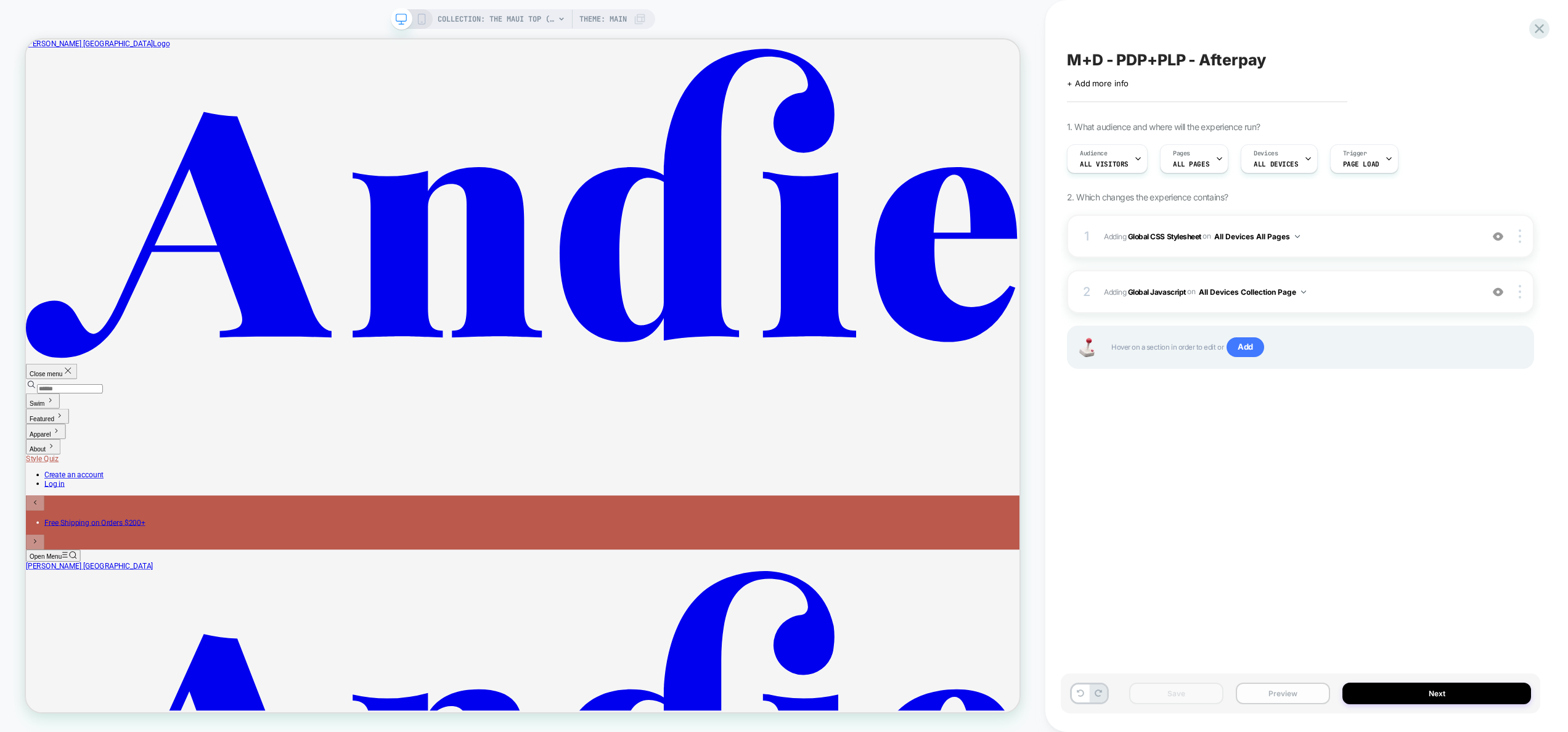
click at [1296, 693] on button "Preview" at bounding box center [1283, 692] width 95 height 21
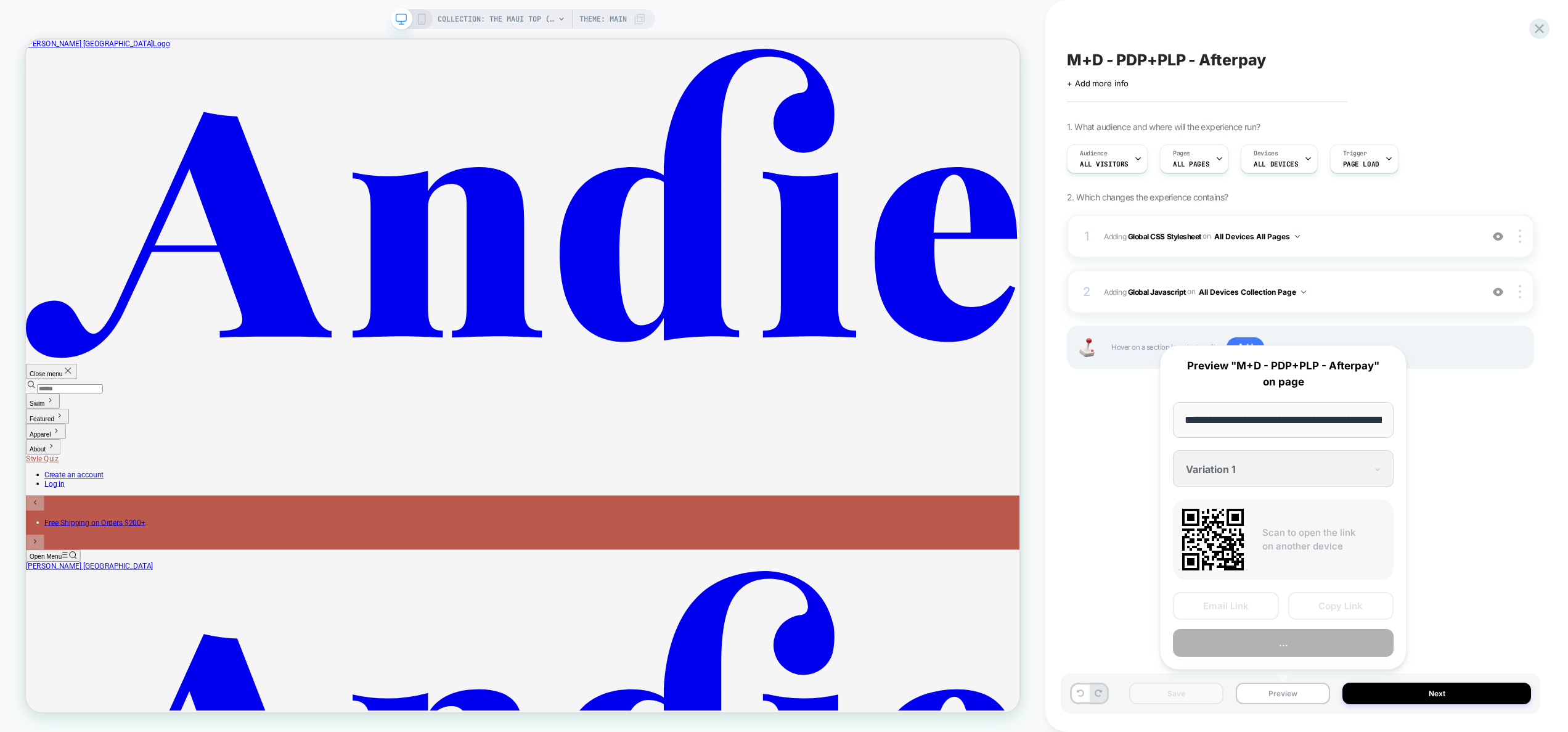
scroll to position [0, 151]
click at [1288, 638] on button "Preview" at bounding box center [1283, 643] width 221 height 28
